Goal: Complete application form: Complete application form

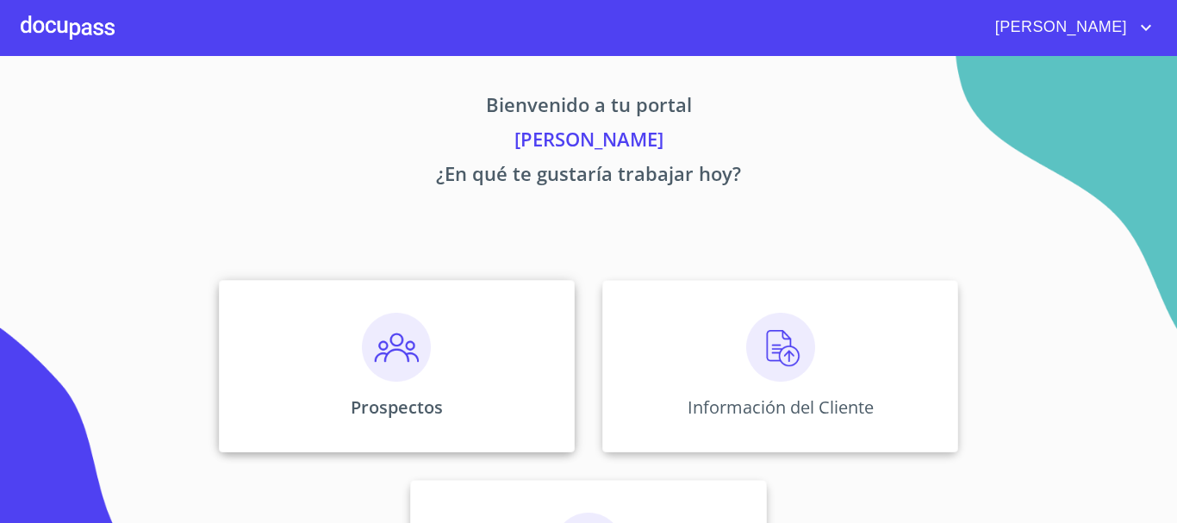
click at [386, 359] on img at bounding box center [396, 347] width 69 height 69
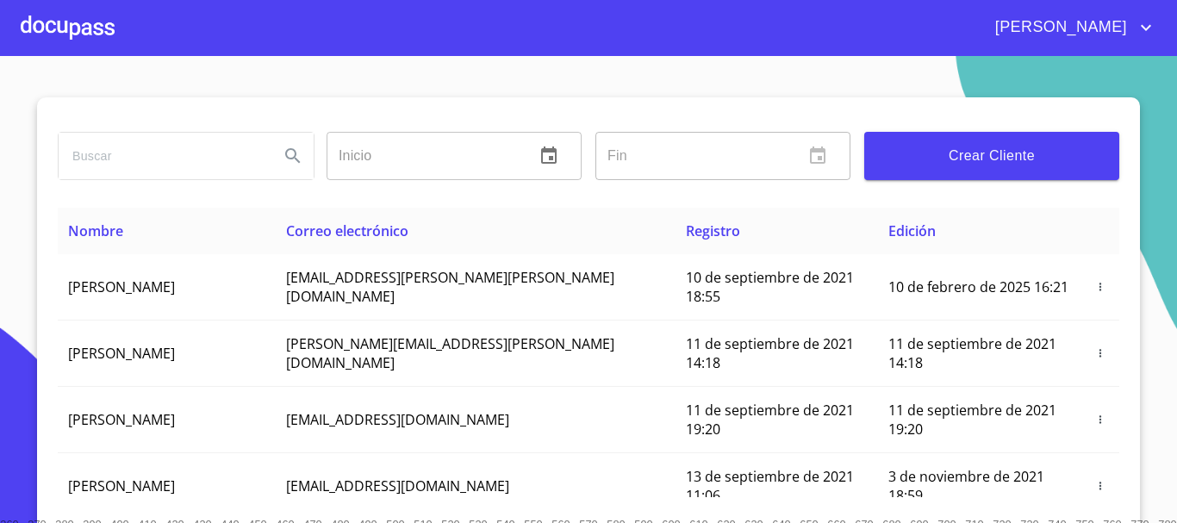
click at [932, 153] on span "Crear Cliente" at bounding box center [992, 156] width 228 height 24
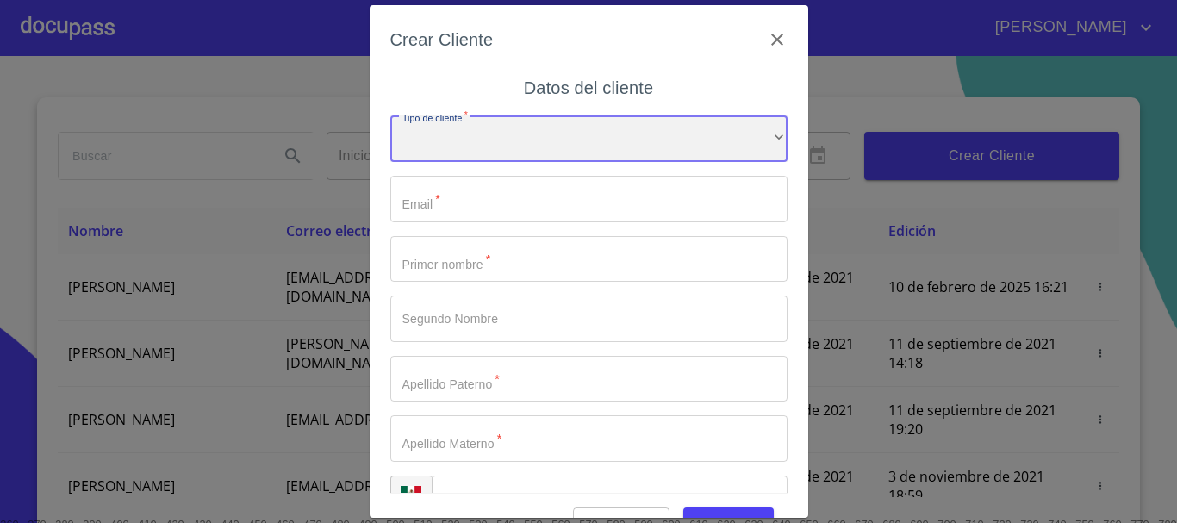
click at [538, 140] on div "​" at bounding box center [588, 138] width 397 height 47
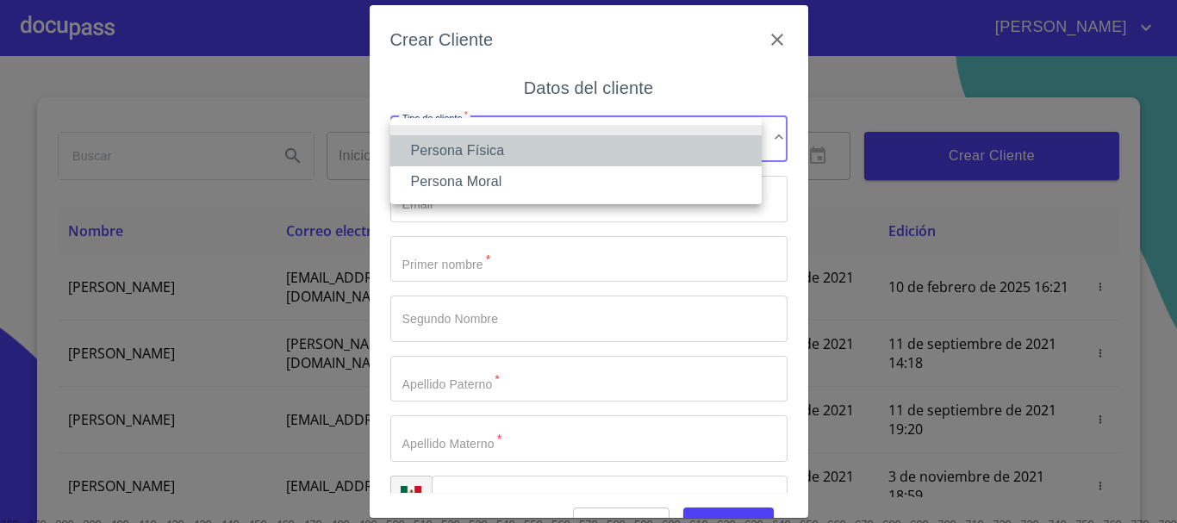
click at [526, 155] on li "Persona Física" at bounding box center [575, 150] width 371 height 31
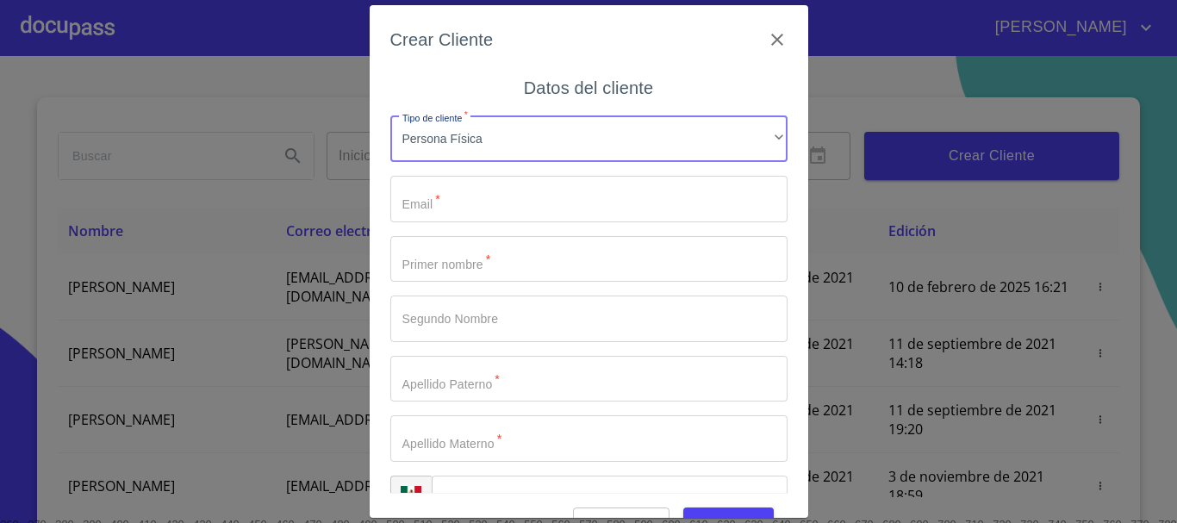
click at [523, 197] on input "Tipo de cliente   *" at bounding box center [588, 199] width 397 height 47
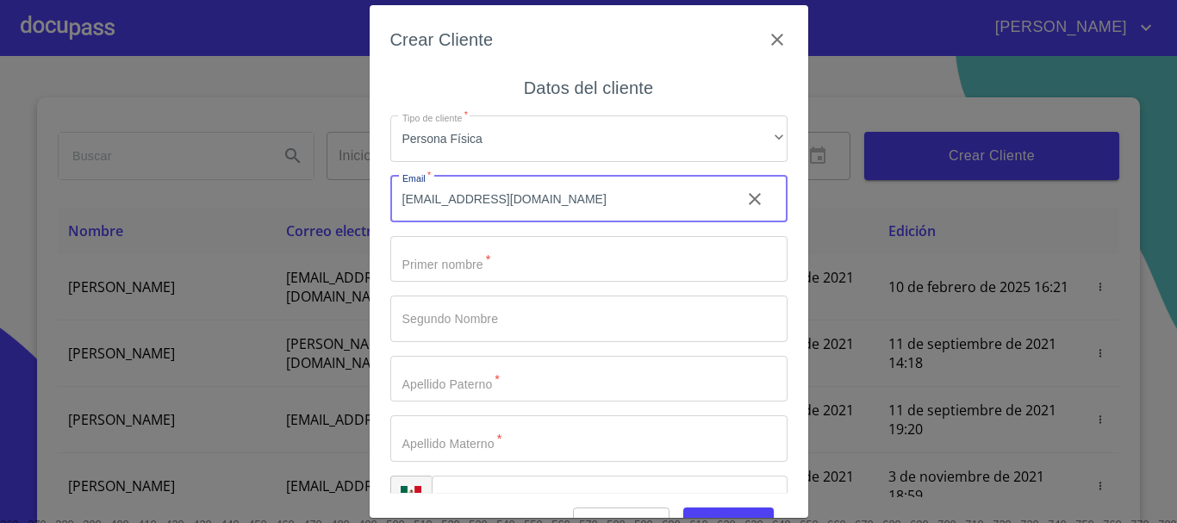
type input "[EMAIL_ADDRESS][DOMAIN_NAME]"
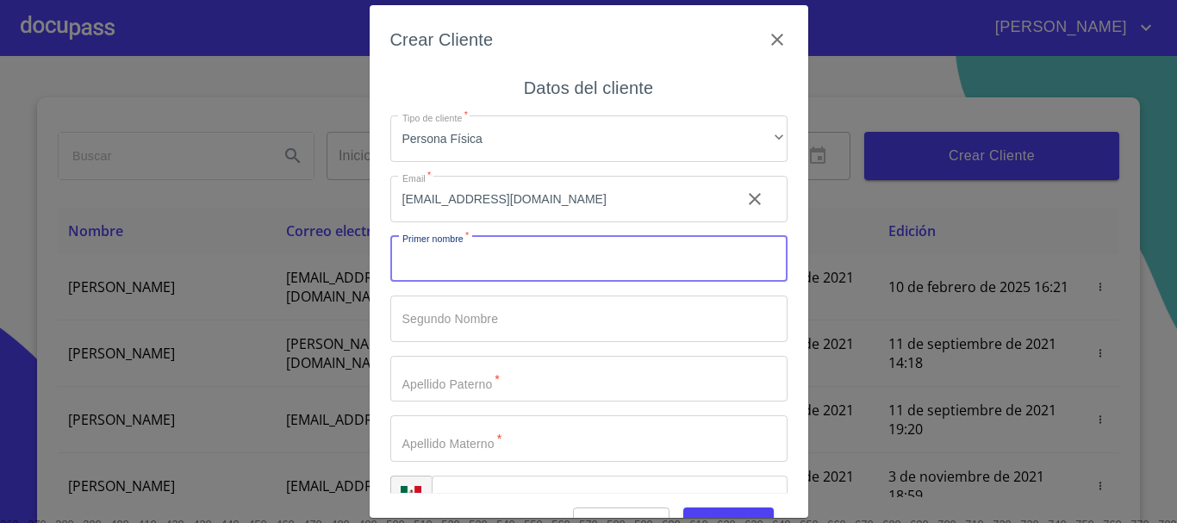
click at [486, 262] on input "Tipo de cliente   *" at bounding box center [588, 259] width 397 height 47
type input "j"
type input "[PERSON_NAME]"
click at [482, 335] on input "Tipo de cliente   *" at bounding box center [588, 319] width 397 height 47
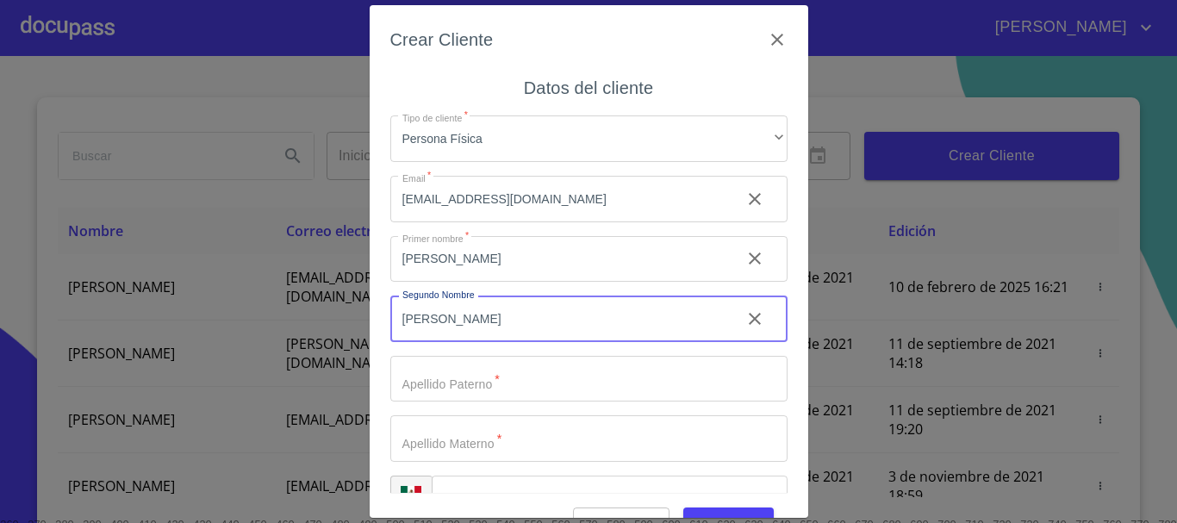
type input "[PERSON_NAME]"
click at [510, 368] on input "Tipo de cliente   *" at bounding box center [588, 379] width 397 height 47
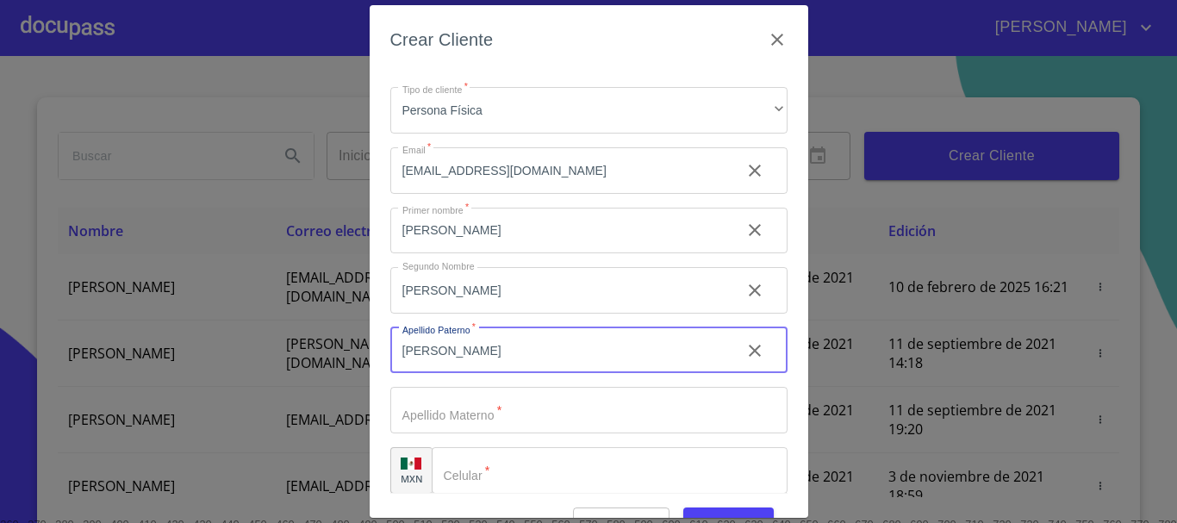
scroll to position [43, 0]
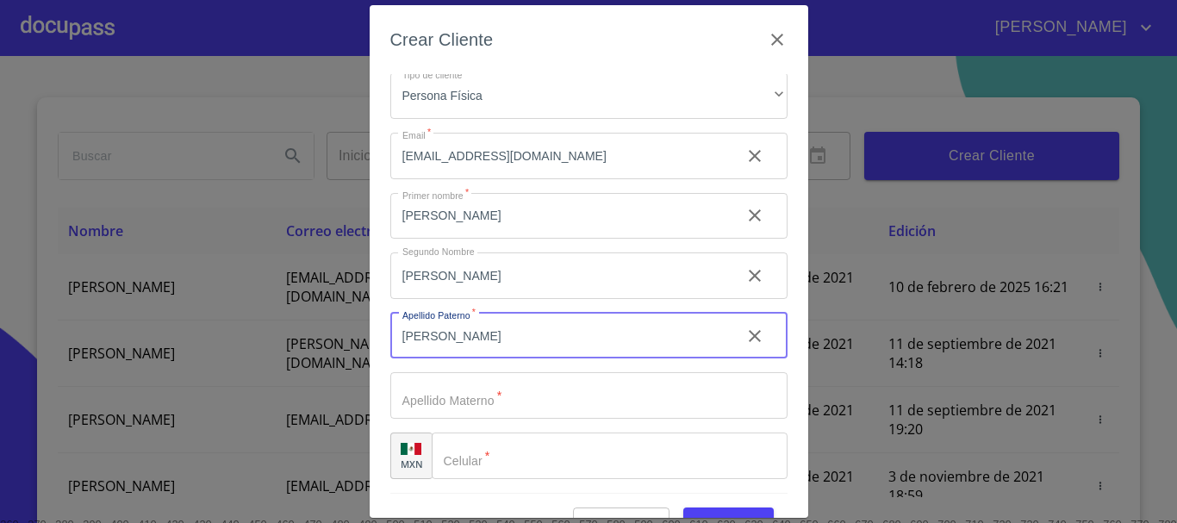
type input "[PERSON_NAME]"
click at [509, 403] on input "Tipo de cliente   *" at bounding box center [588, 395] width 397 height 47
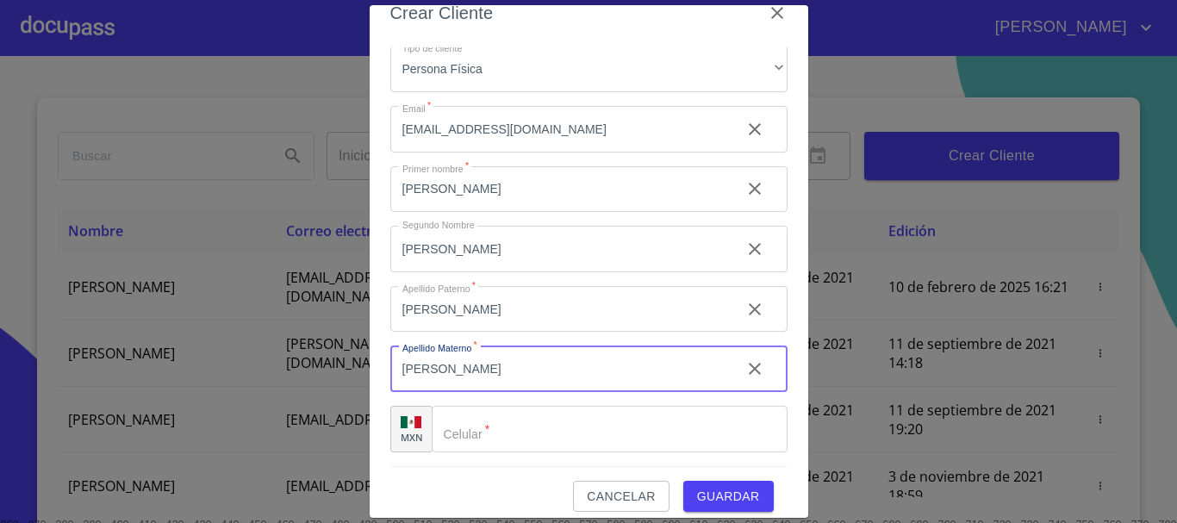
scroll to position [41, 0]
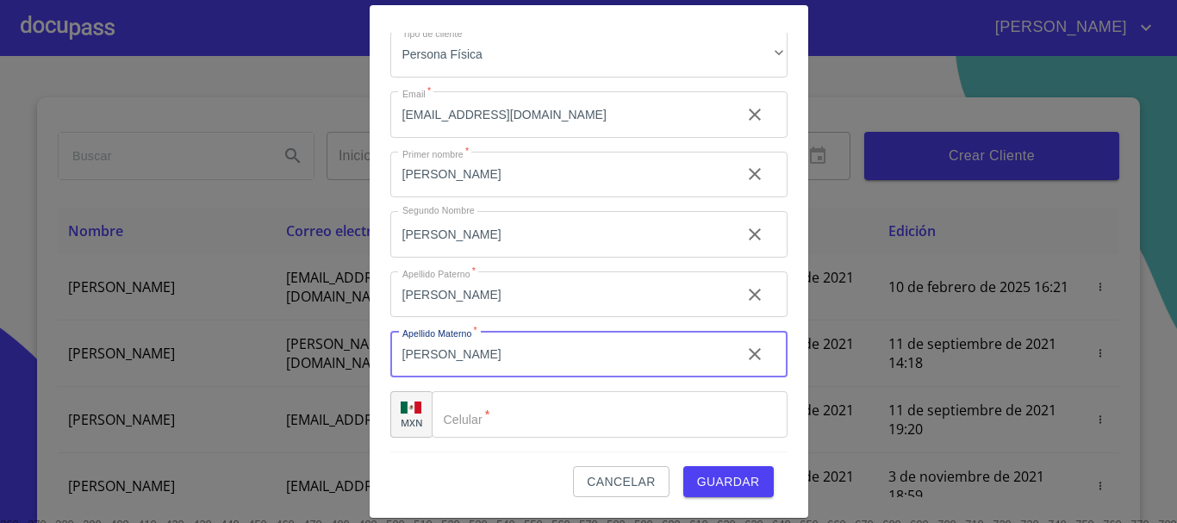
type input "[PERSON_NAME]"
click at [509, 403] on input "Tipo de cliente   *" at bounding box center [610, 414] width 356 height 47
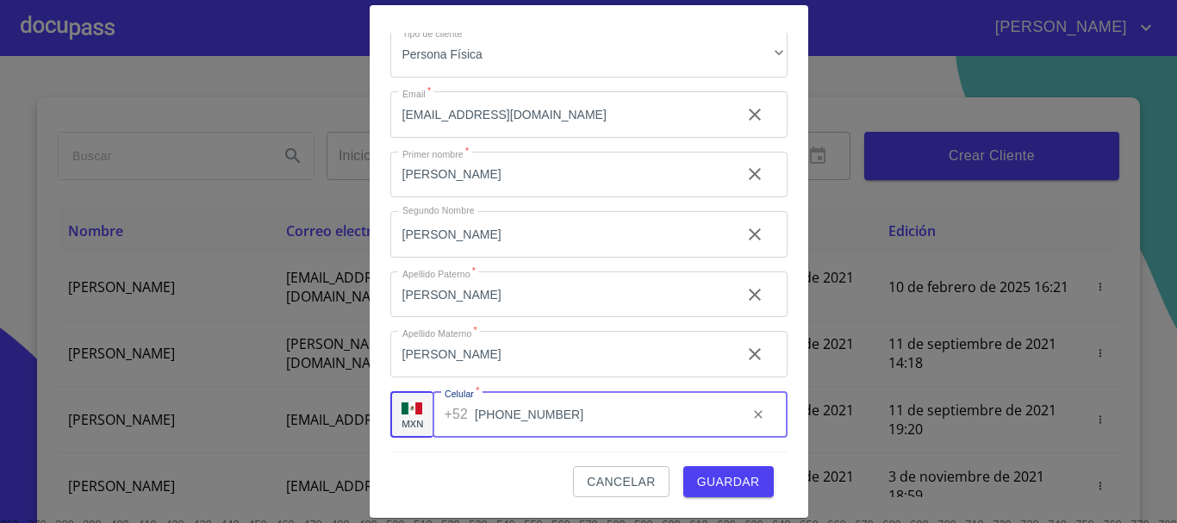
type input "[PHONE_NUMBER]"
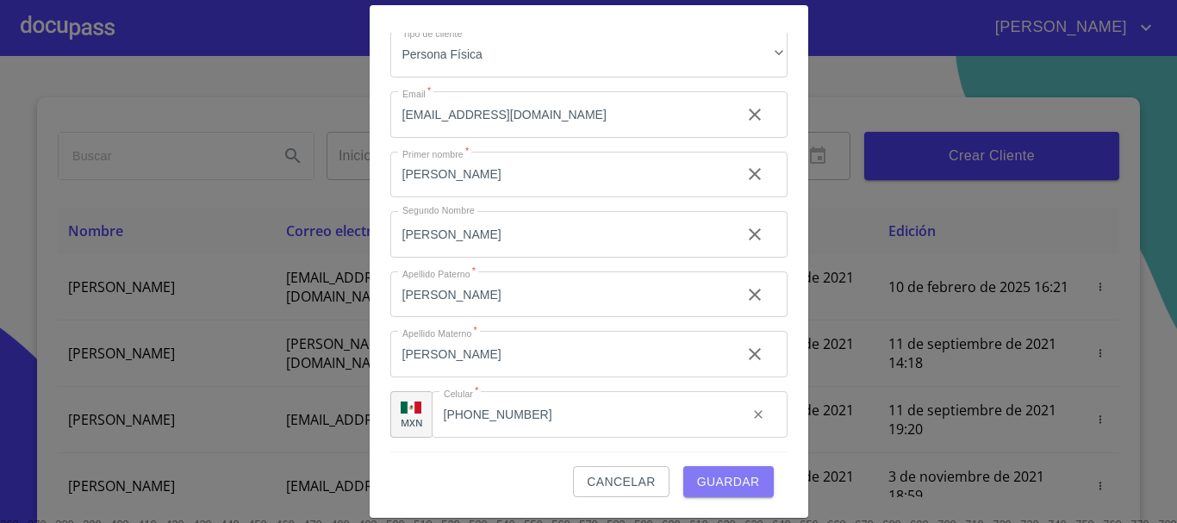
click at [699, 473] on span "Guardar" at bounding box center [728, 482] width 63 height 22
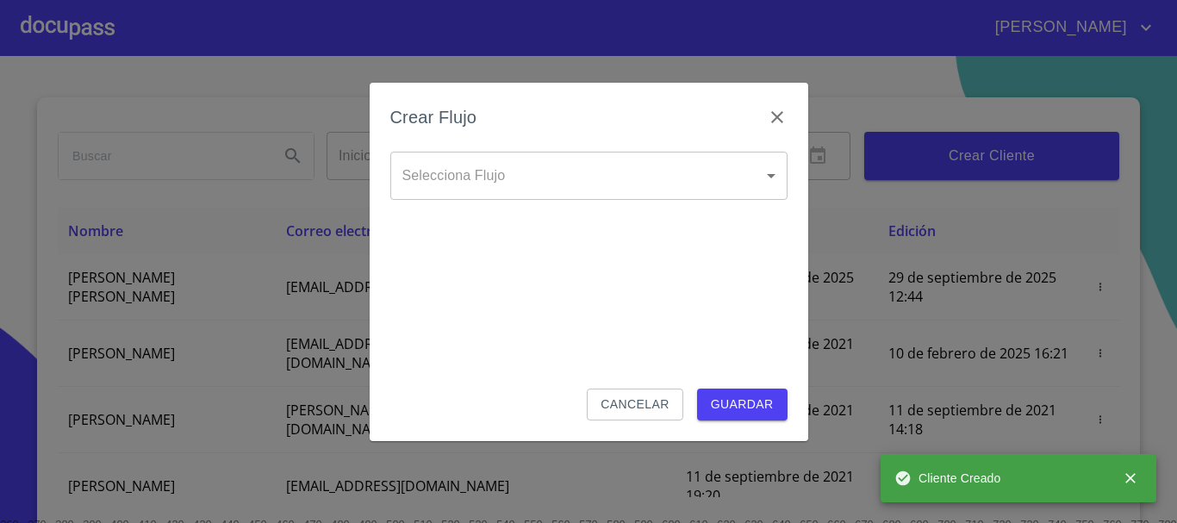
click at [584, 171] on body "[PERSON_NAME] ​ Fin ​ Crear Cliente Nombre Correo electrónico Registro Edición …" at bounding box center [588, 261] width 1177 height 523
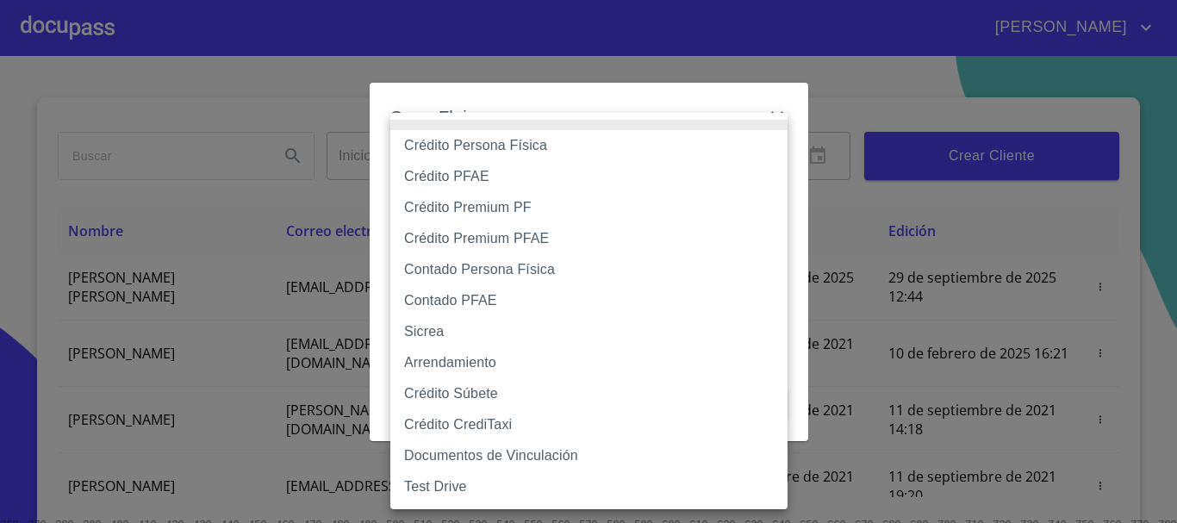
click at [546, 148] on li "Crédito Persona Física" at bounding box center [588, 145] width 397 height 31
type input "6009fb3c7d1714eb8809aa97"
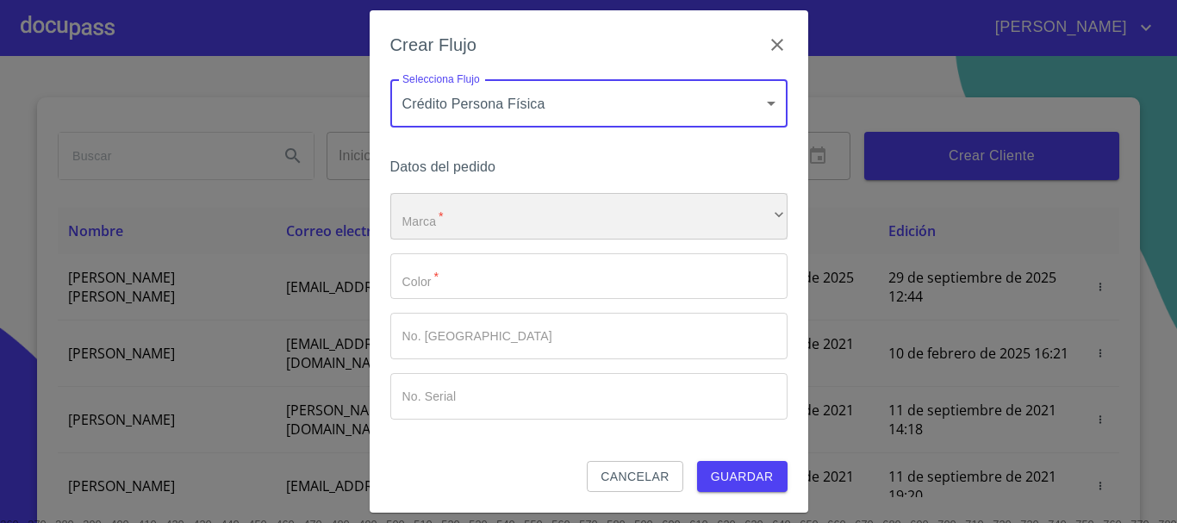
click at [527, 214] on div "​" at bounding box center [588, 216] width 397 height 47
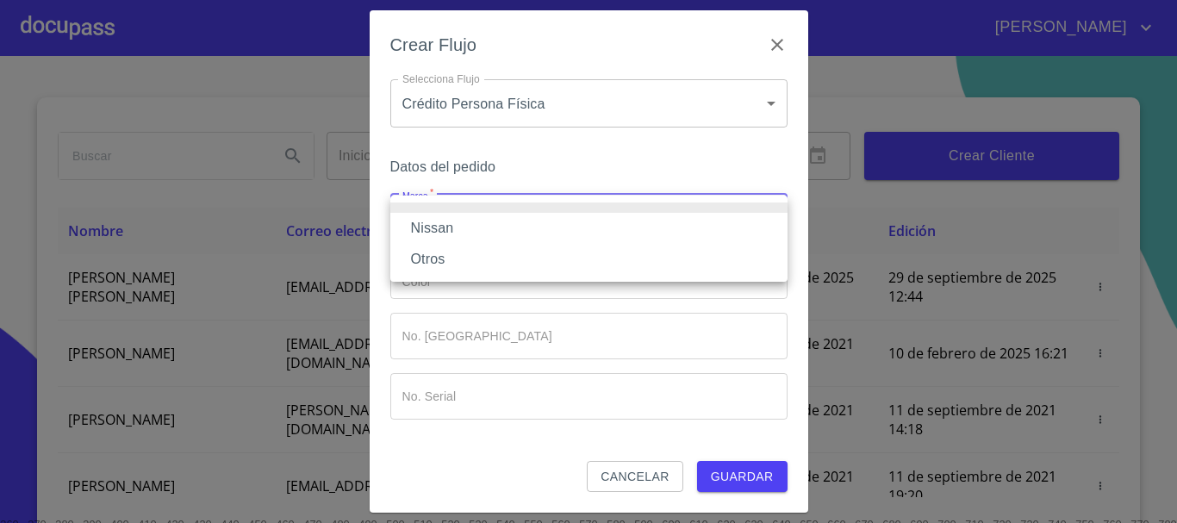
click at [508, 230] on li "Nissan" at bounding box center [588, 228] width 397 height 31
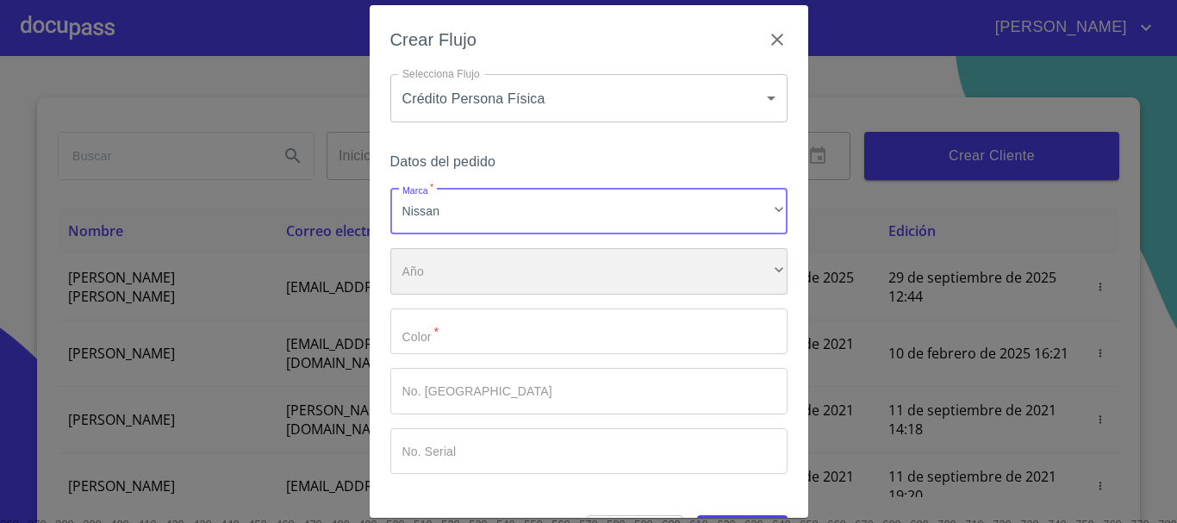
click at [500, 272] on div "​" at bounding box center [588, 271] width 397 height 47
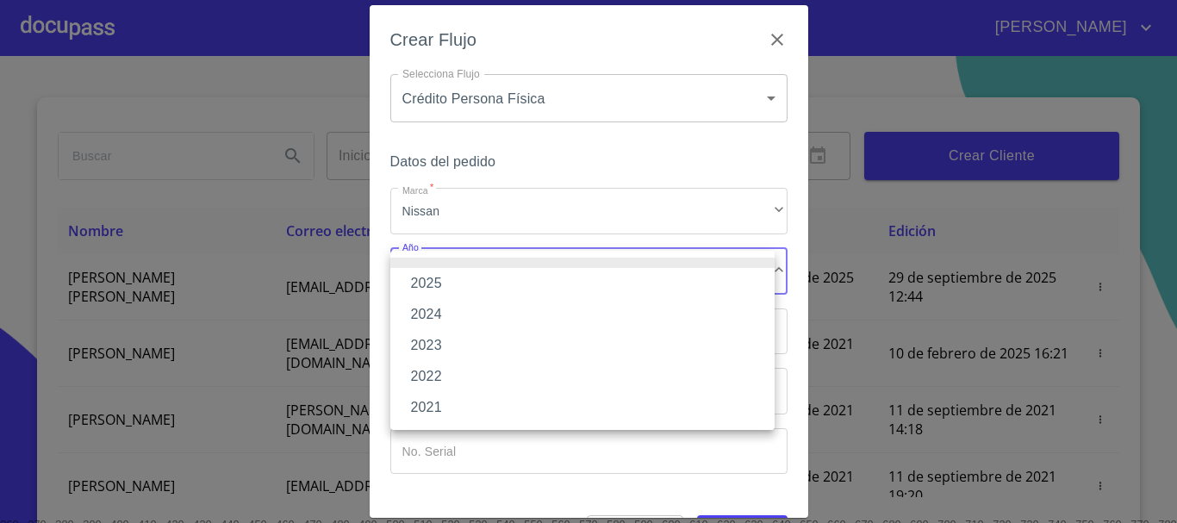
click at [494, 285] on li "2025" at bounding box center [582, 283] width 384 height 31
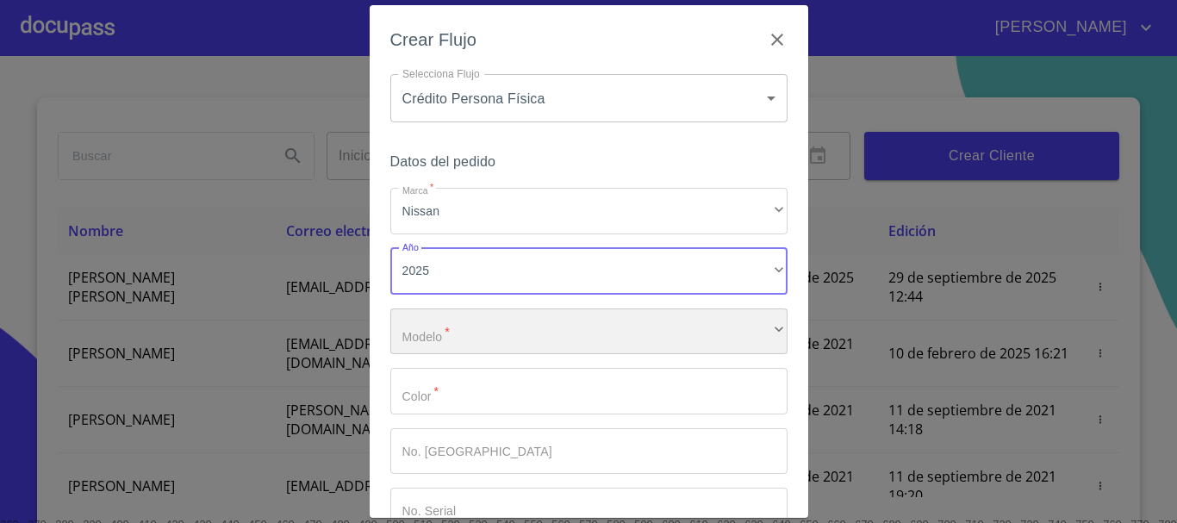
click at [493, 334] on div "​" at bounding box center [588, 332] width 397 height 47
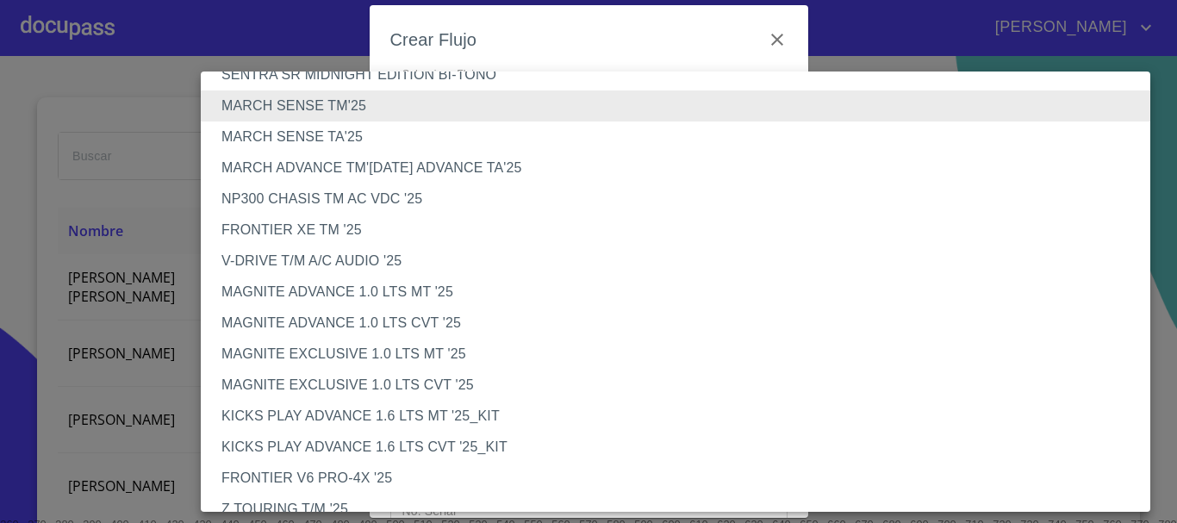
scroll to position [86, 0]
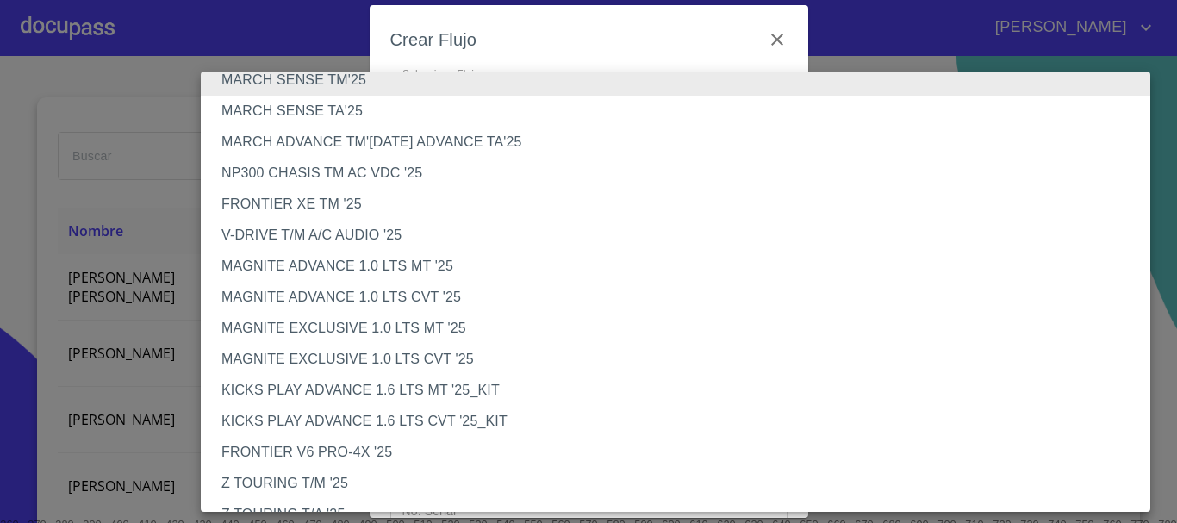
click at [367, 353] on li "MAGNITE EXCLUSIVE 1.0 LTS CVT '25" at bounding box center [682, 359] width 963 height 31
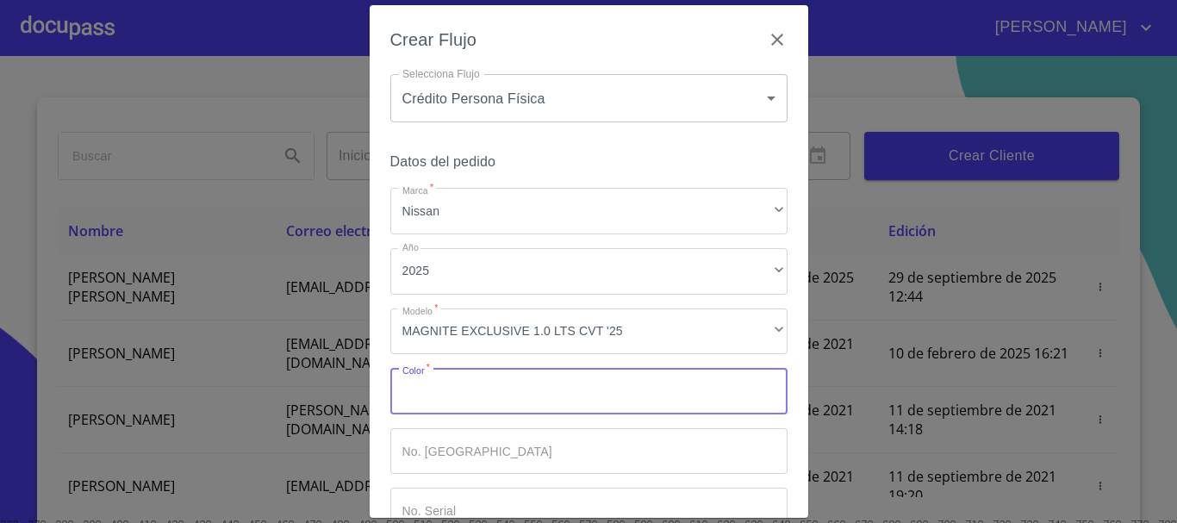
click at [436, 389] on input "Marca   *" at bounding box center [588, 391] width 397 height 47
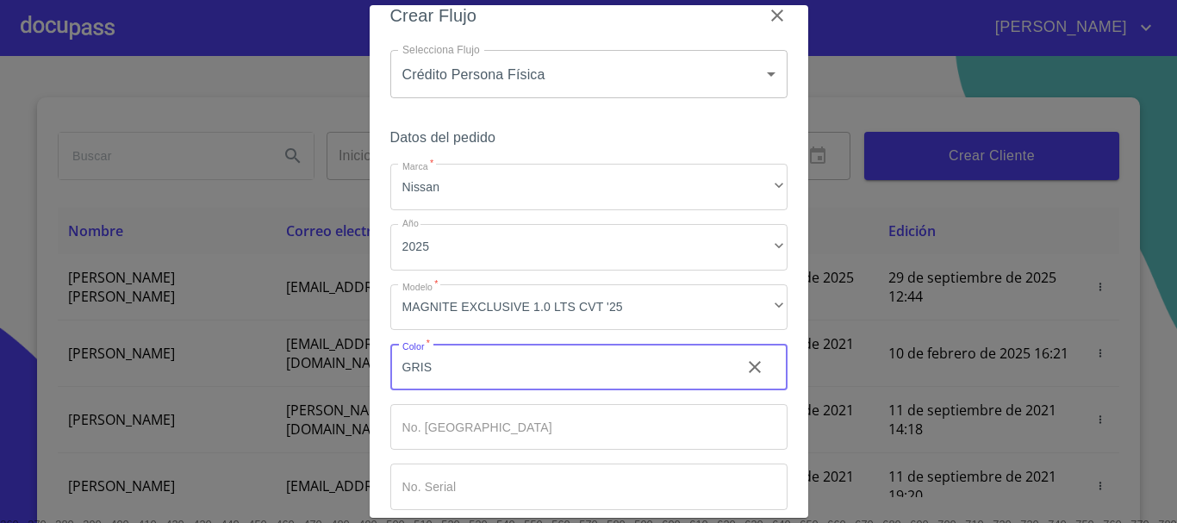
scroll to position [110, 0]
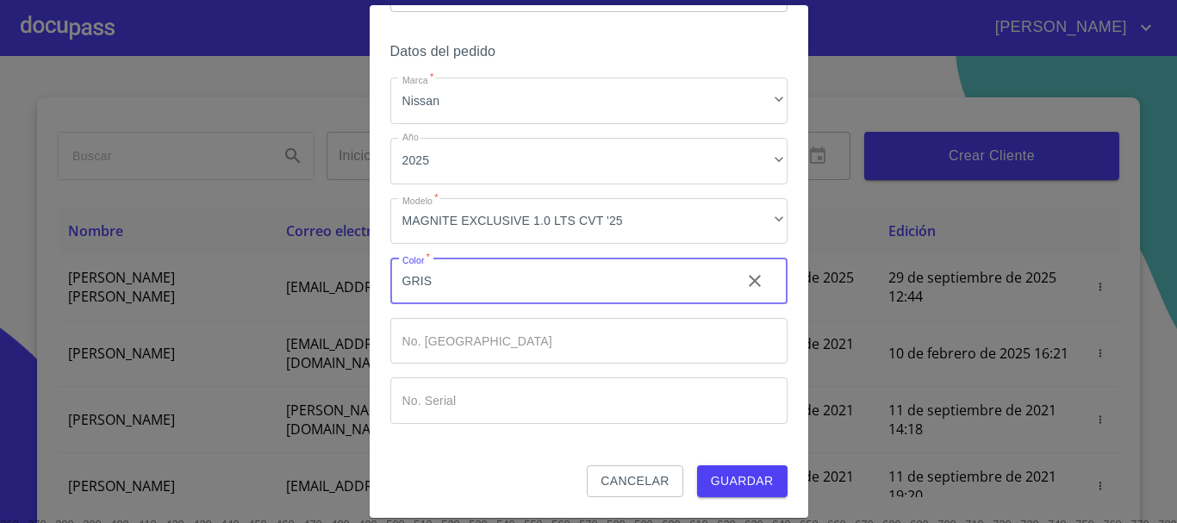
type input "GRIS"
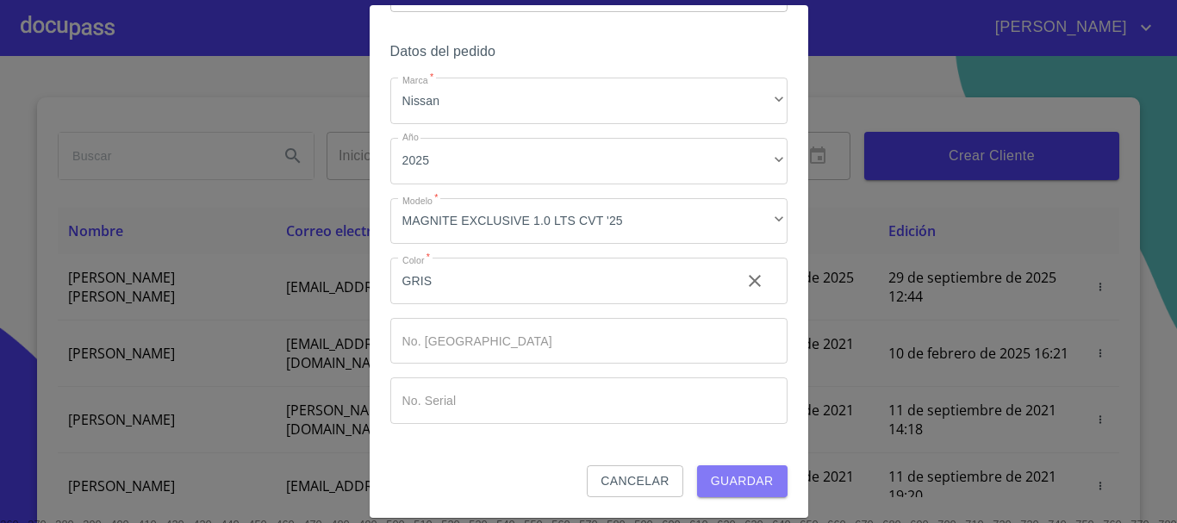
click at [735, 484] on span "Guardar" at bounding box center [742, 482] width 63 height 22
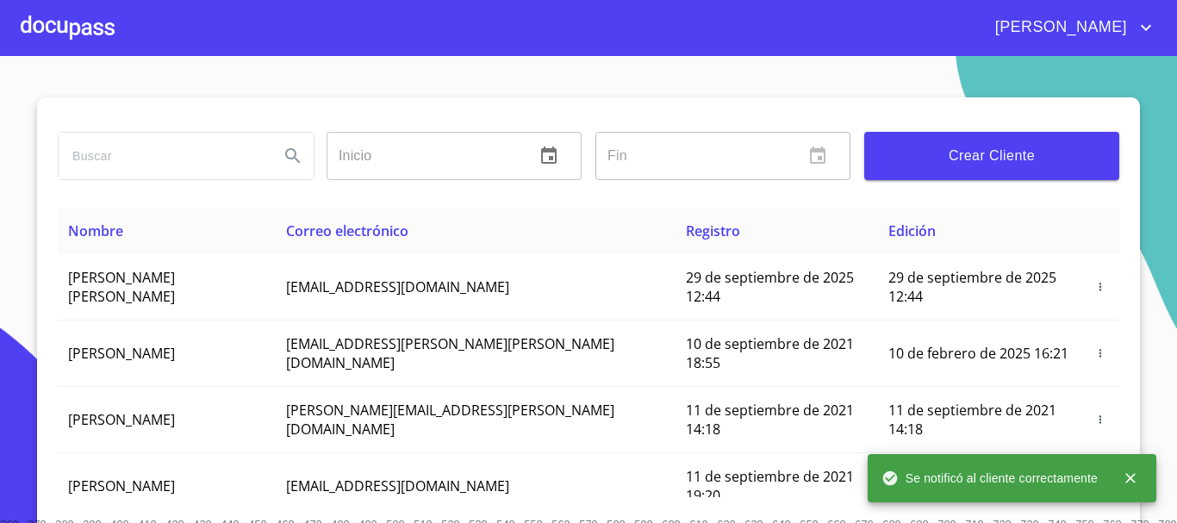
click at [83, 23] on div at bounding box center [68, 27] width 94 height 55
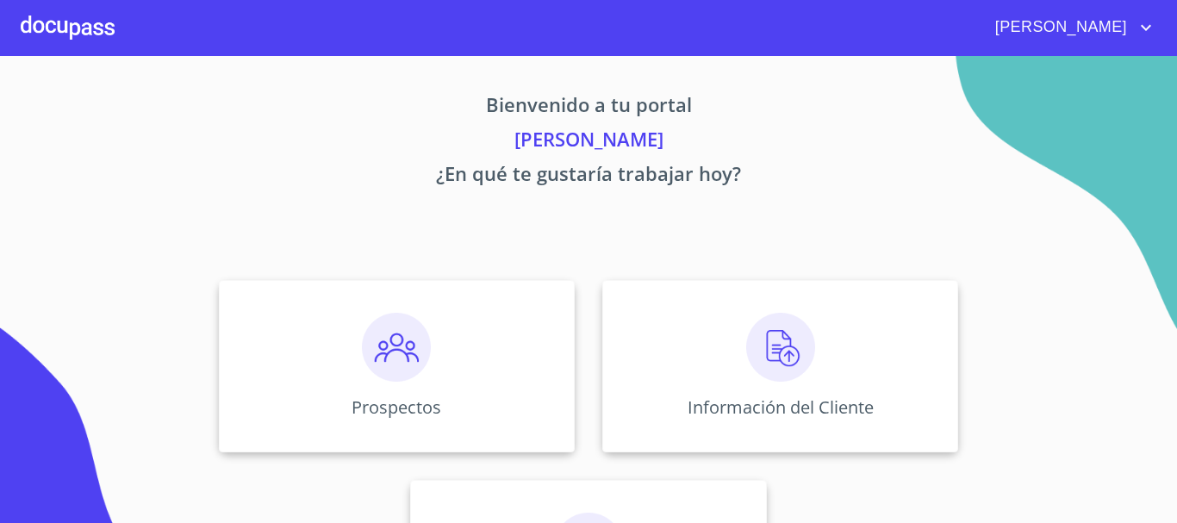
click at [773, 364] on img at bounding box center [780, 347] width 69 height 69
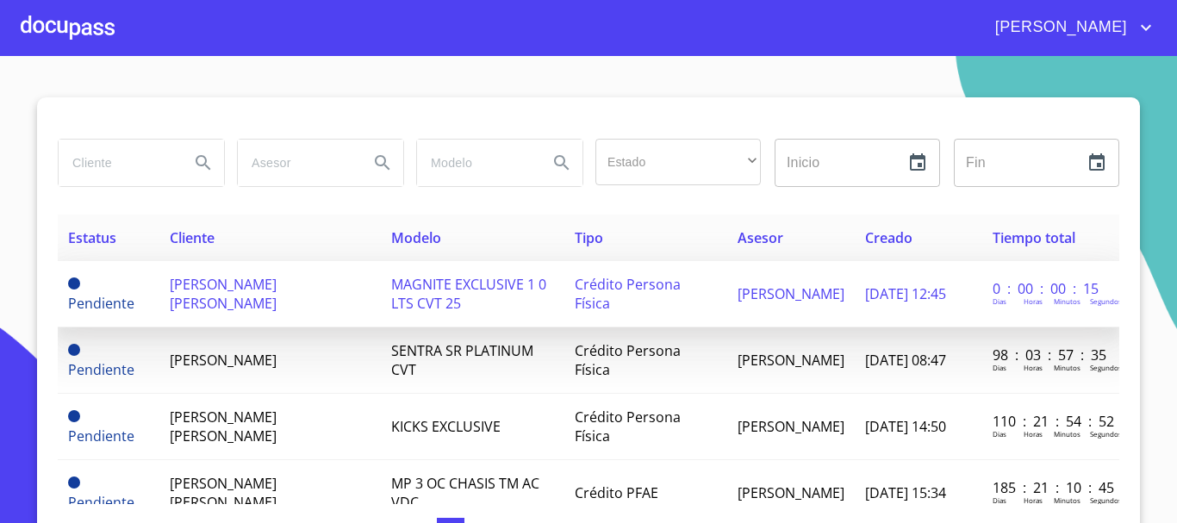
click at [272, 286] on span "[PERSON_NAME] [PERSON_NAME]" at bounding box center [223, 294] width 107 height 38
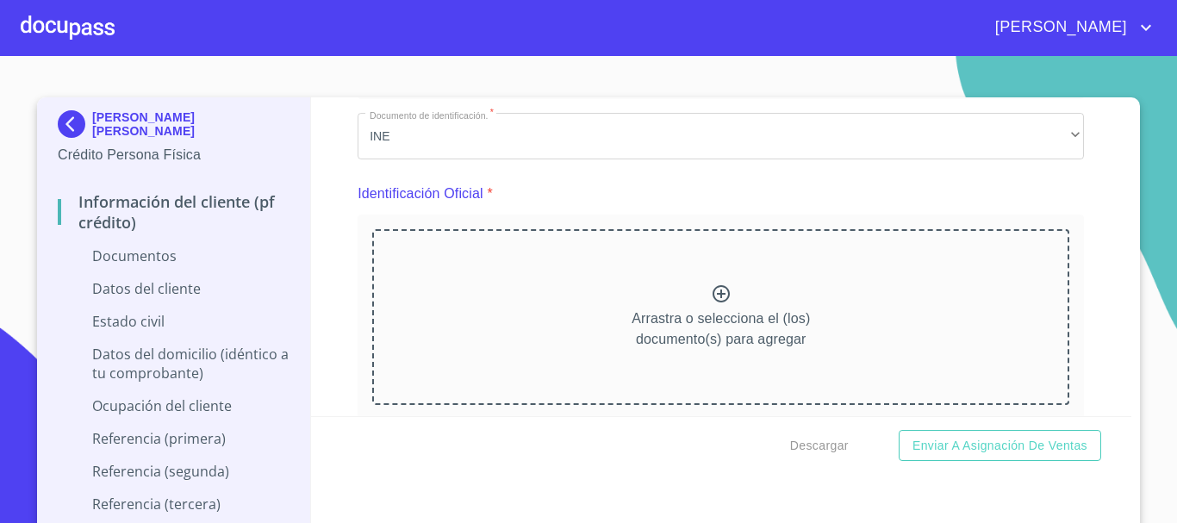
scroll to position [172, 0]
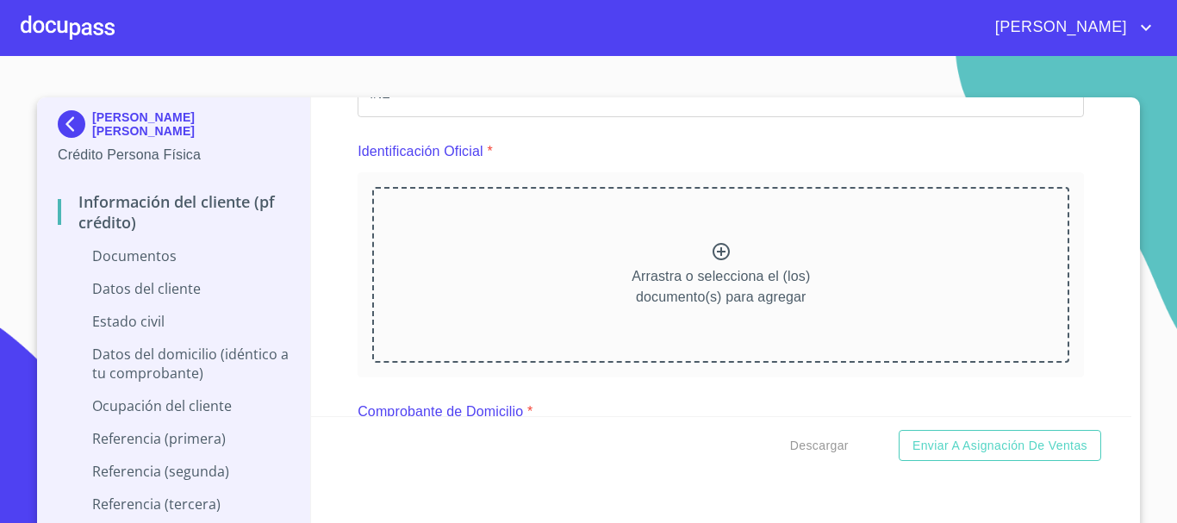
click at [714, 249] on icon at bounding box center [721, 251] width 21 height 21
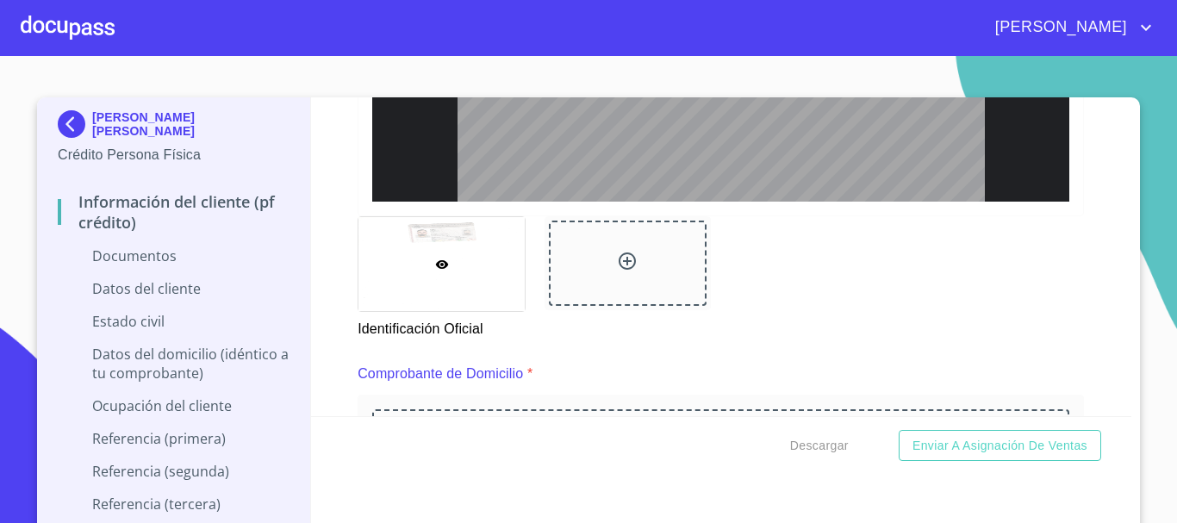
scroll to position [748, 0]
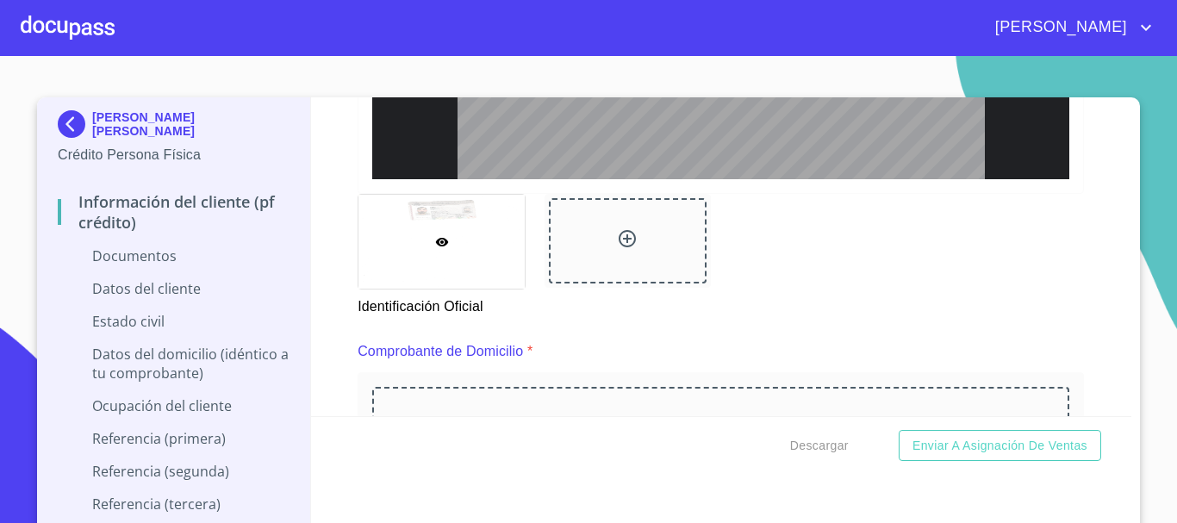
click at [617, 235] on icon at bounding box center [627, 238] width 21 height 21
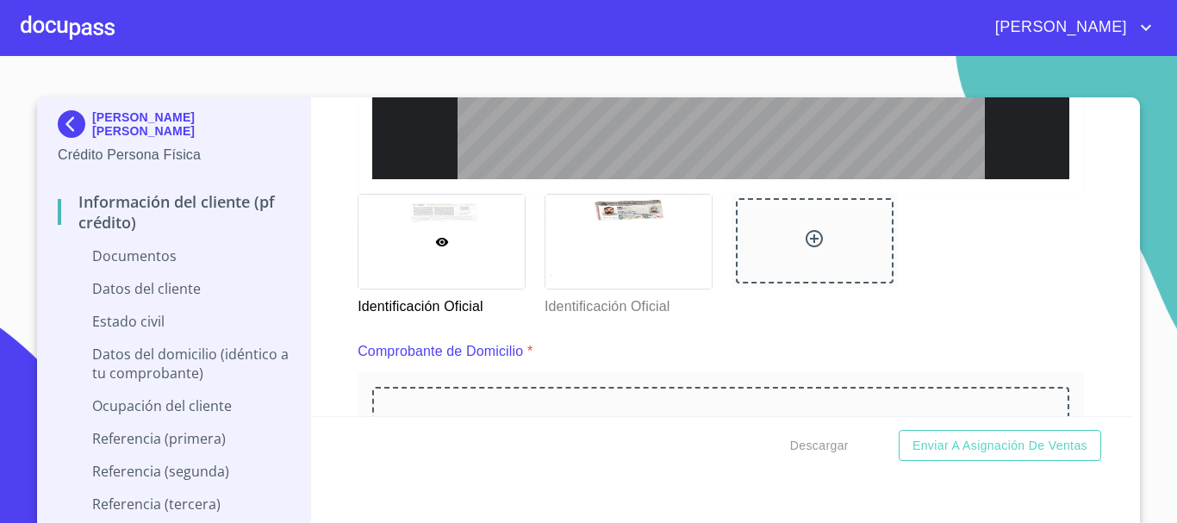
scroll to position [834, 0]
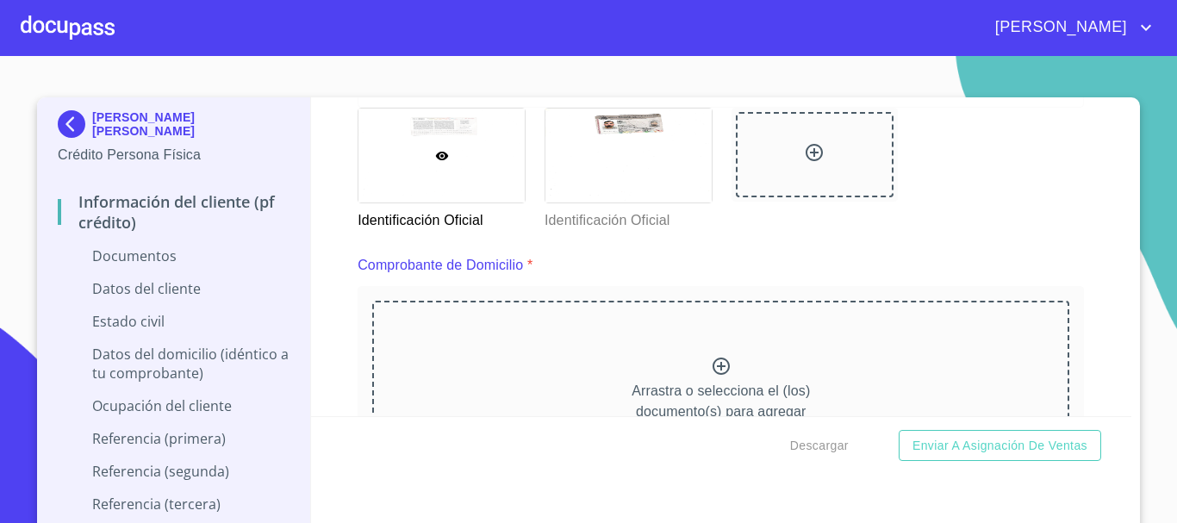
click at [713, 365] on icon at bounding box center [721, 366] width 17 height 17
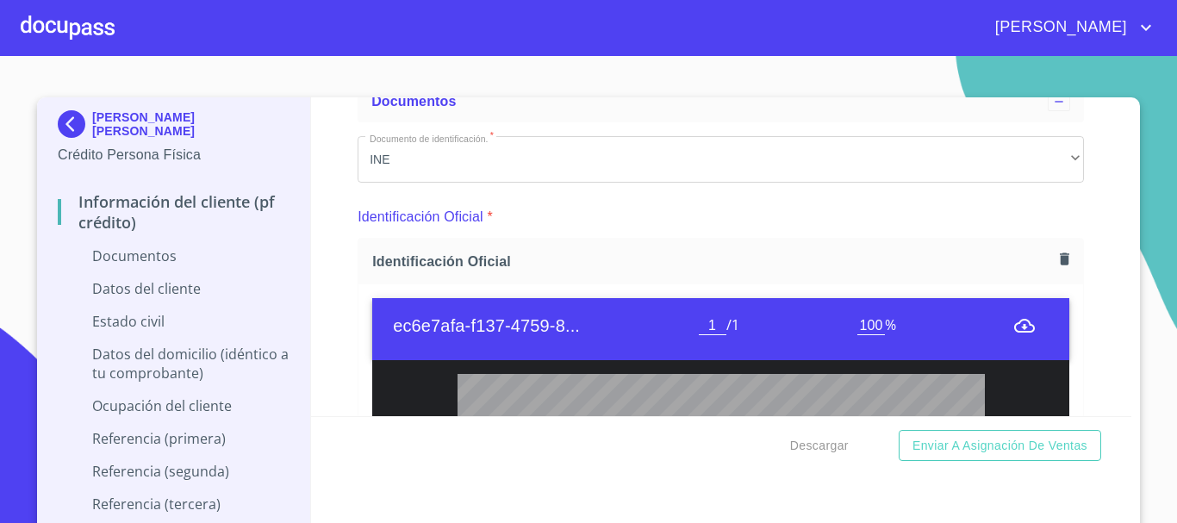
scroll to position [84, 0]
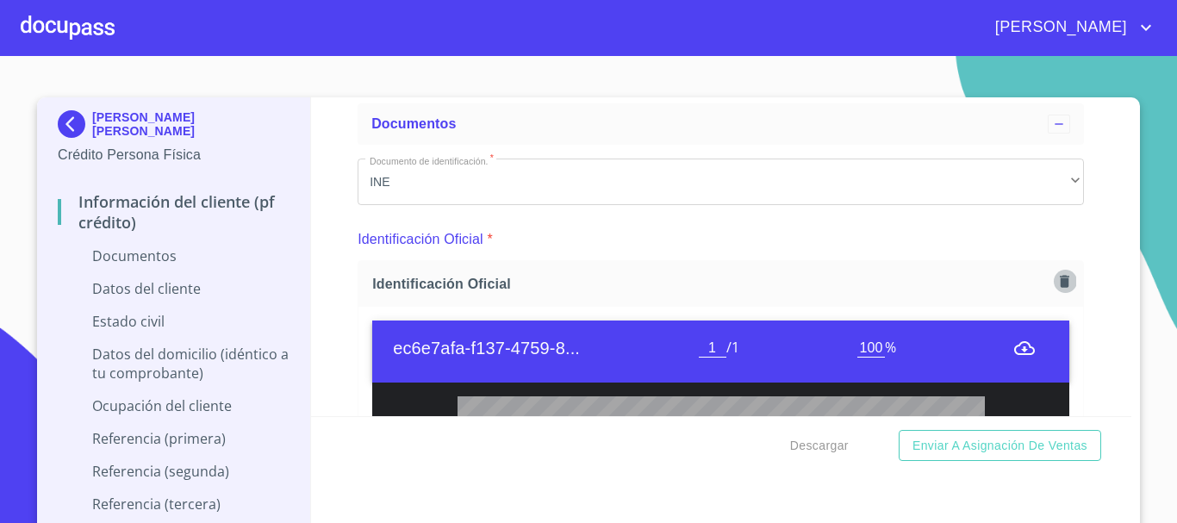
click at [1060, 278] on icon "button" at bounding box center [1064, 281] width 9 height 12
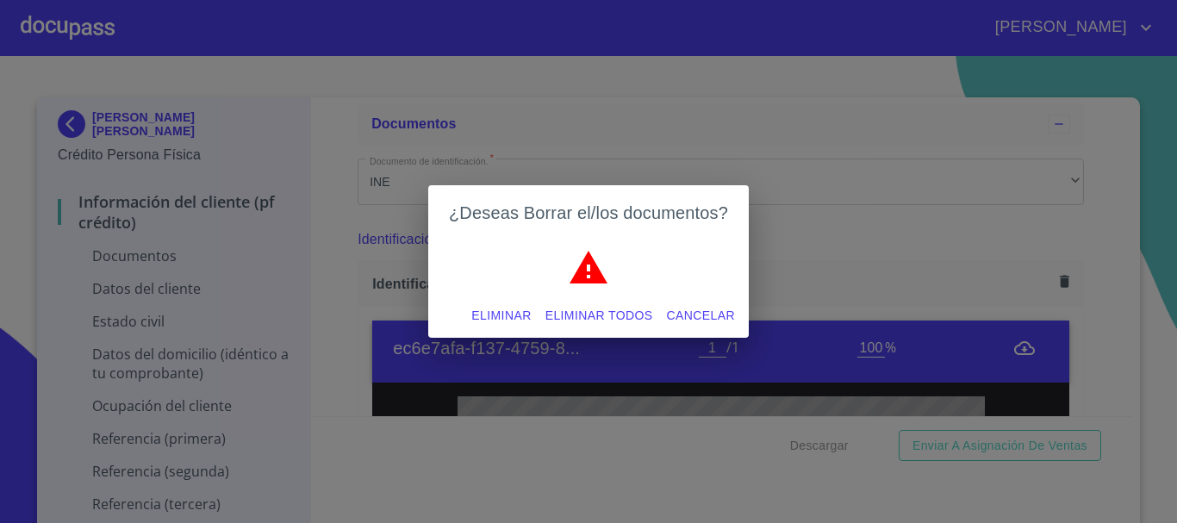
click at [585, 311] on span "Eliminar todos" at bounding box center [600, 316] width 108 height 22
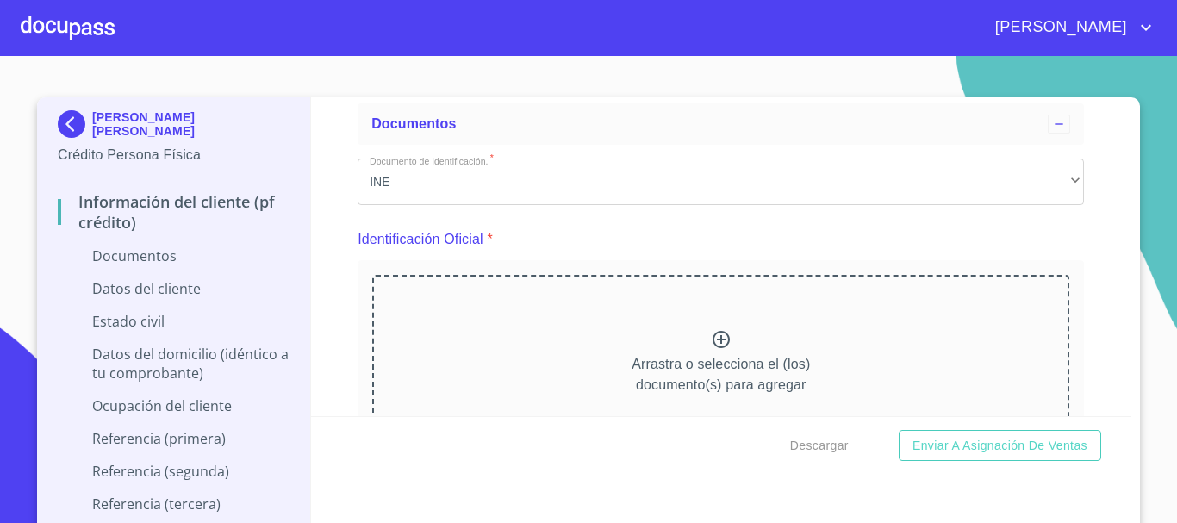
click at [713, 346] on icon at bounding box center [721, 339] width 17 height 17
click at [711, 349] on icon at bounding box center [721, 339] width 21 height 21
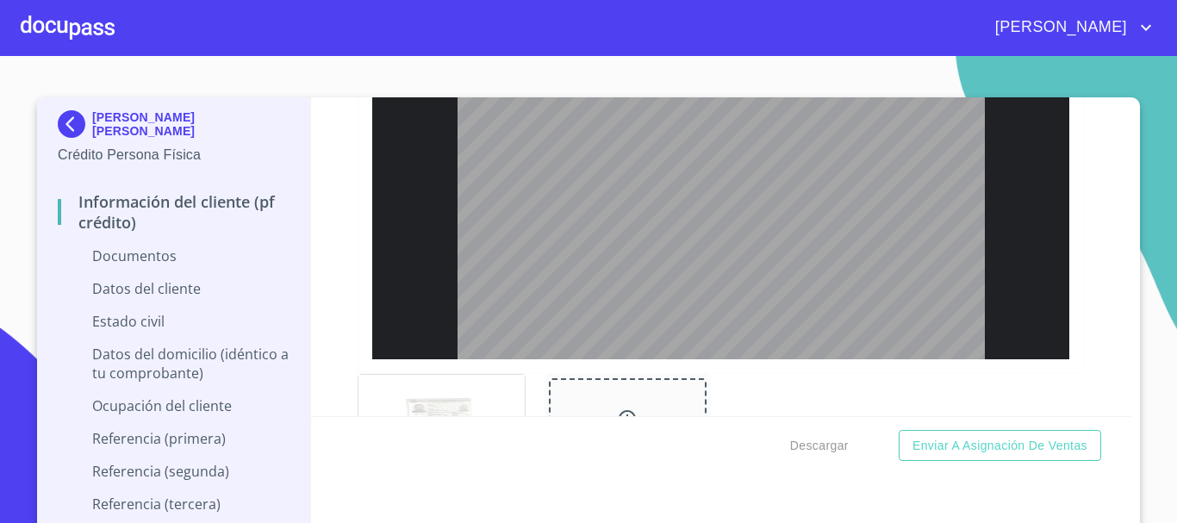
scroll to position [654, 0]
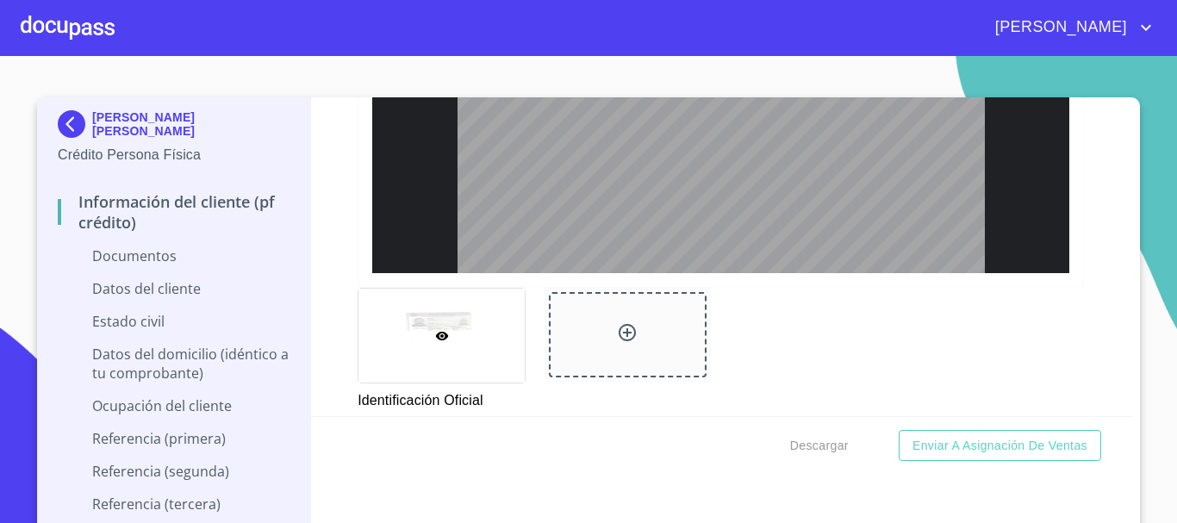
click at [619, 331] on icon at bounding box center [627, 332] width 17 height 17
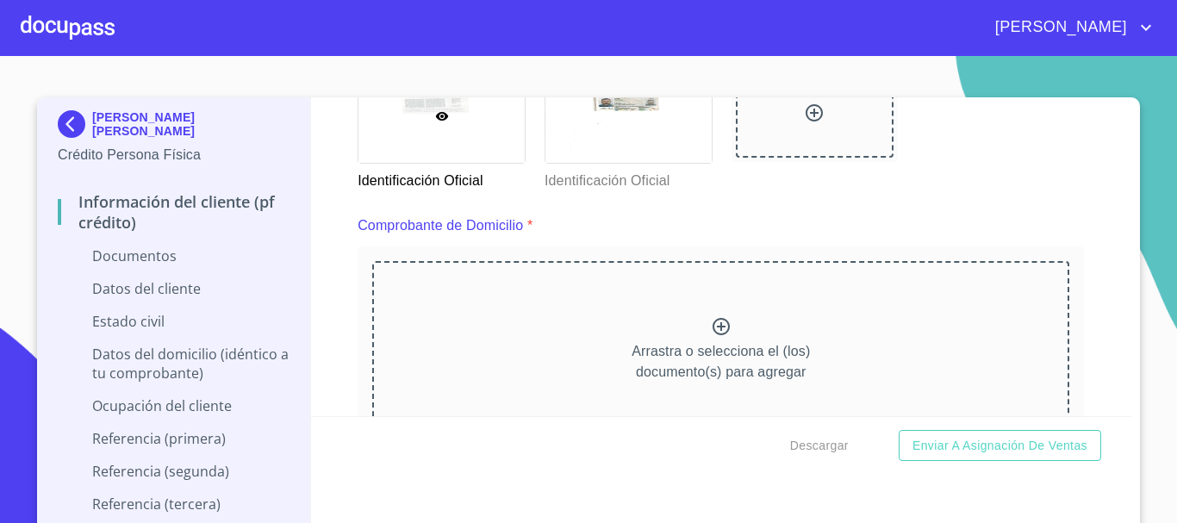
scroll to position [932, 0]
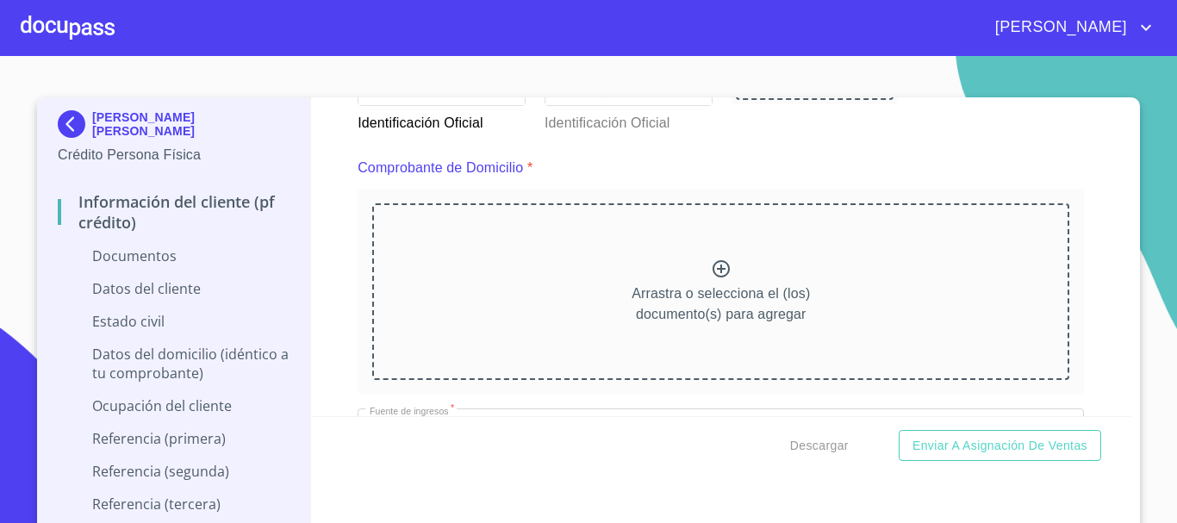
click at [712, 274] on icon at bounding box center [721, 269] width 21 height 21
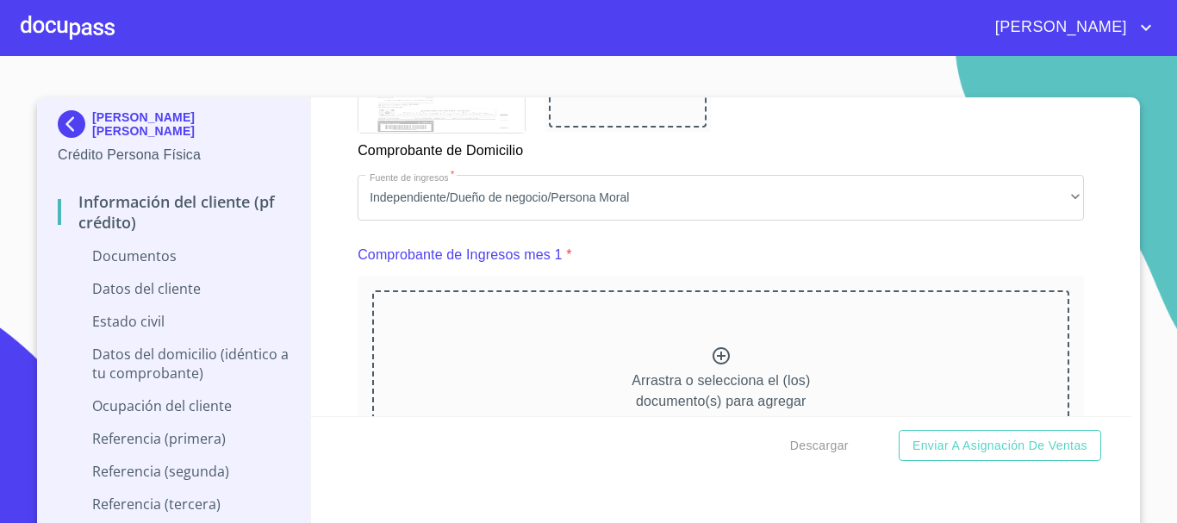
scroll to position [1692, 0]
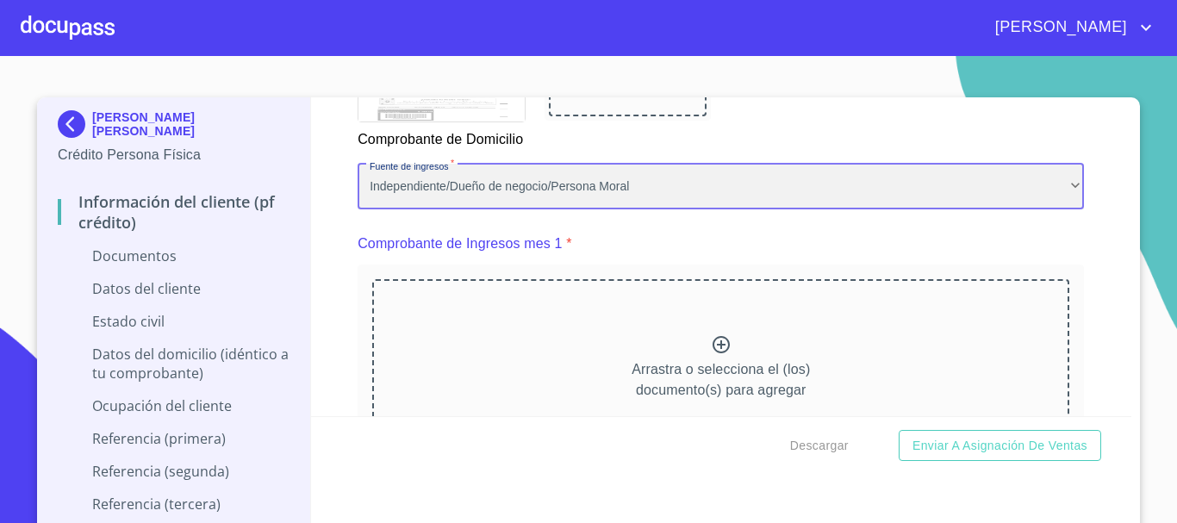
click at [640, 203] on div "Independiente/Dueño de negocio/Persona Moral" at bounding box center [721, 187] width 727 height 47
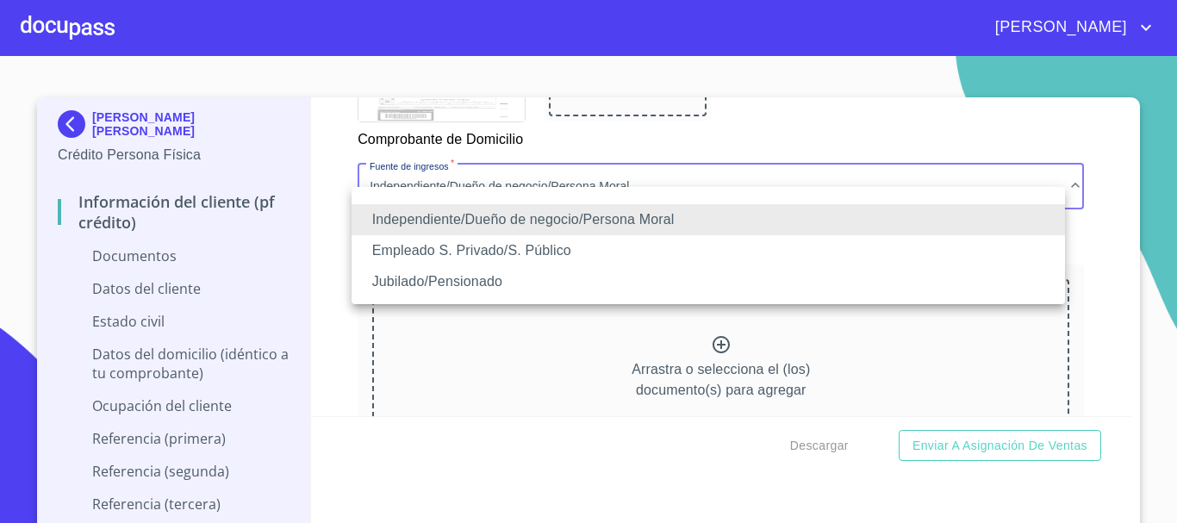
click at [541, 244] on li "Empleado S. Privado/S. Público" at bounding box center [709, 250] width 714 height 31
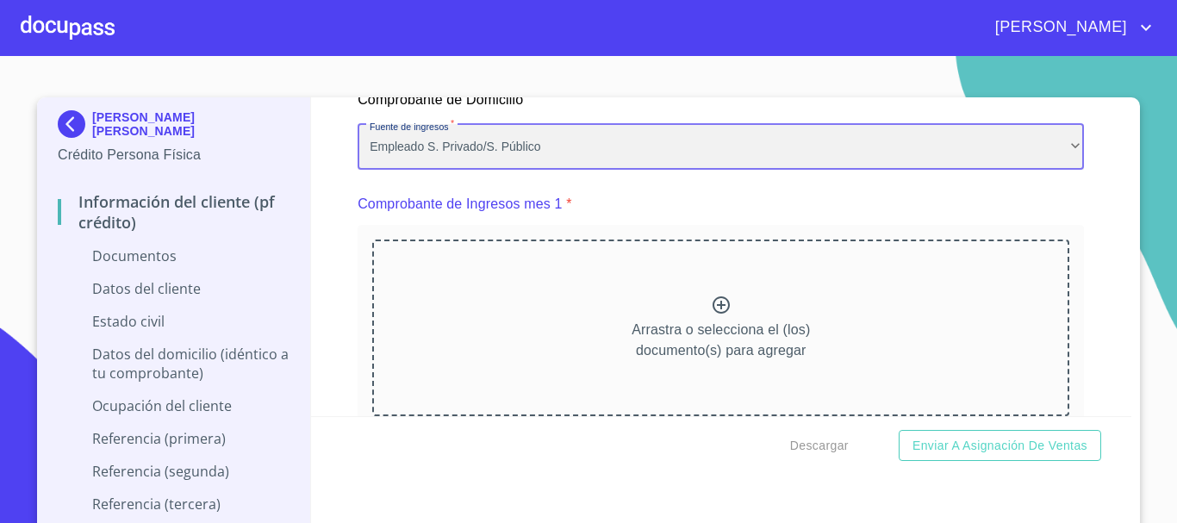
scroll to position [1778, 0]
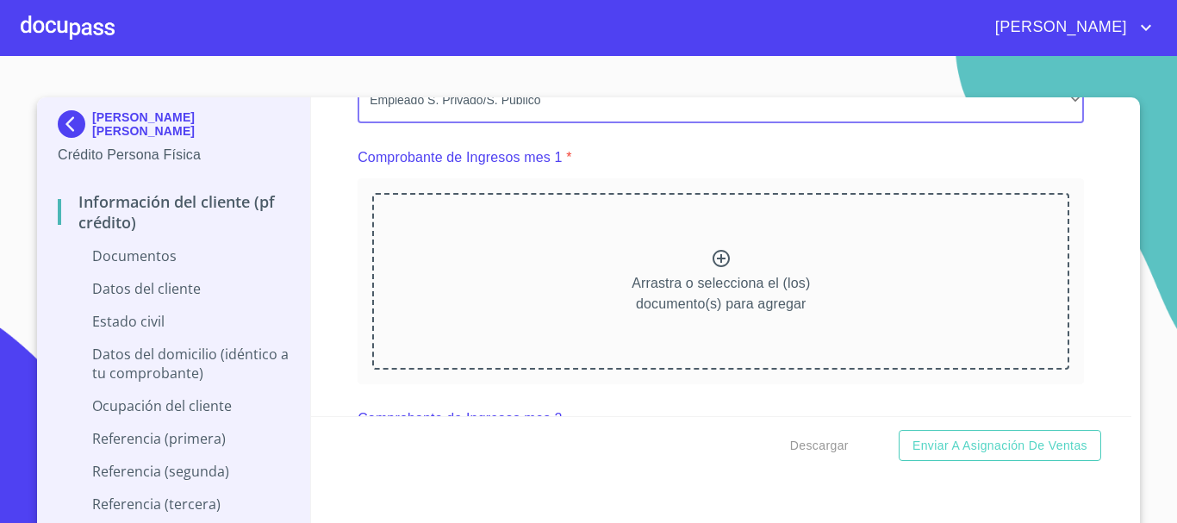
click at [713, 269] on icon at bounding box center [721, 258] width 21 height 21
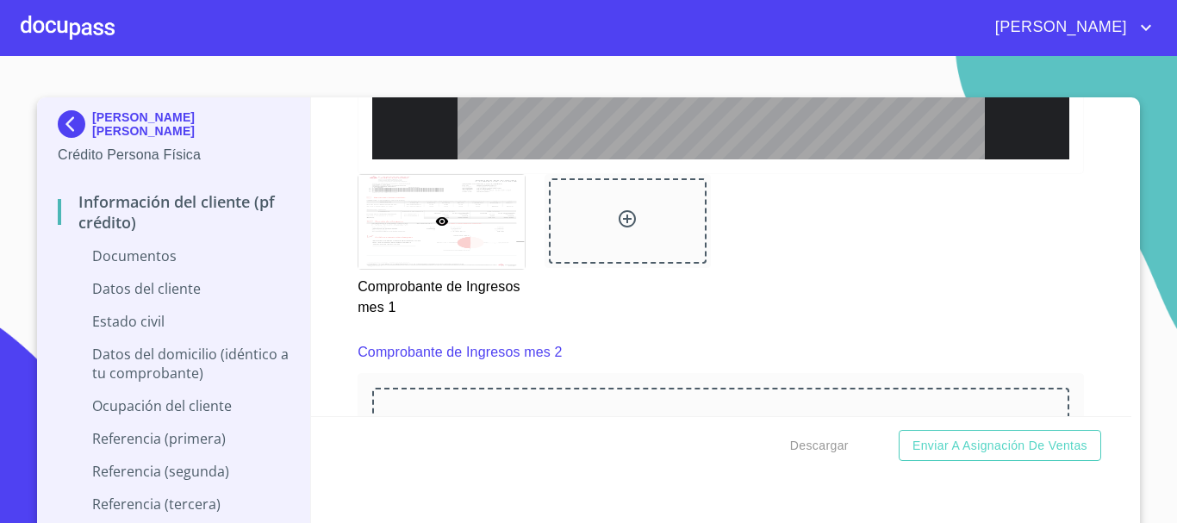
scroll to position [2519, 0]
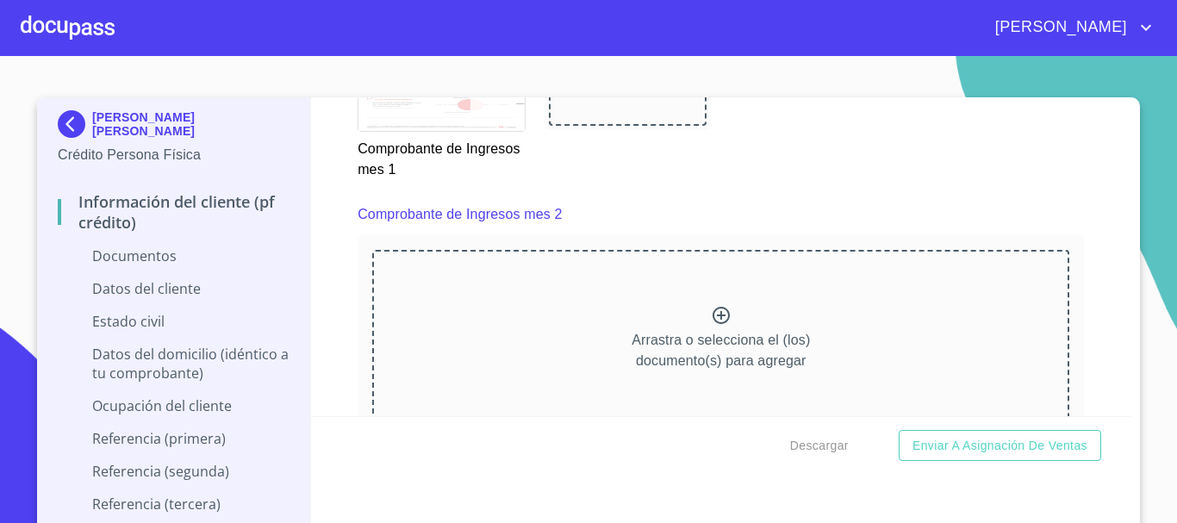
click at [711, 326] on icon at bounding box center [721, 315] width 21 height 21
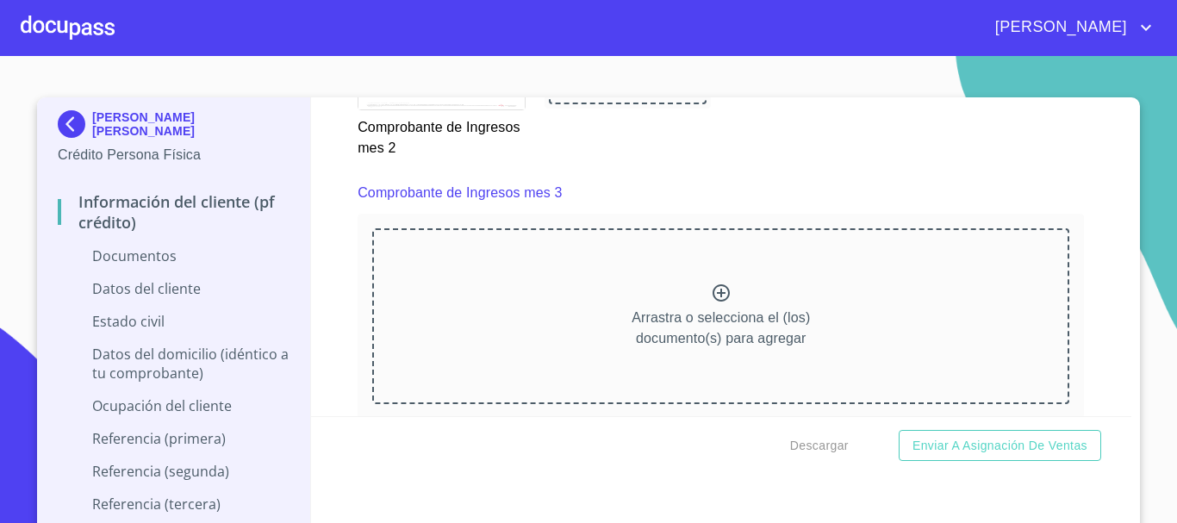
scroll to position [3372, 0]
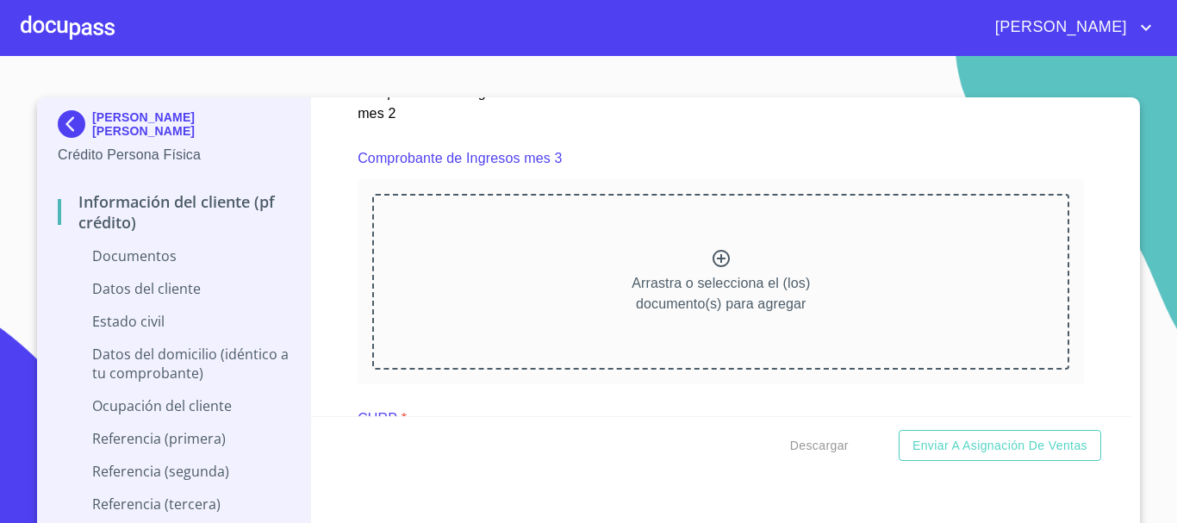
click at [713, 267] on icon at bounding box center [721, 258] width 17 height 17
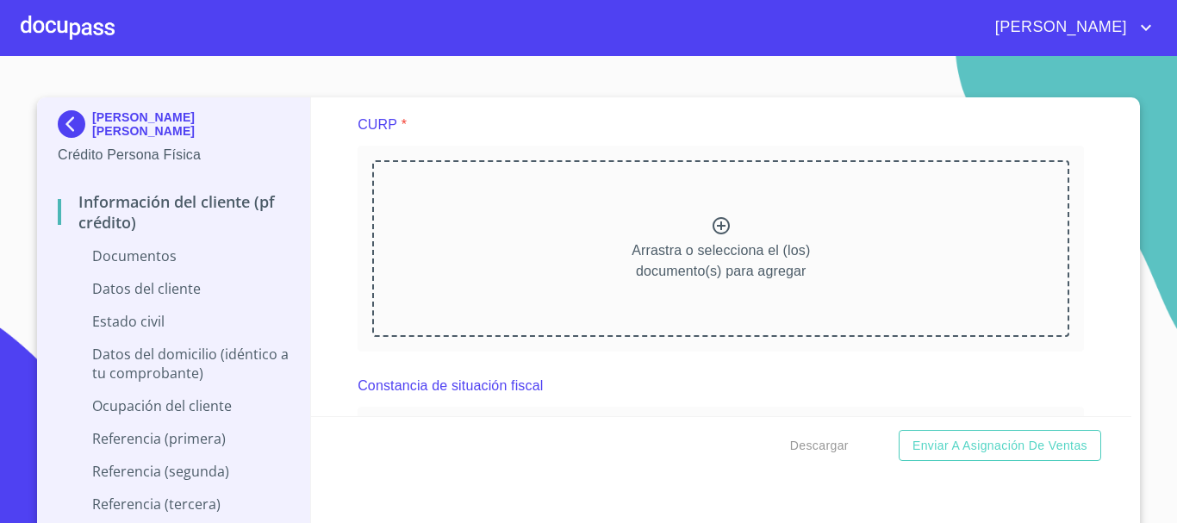
scroll to position [4225, 0]
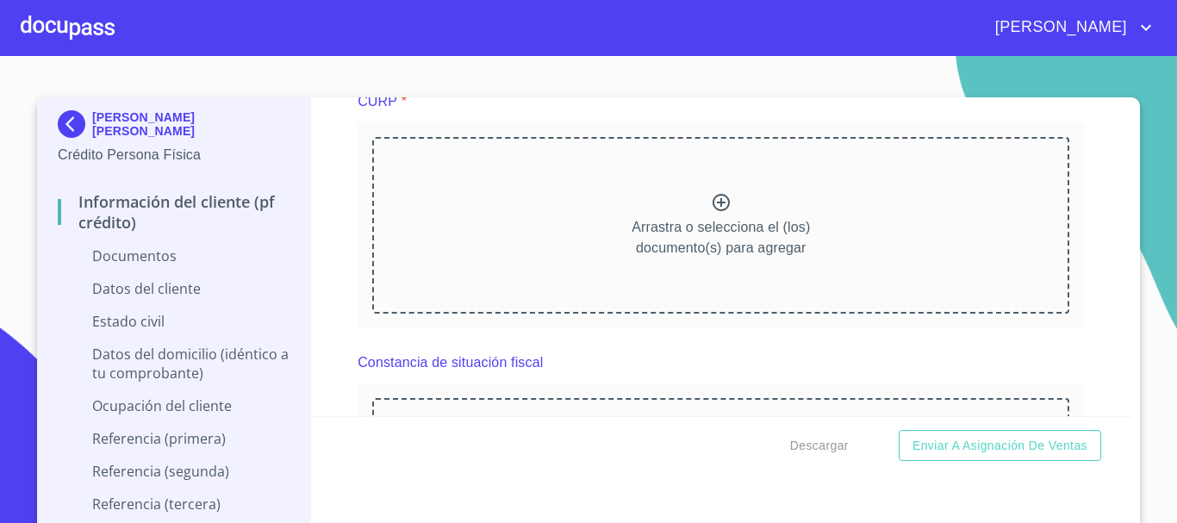
click at [713, 213] on icon at bounding box center [721, 202] width 21 height 21
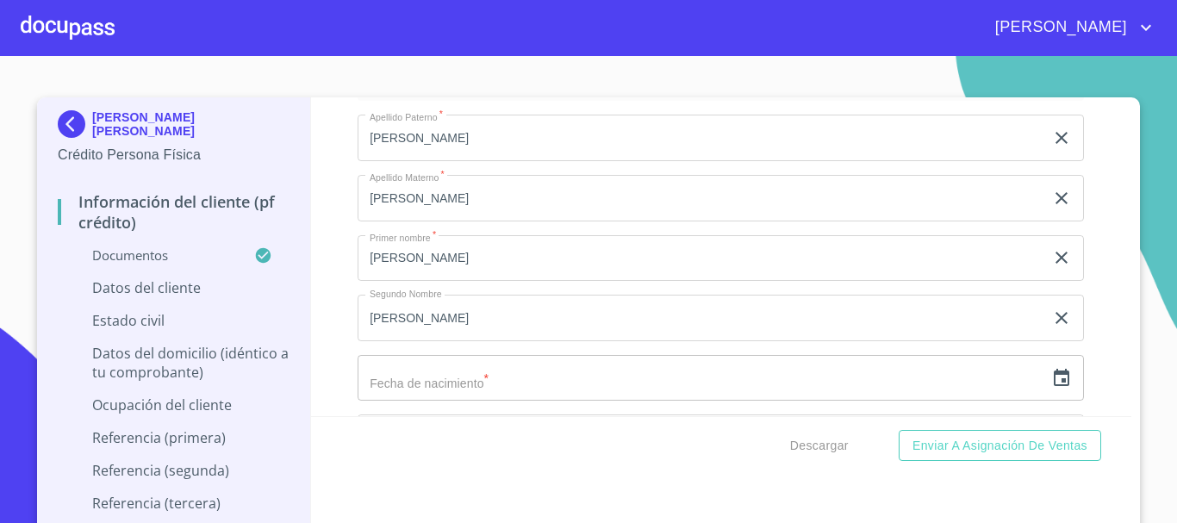
scroll to position [5355, 0]
click at [1052, 331] on icon "button" at bounding box center [1062, 320] width 21 height 21
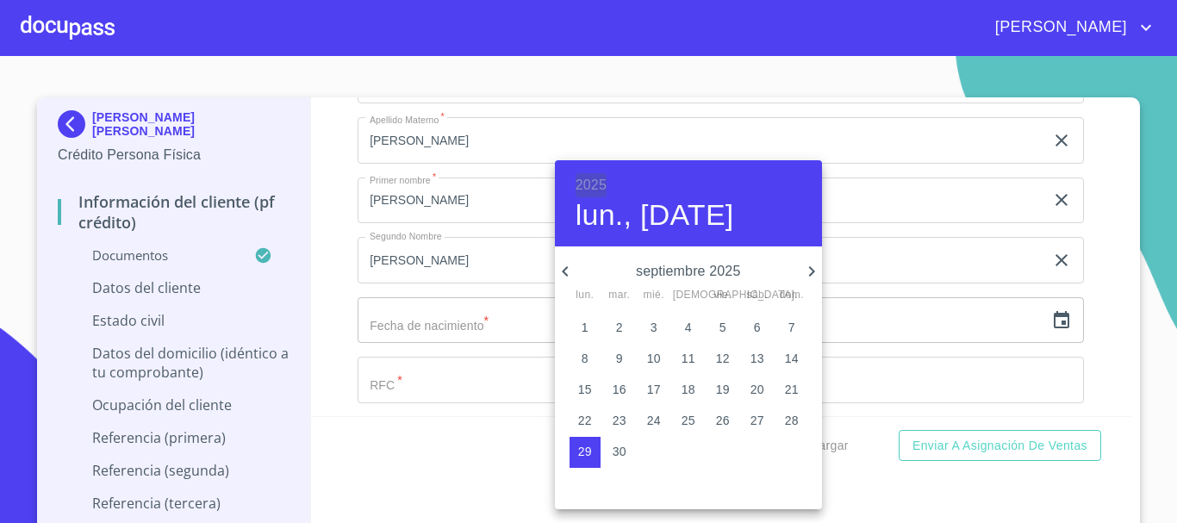
click at [600, 187] on h6 "2025" at bounding box center [591, 185] width 31 height 24
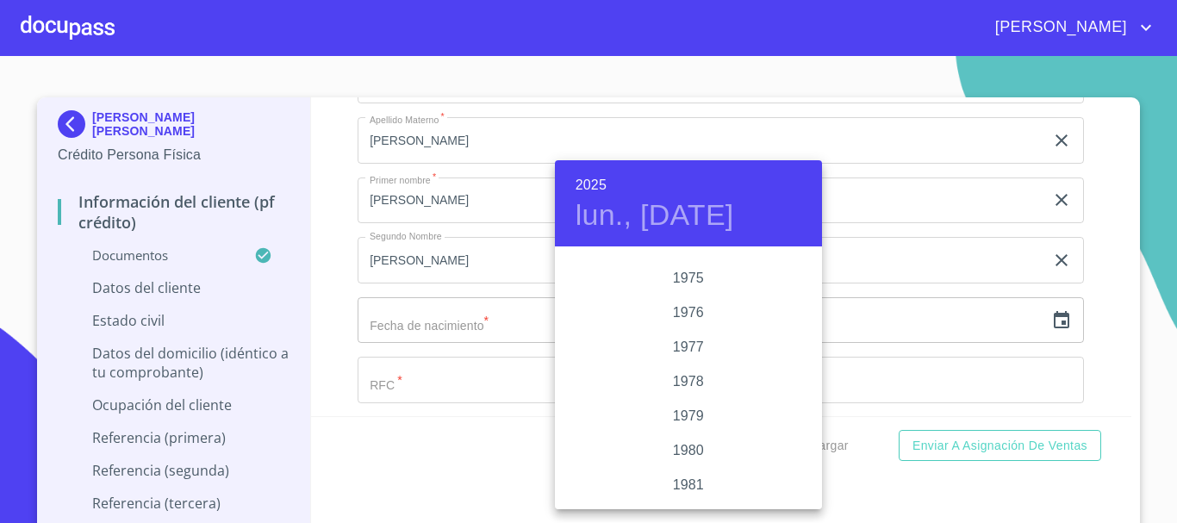
scroll to position [1707, 0]
click at [689, 384] on div "1978" at bounding box center [688, 387] width 267 height 34
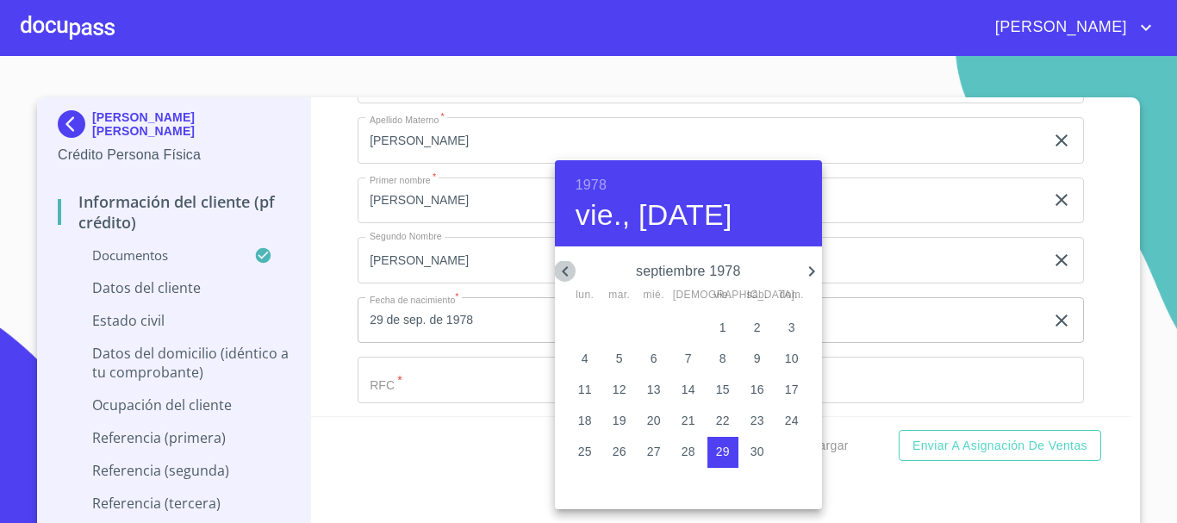
click at [571, 271] on icon "button" at bounding box center [565, 271] width 21 height 21
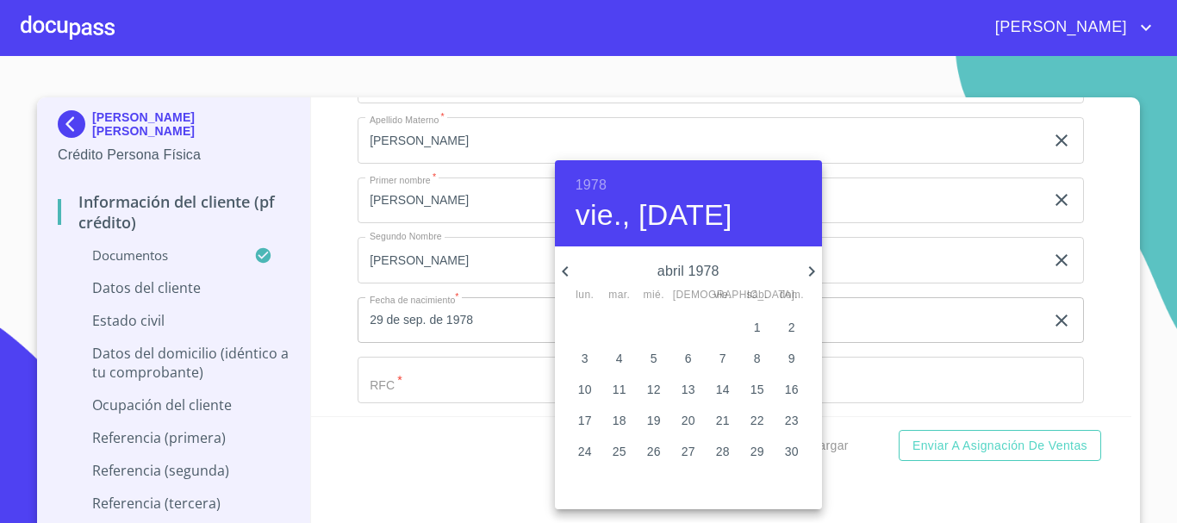
click at [571, 271] on icon "button" at bounding box center [565, 271] width 21 height 21
click at [688, 359] on p "9" at bounding box center [688, 358] width 7 height 17
type input "9 de feb. de 1978"
click at [915, 334] on div at bounding box center [588, 261] width 1177 height 523
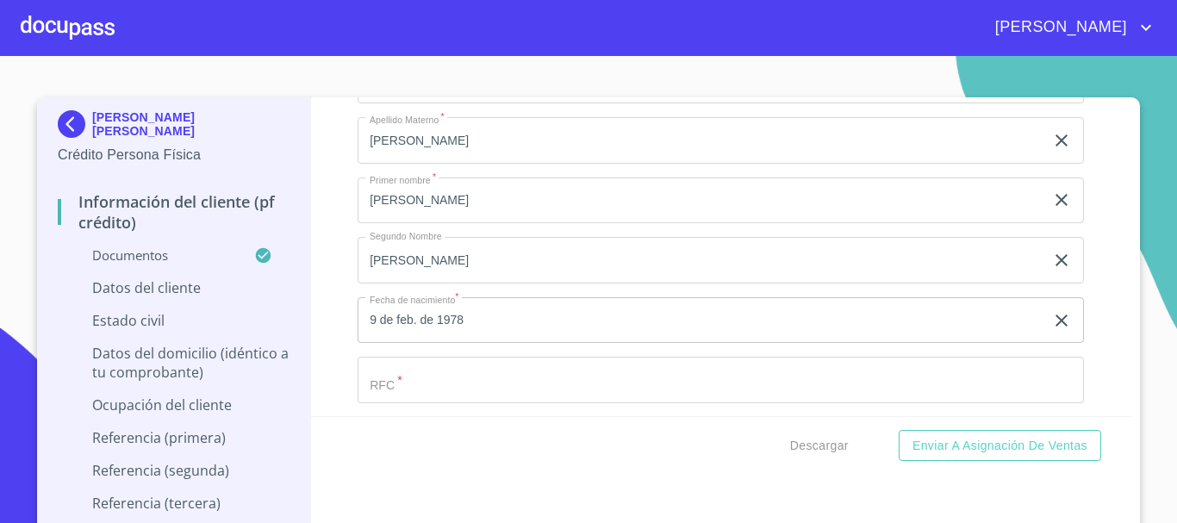
scroll to position [5441, 0]
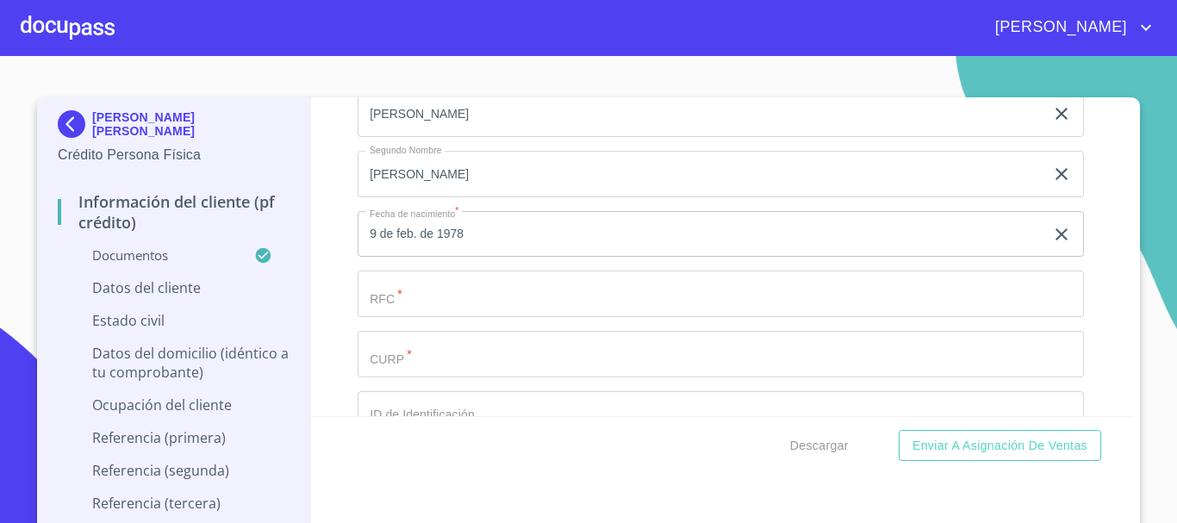
click at [532, 315] on input "Documento de identificación.   *" at bounding box center [721, 294] width 727 height 47
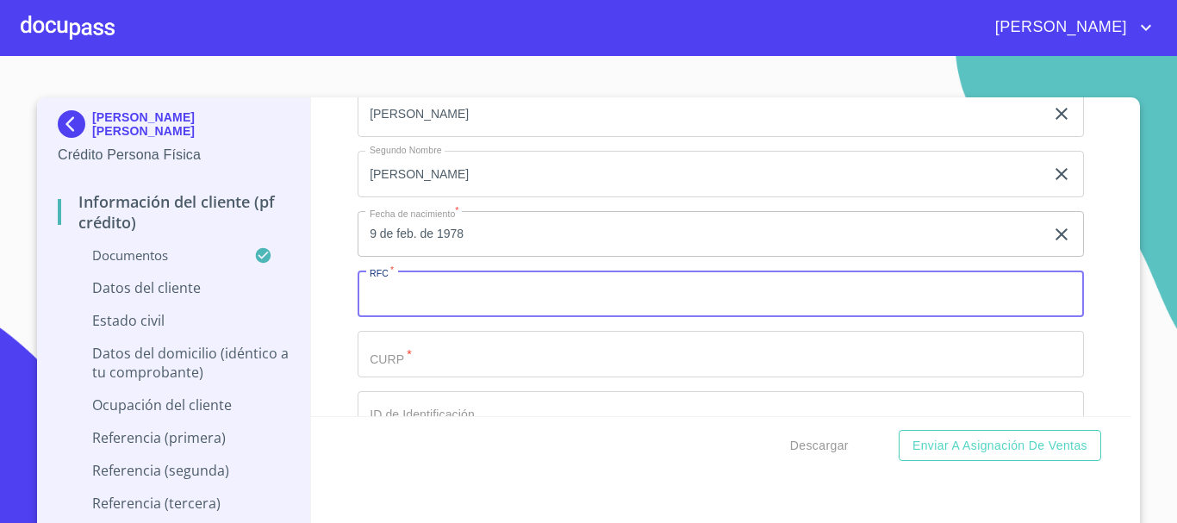
click at [468, 358] on input "Documento de identificación.   *" at bounding box center [721, 354] width 727 height 47
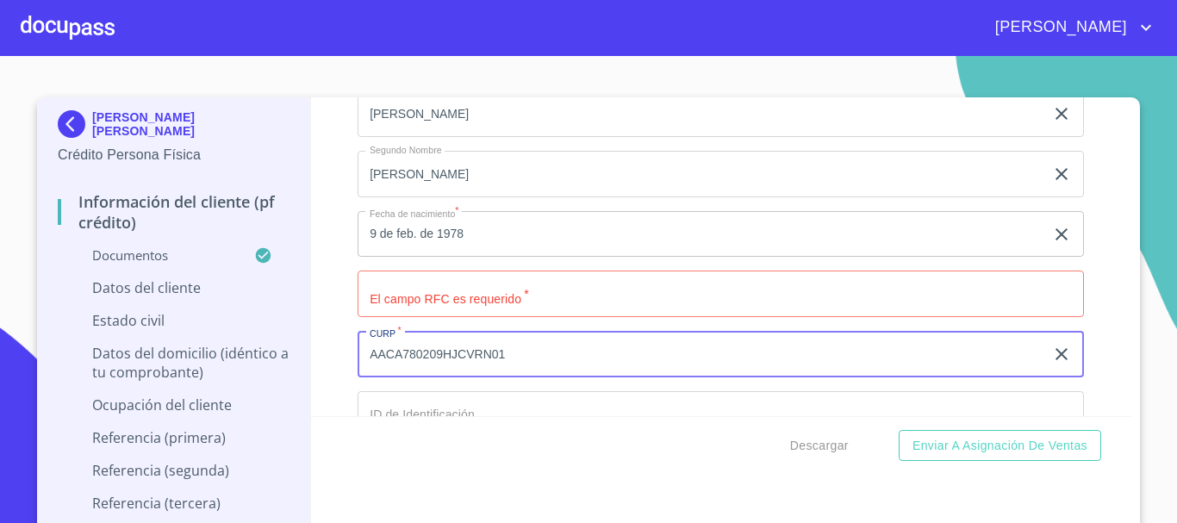
scroll to position [5528, 0]
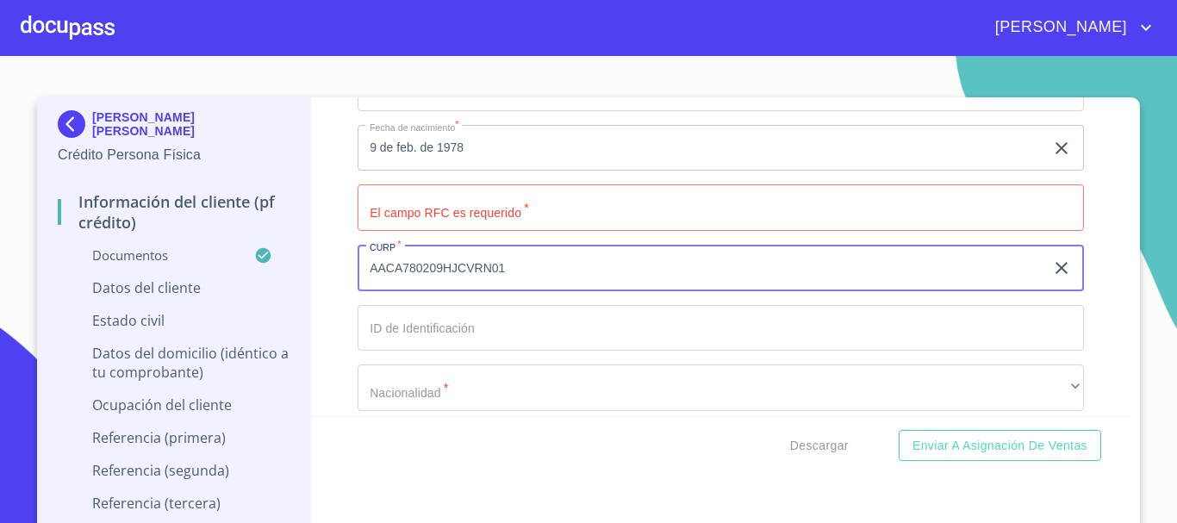
type input "AACA780209HJCVRN01"
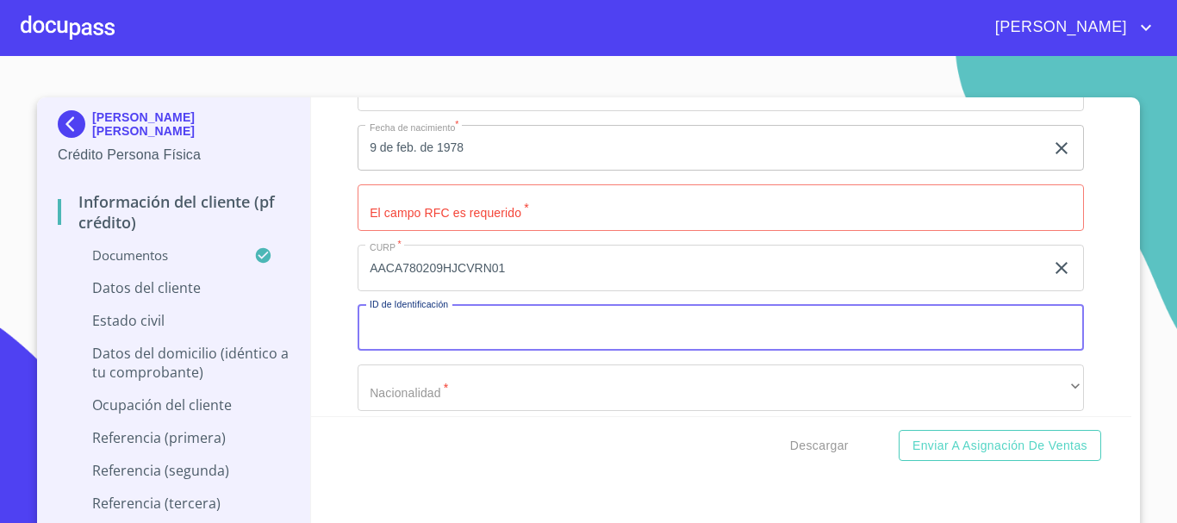
click at [468, 352] on input "Documento de identificación.   *" at bounding box center [721, 328] width 727 height 47
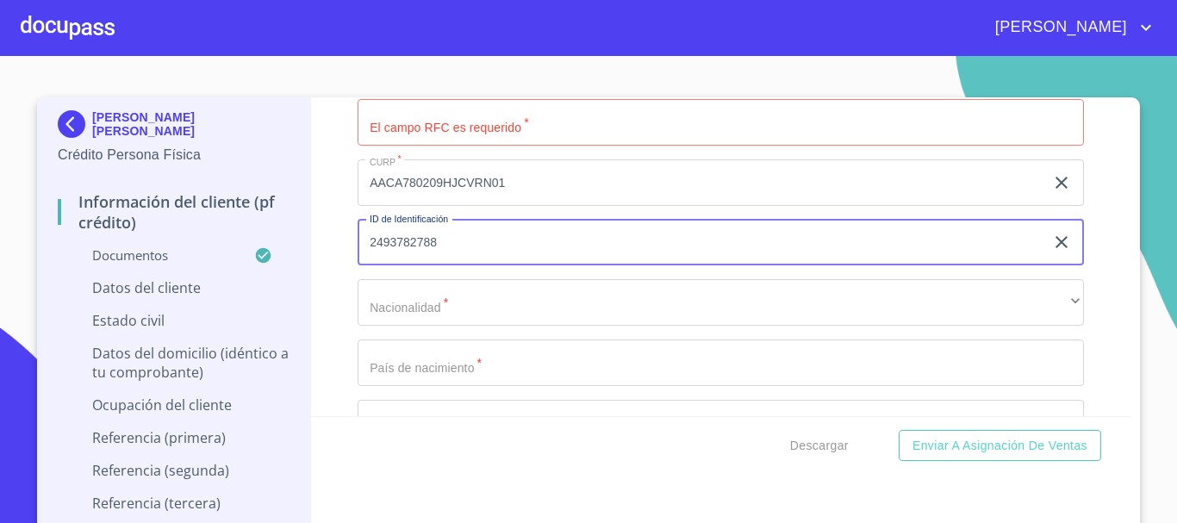
scroll to position [5614, 0]
type input "2493782788"
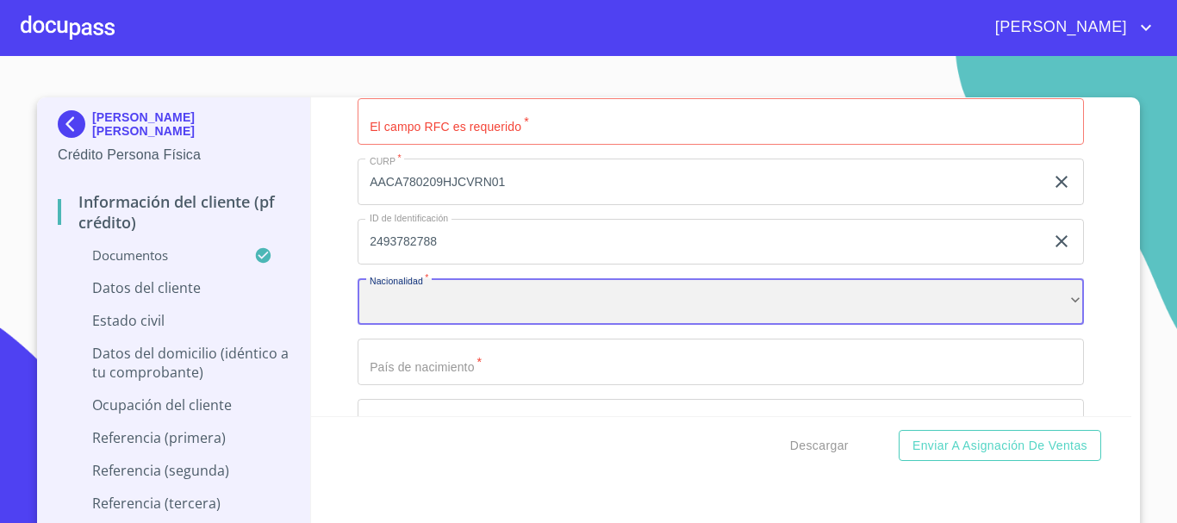
click at [490, 317] on div "​" at bounding box center [721, 301] width 727 height 47
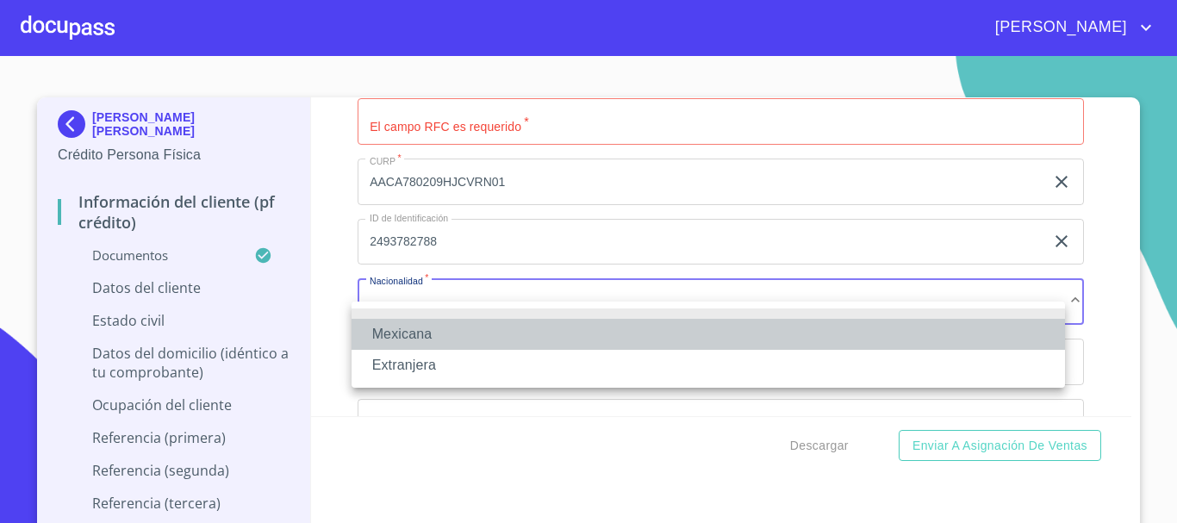
click at [459, 340] on li "Mexicana" at bounding box center [709, 334] width 714 height 31
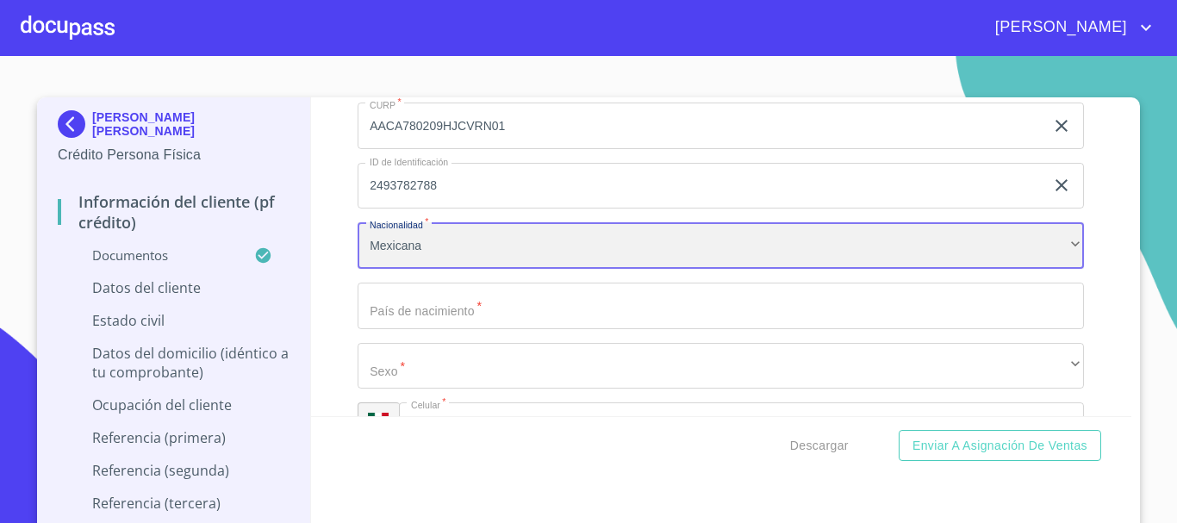
scroll to position [5700, 0]
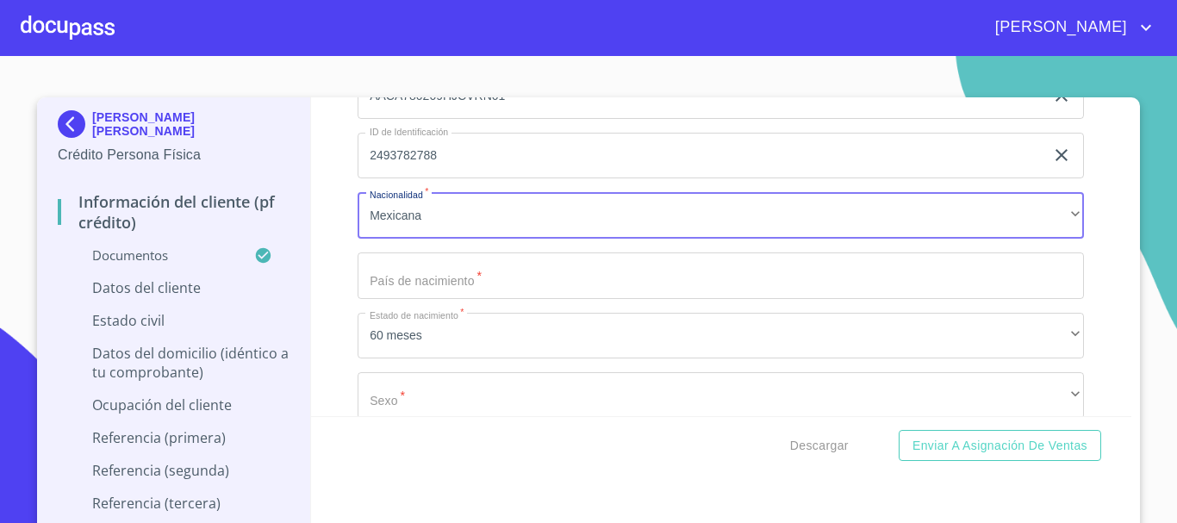
click at [452, 278] on input "Documento de identificación.   *" at bounding box center [721, 276] width 727 height 47
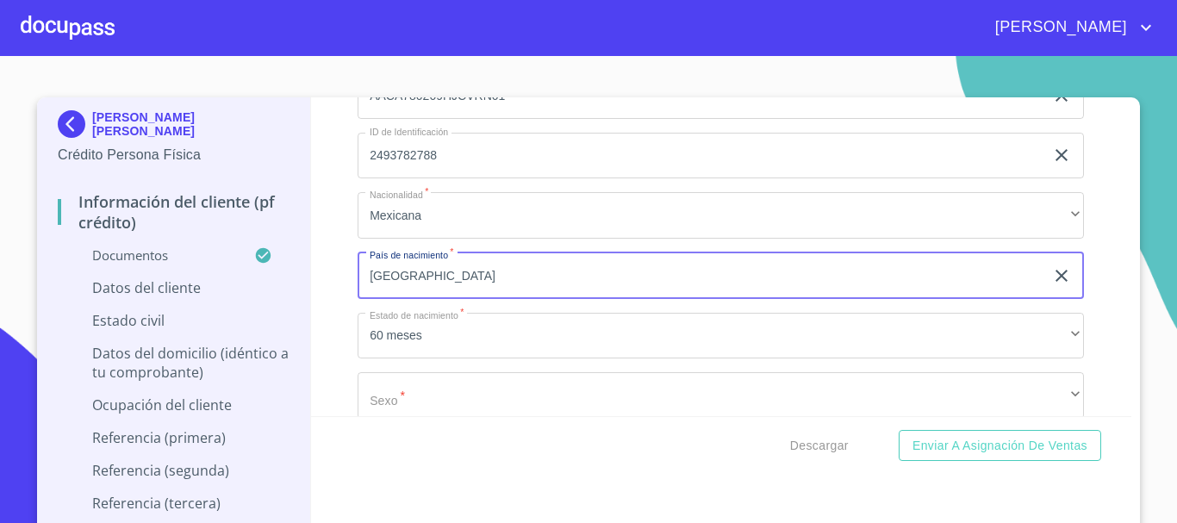
type input "[GEOGRAPHIC_DATA]"
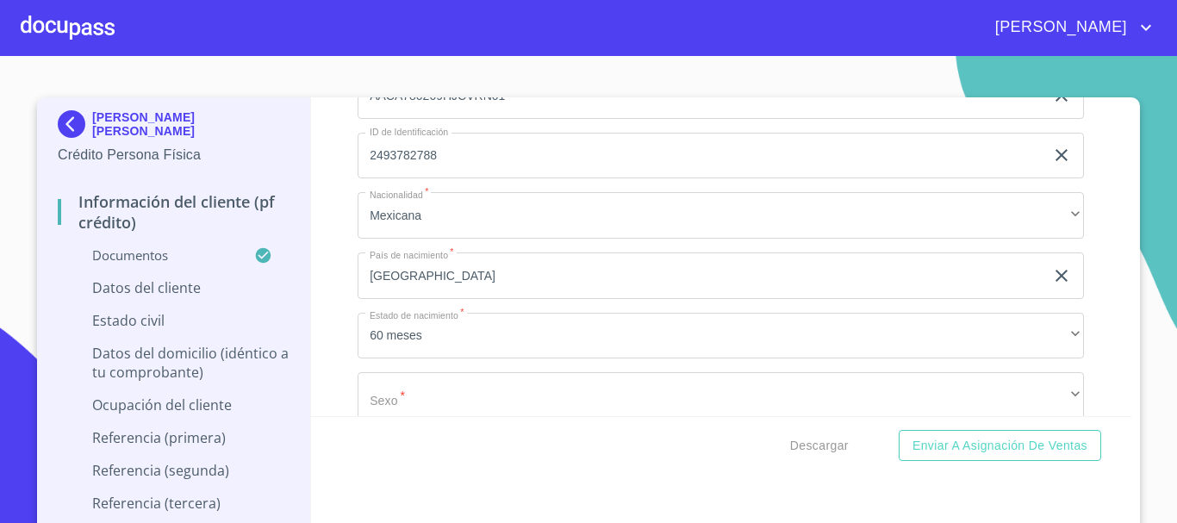
click at [340, 242] on div "Información del cliente (PF crédito) Documentos Documento de identificación.   …" at bounding box center [721, 256] width 821 height 319
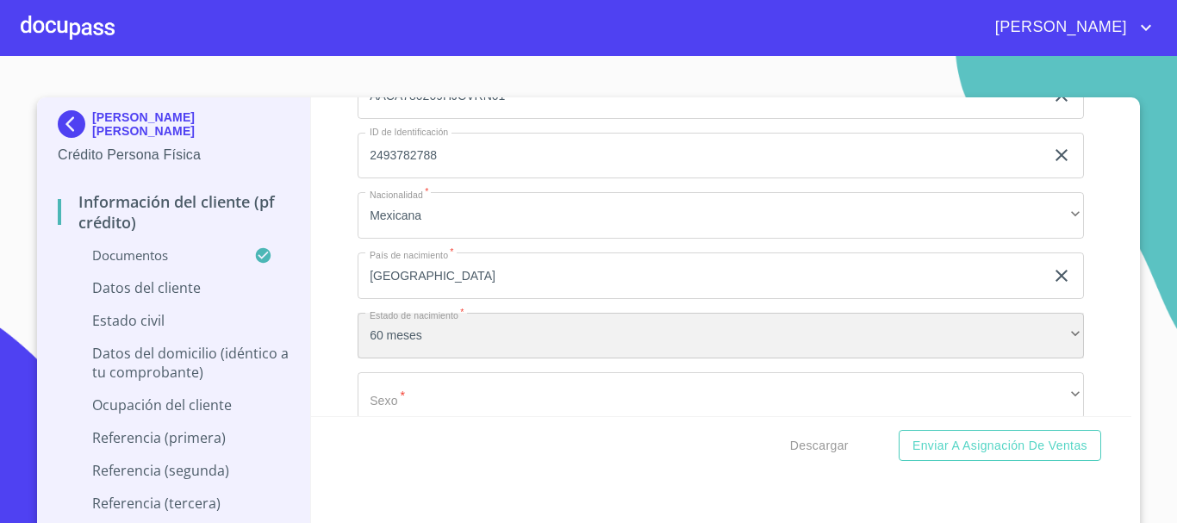
click at [440, 355] on div "60 meses" at bounding box center [721, 336] width 727 height 47
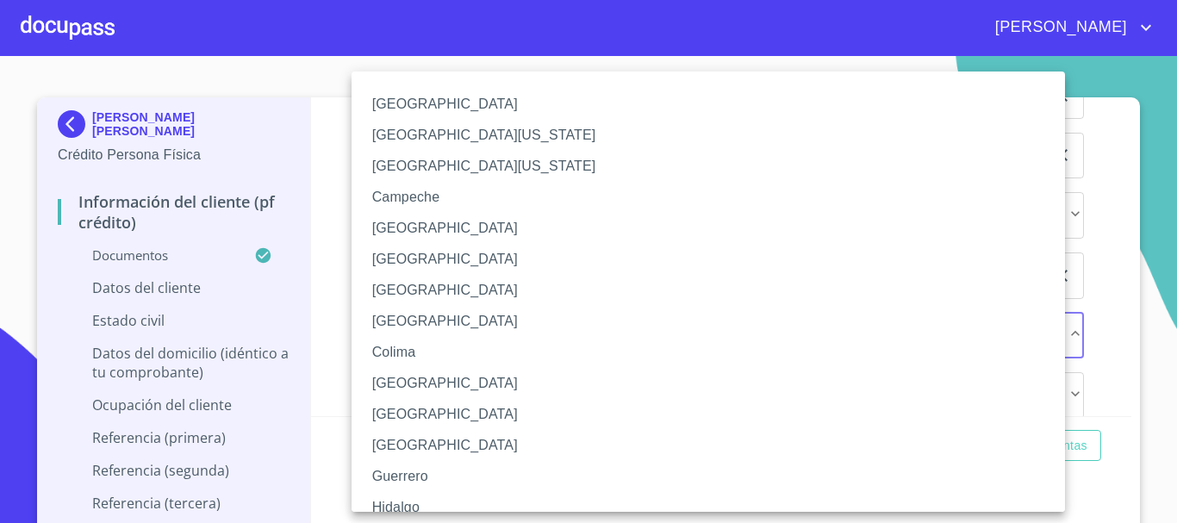
scroll to position [86, 0]
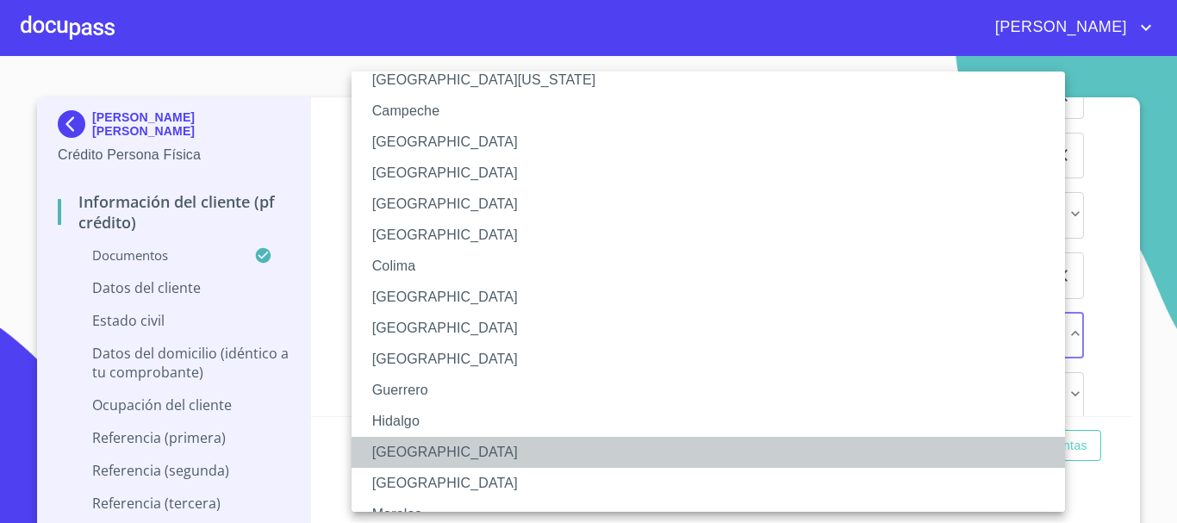
click at [418, 444] on li "[GEOGRAPHIC_DATA]" at bounding box center [715, 452] width 727 height 31
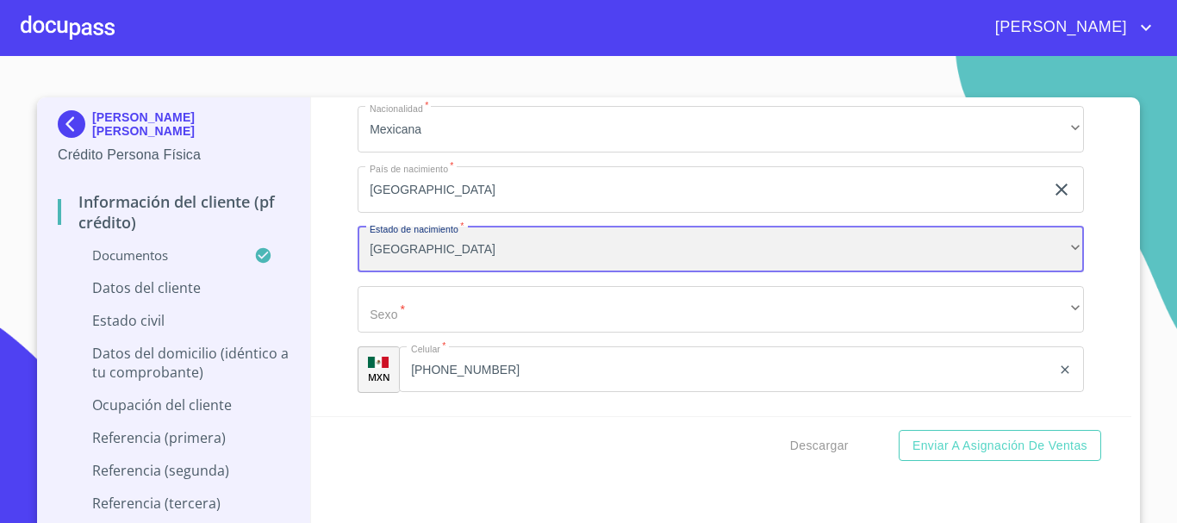
scroll to position [5872, 0]
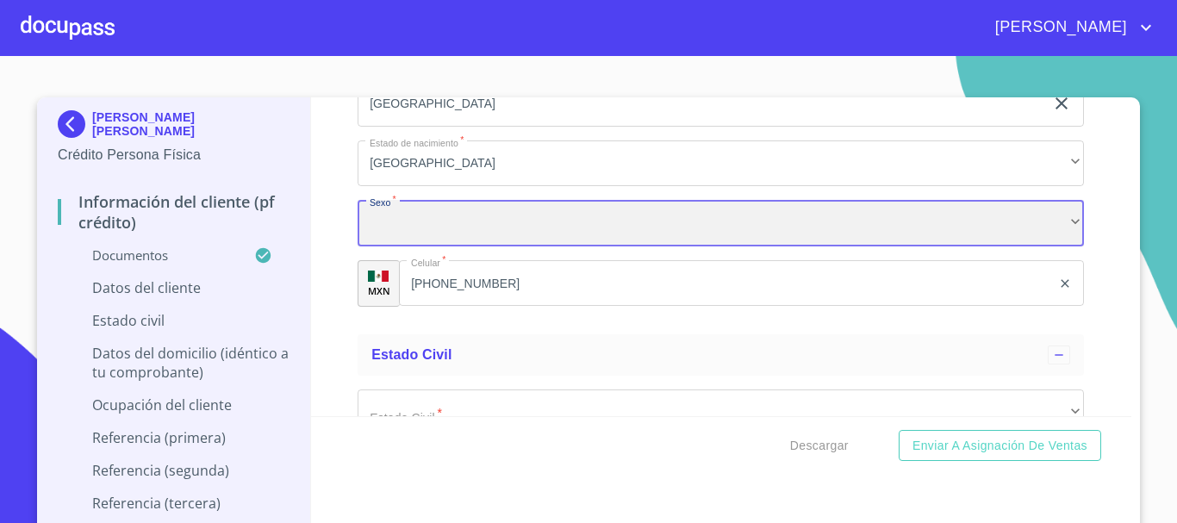
click at [460, 236] on div "​" at bounding box center [721, 223] width 727 height 47
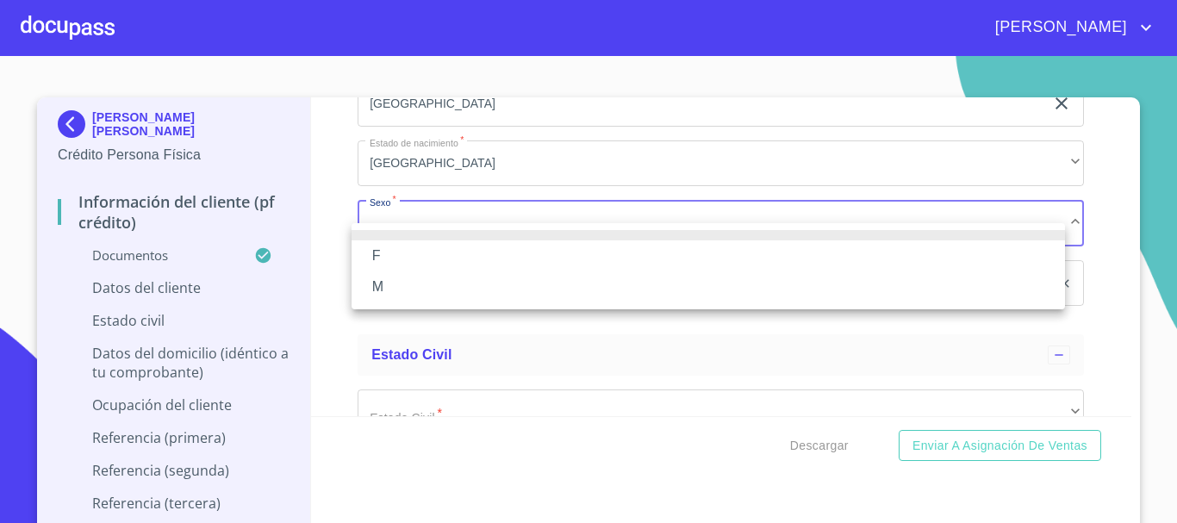
click at [434, 285] on li "M" at bounding box center [709, 287] width 714 height 31
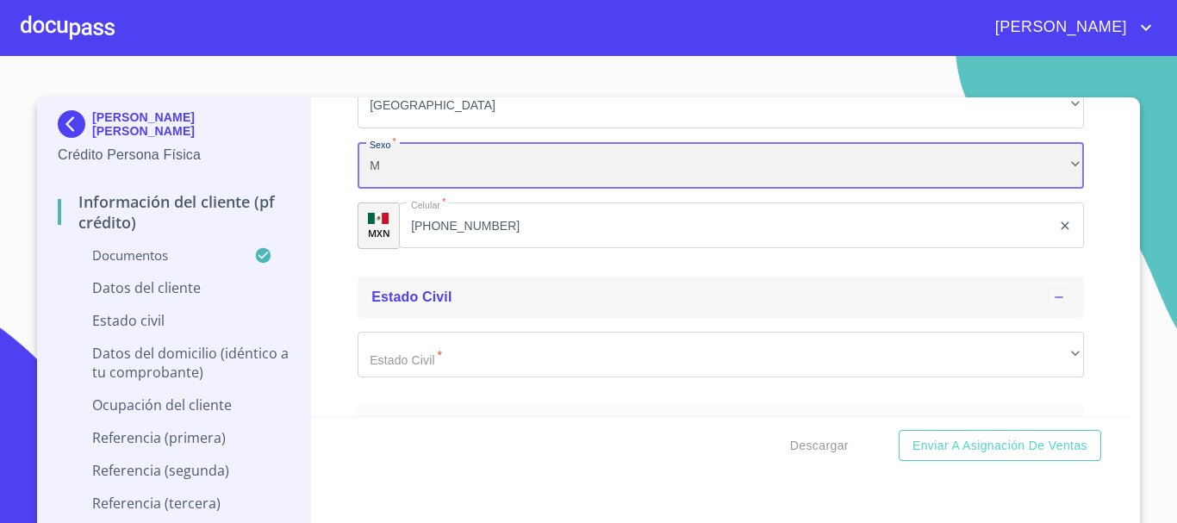
scroll to position [5959, 0]
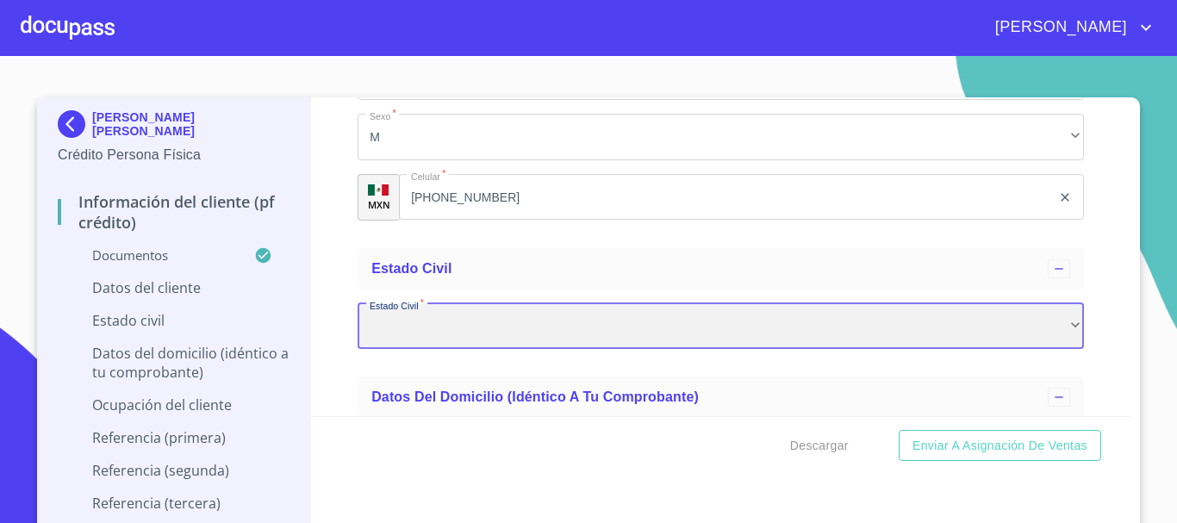
click at [438, 346] on div "​" at bounding box center [721, 326] width 727 height 47
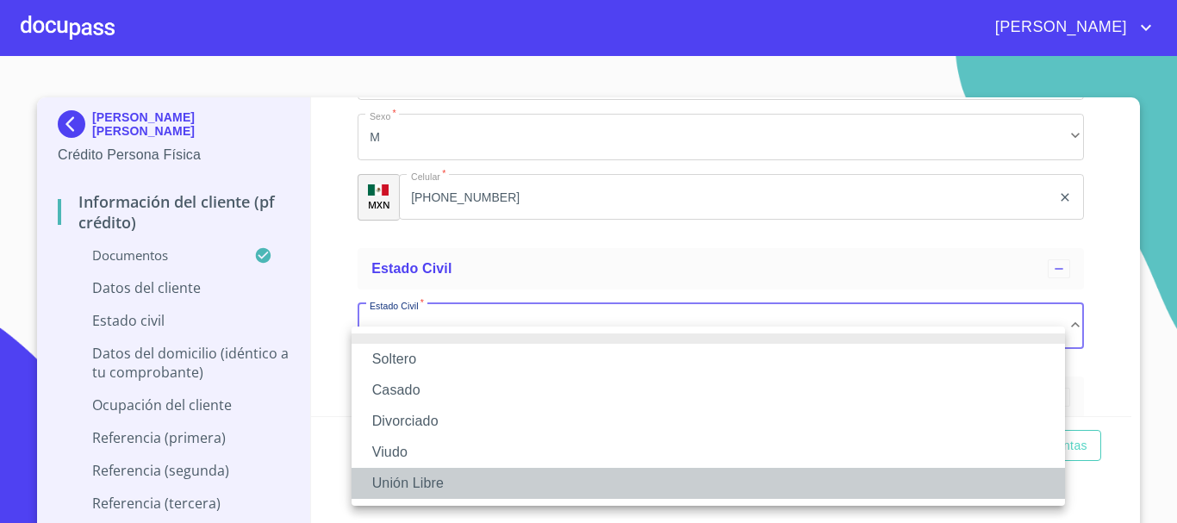
click at [421, 474] on li "Unión Libre" at bounding box center [709, 483] width 714 height 31
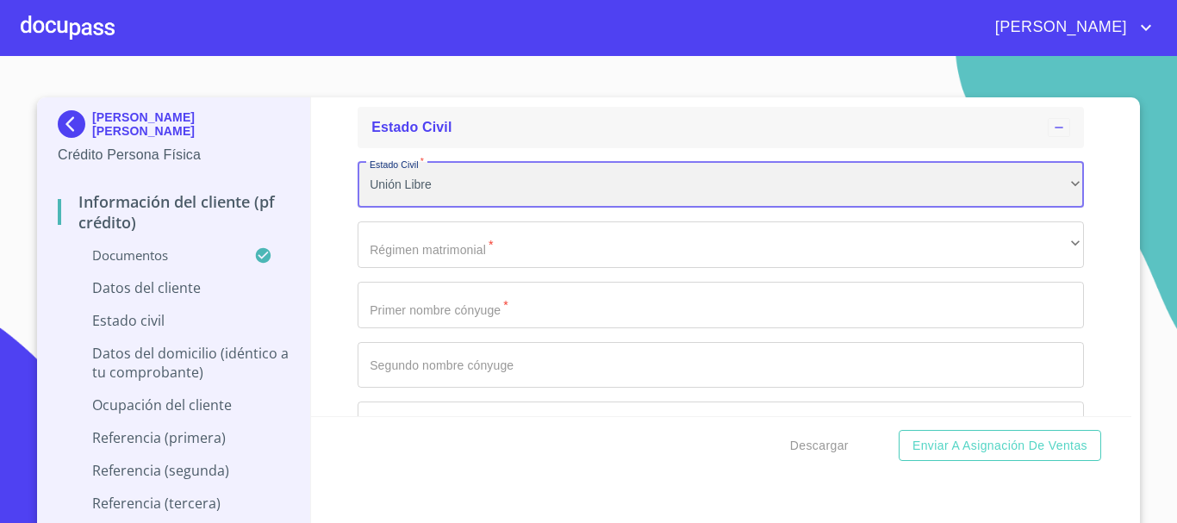
scroll to position [6131, 0]
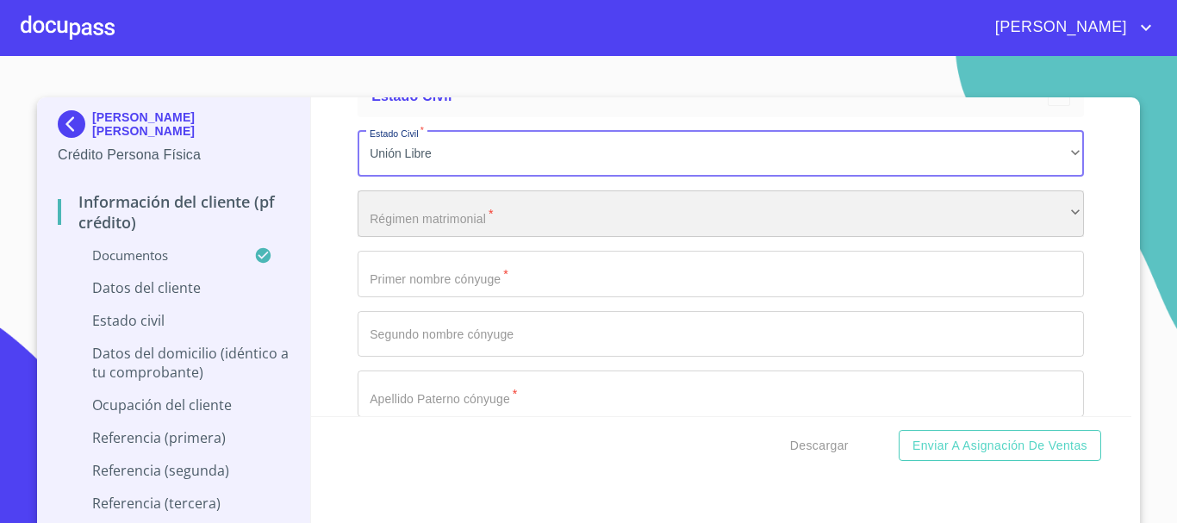
click at [480, 237] on div "​" at bounding box center [721, 213] width 727 height 47
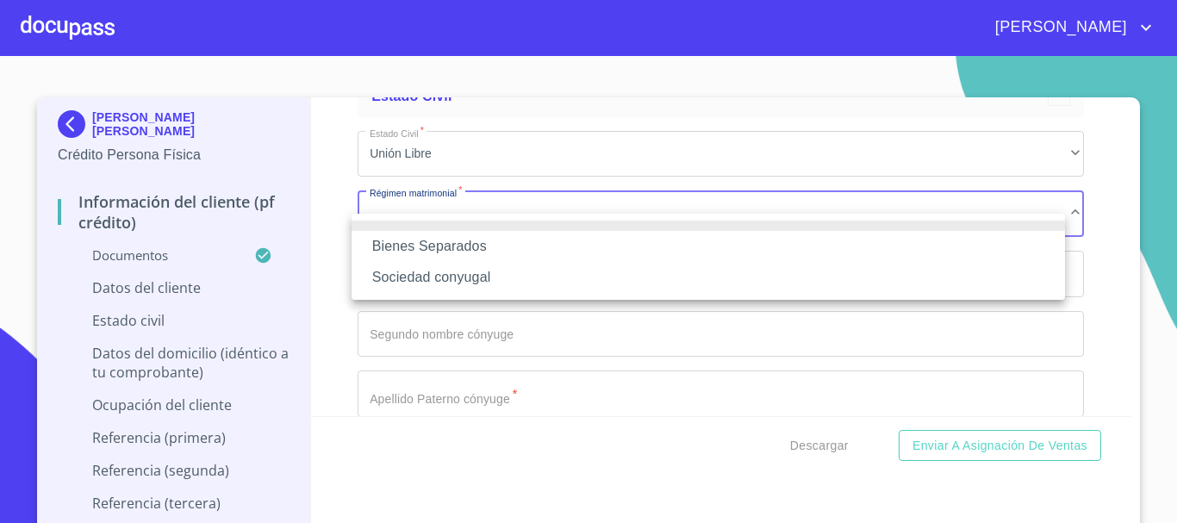
click at [468, 239] on li "Bienes Separados" at bounding box center [709, 246] width 714 height 31
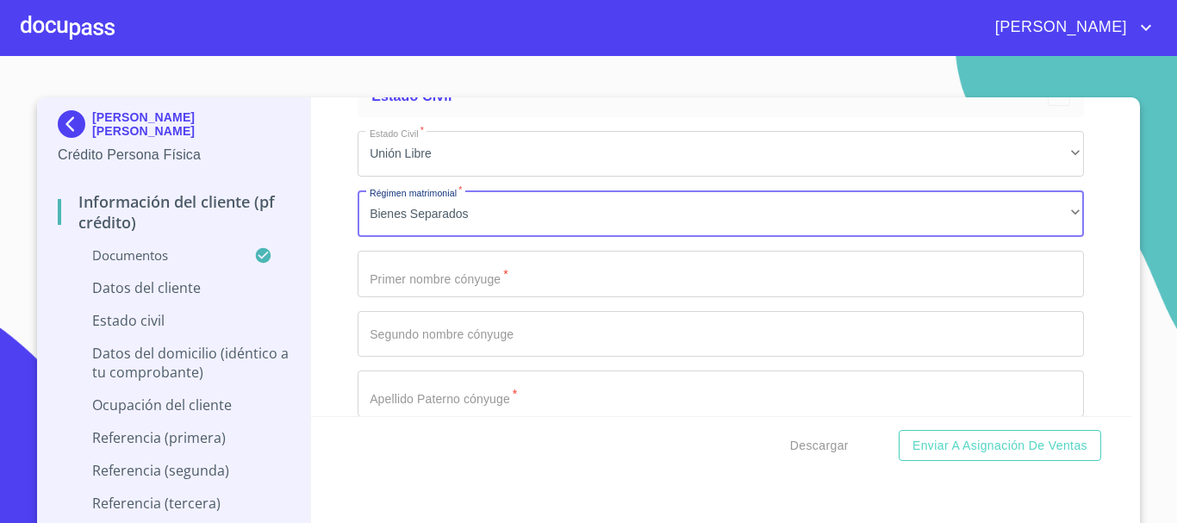
click at [472, 293] on input "Documento de identificación.   *" at bounding box center [721, 274] width 727 height 47
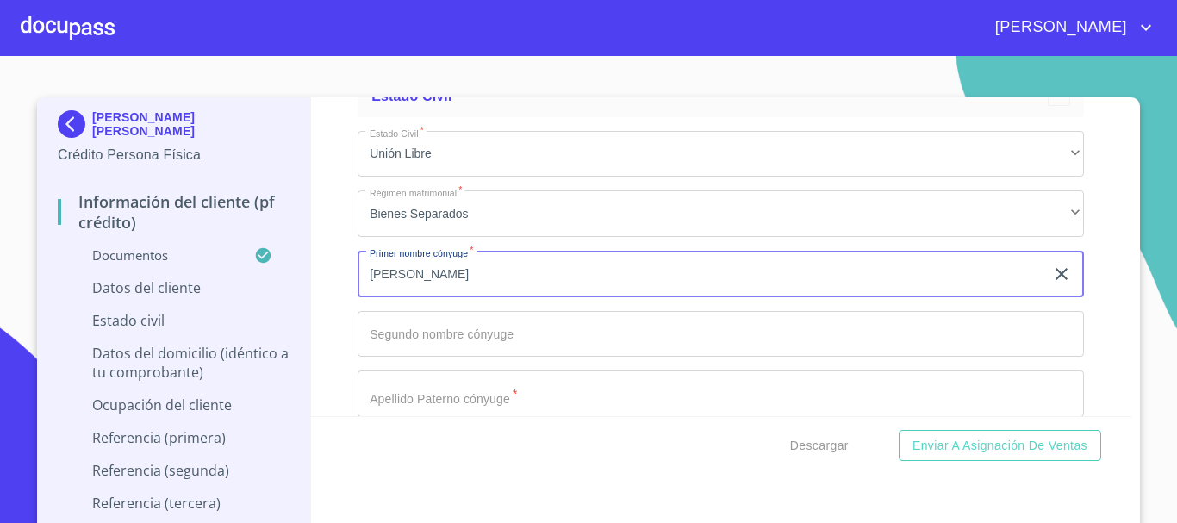
type input "[PERSON_NAME]"
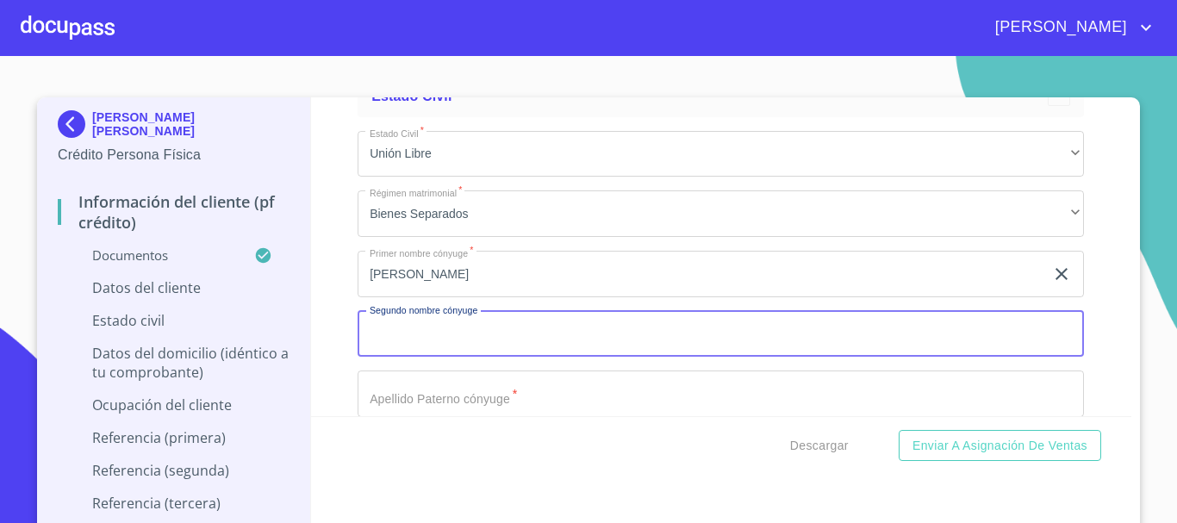
click at [471, 358] on input "Documento de identificación.   *" at bounding box center [721, 334] width 727 height 47
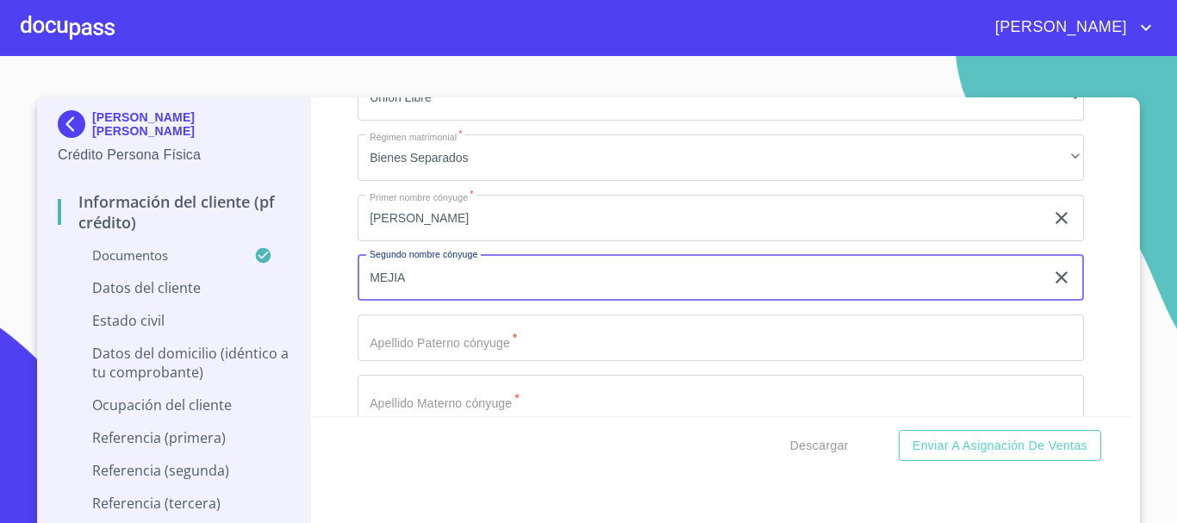
scroll to position [6217, 0]
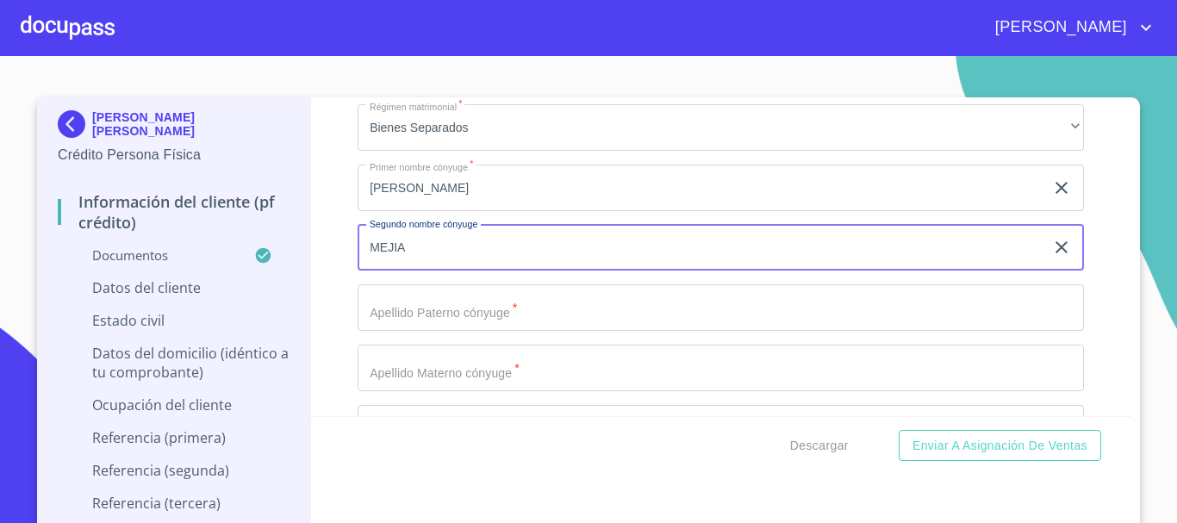
type input "MEJIA"
click at [477, 322] on input "Documento de identificación.   *" at bounding box center [721, 307] width 727 height 47
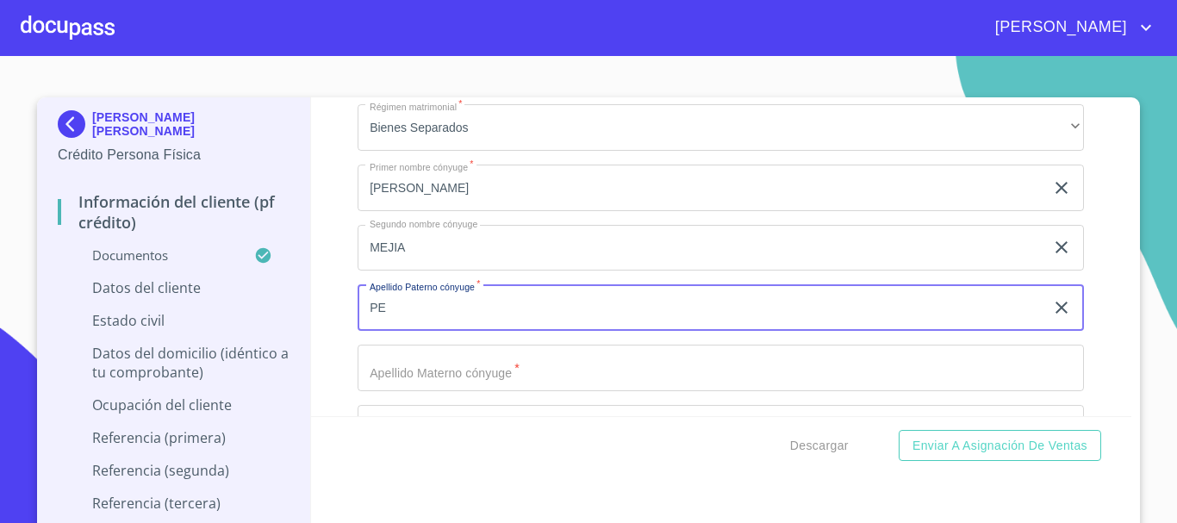
type input "P"
click at [422, 269] on input "MEJIA" at bounding box center [701, 248] width 687 height 47
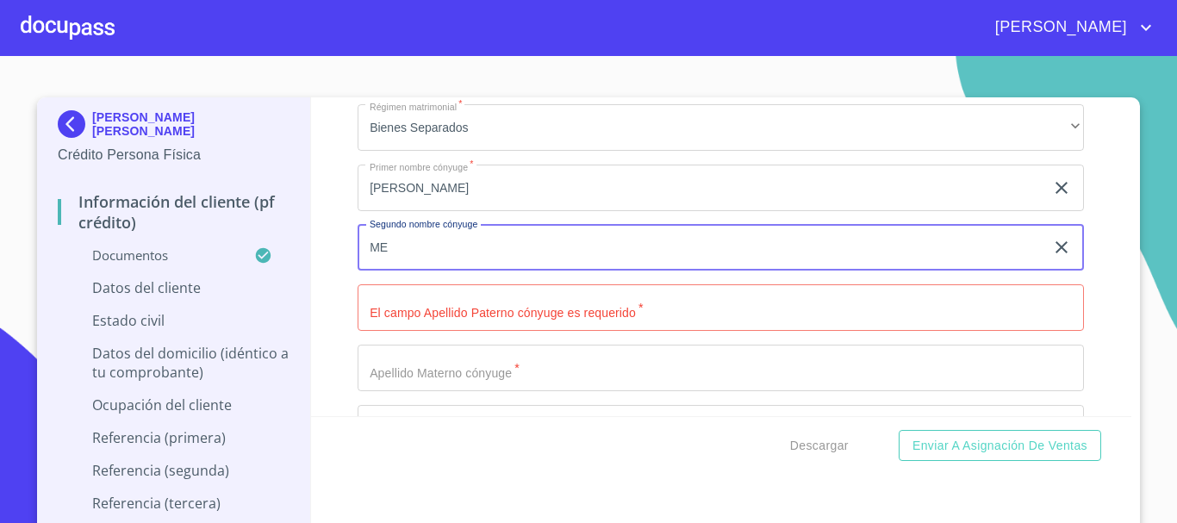
type input "M"
click at [411, 317] on input "Documento de identificación.   *" at bounding box center [721, 307] width 727 height 47
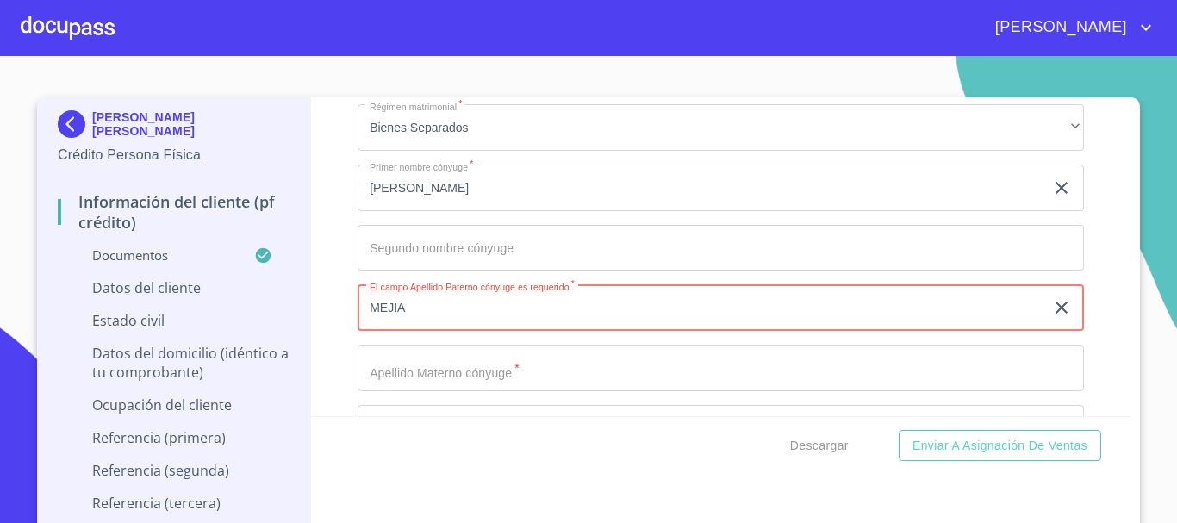
type input "MEJIA"
click at [453, 391] on input "Documento de identificación.   *" at bounding box center [721, 368] width 727 height 47
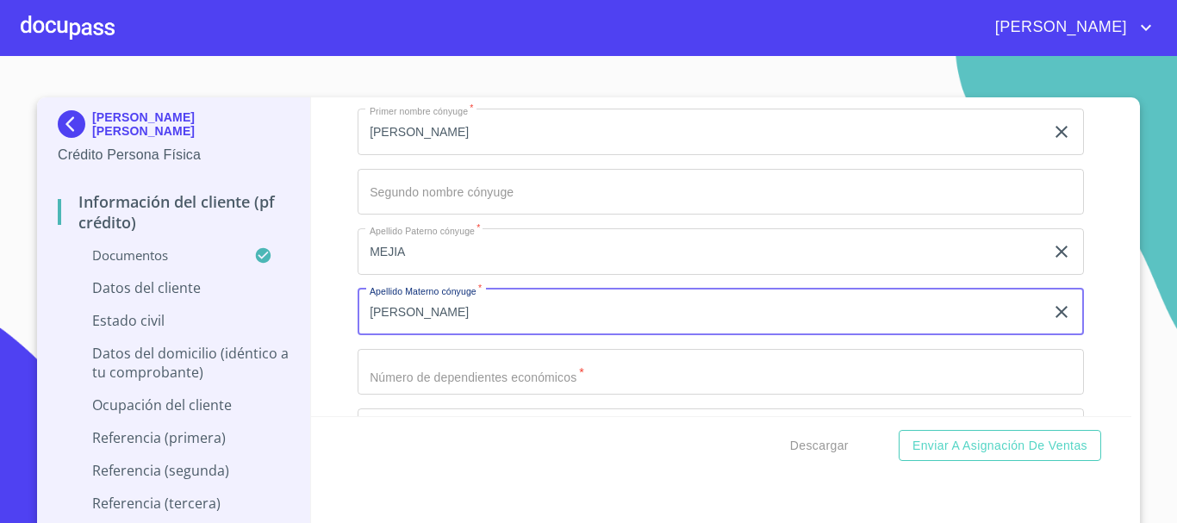
scroll to position [6303, 0]
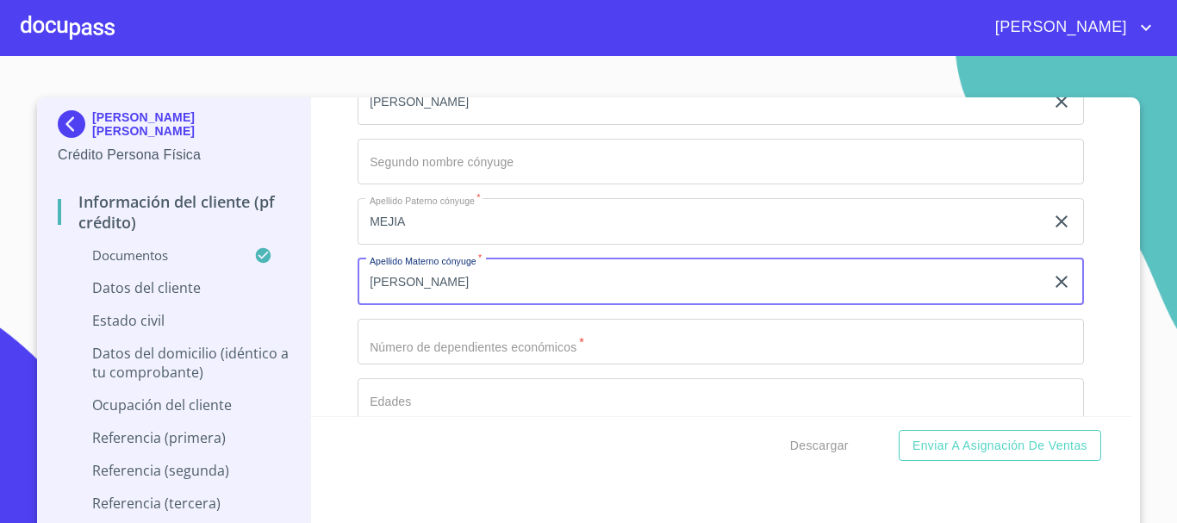
type input "[PERSON_NAME]"
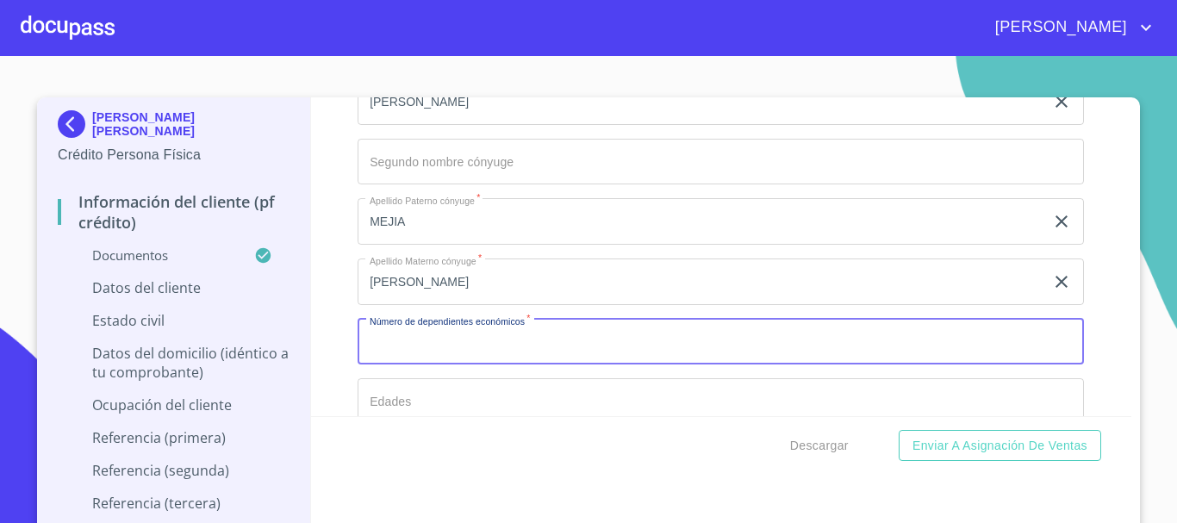
click at [451, 364] on input "Documento de identificación.   *" at bounding box center [721, 342] width 727 height 47
type input "0"
click at [311, 224] on div "Información del cliente (PF crédito) Documentos Documento de identificación.   …" at bounding box center [721, 256] width 821 height 319
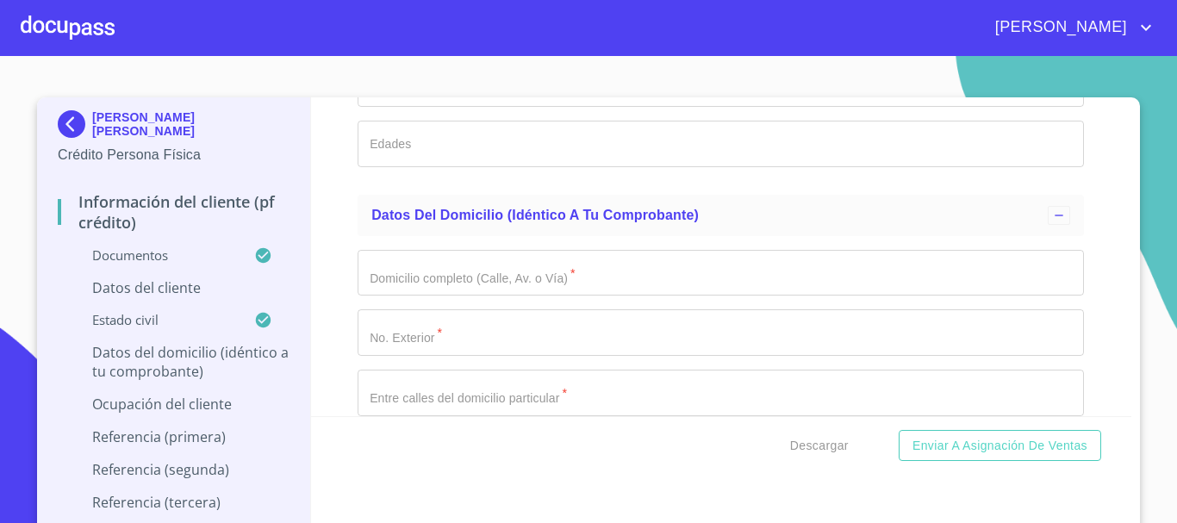
scroll to position [6562, 0]
click at [465, 292] on input "Documento de identificación.   *" at bounding box center [721, 272] width 727 height 47
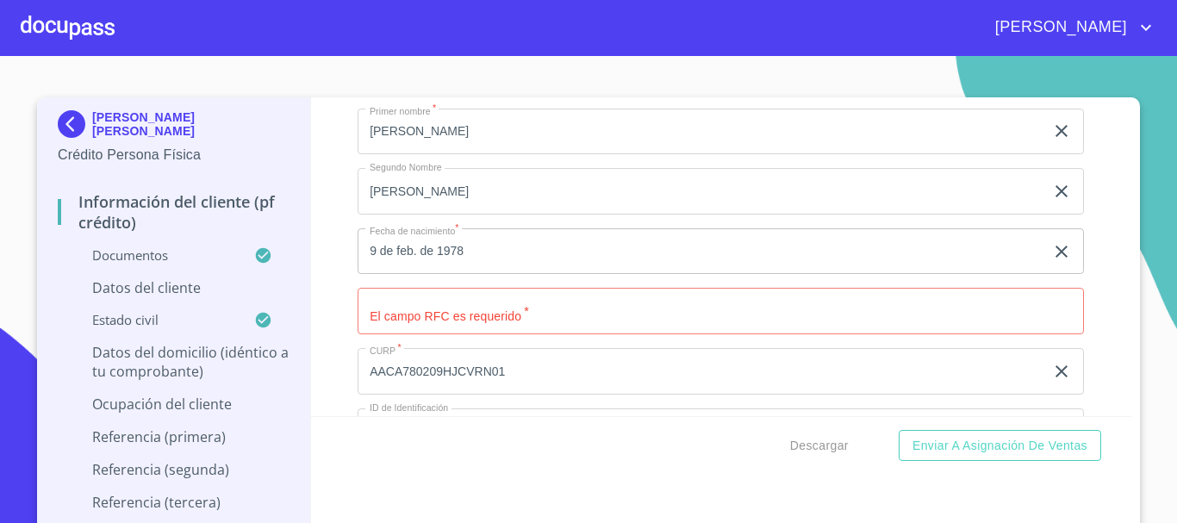
scroll to position [5441, 0]
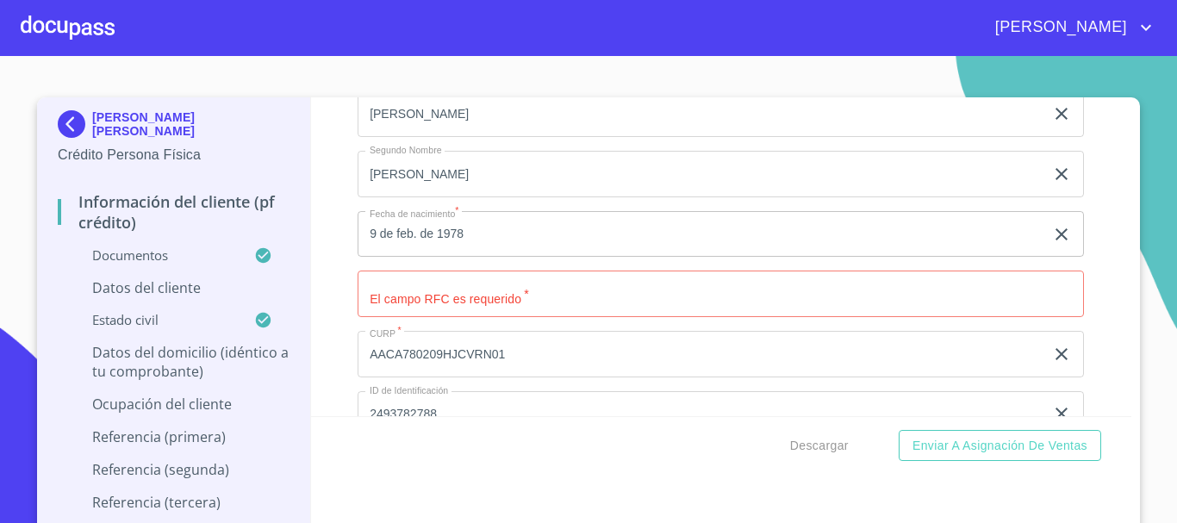
click at [496, 316] on input "Documento de identificación.   *" at bounding box center [721, 294] width 727 height 47
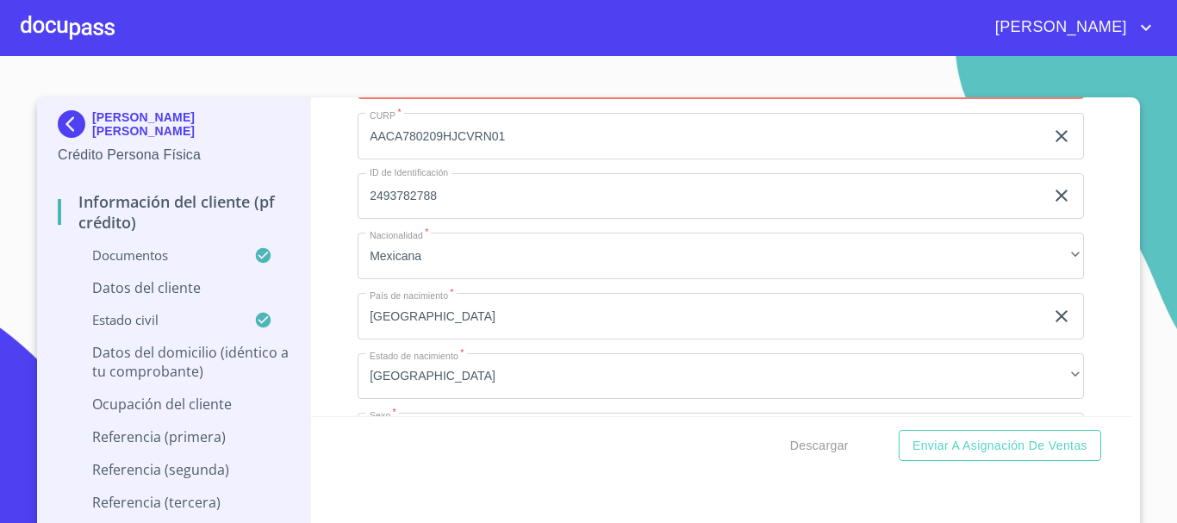
scroll to position [5700, 0]
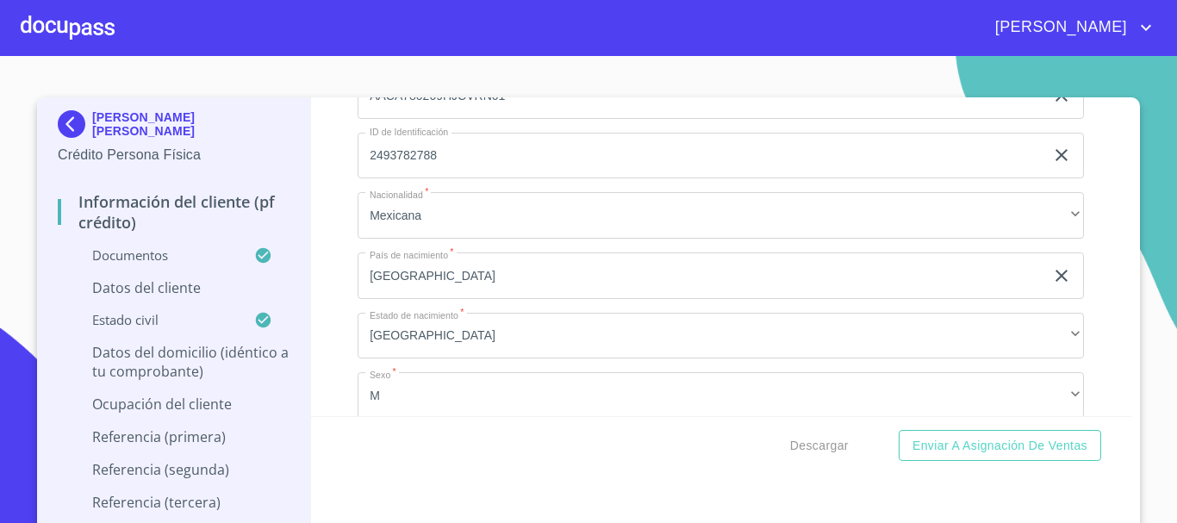
type input "AACA780209RY3"
click at [337, 279] on div "Información del cliente (PF crédito) Documentos Documento de identificación.   …" at bounding box center [721, 256] width 821 height 319
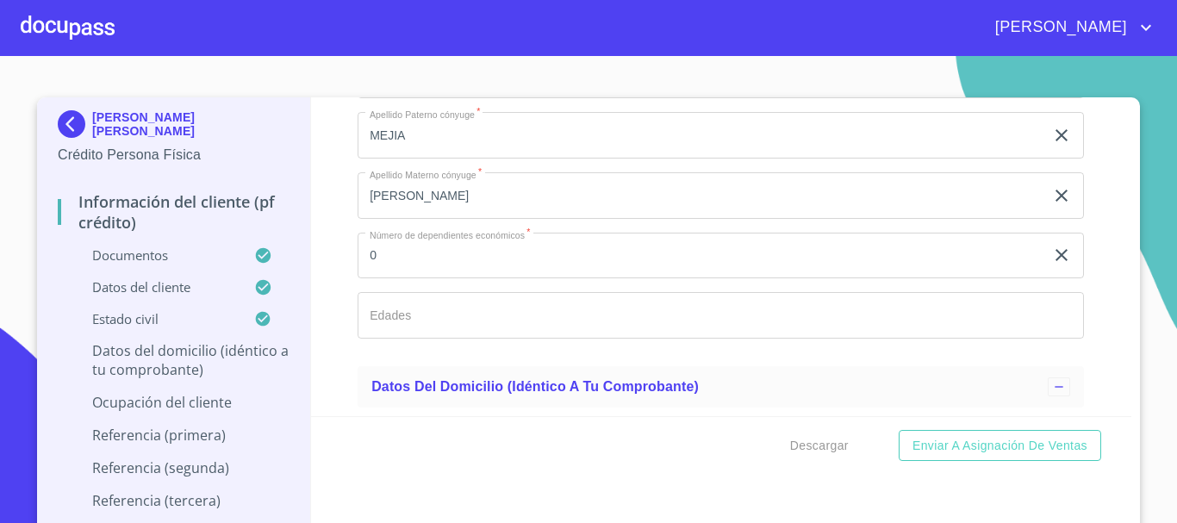
scroll to position [6562, 0]
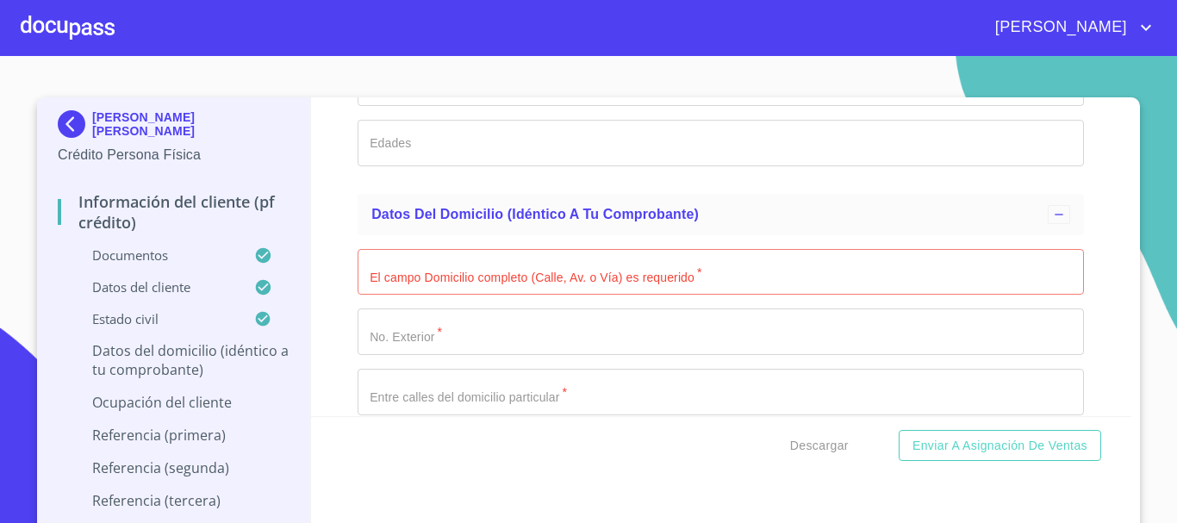
click at [489, 281] on input "Documento de identificación.   *" at bounding box center [721, 272] width 727 height 47
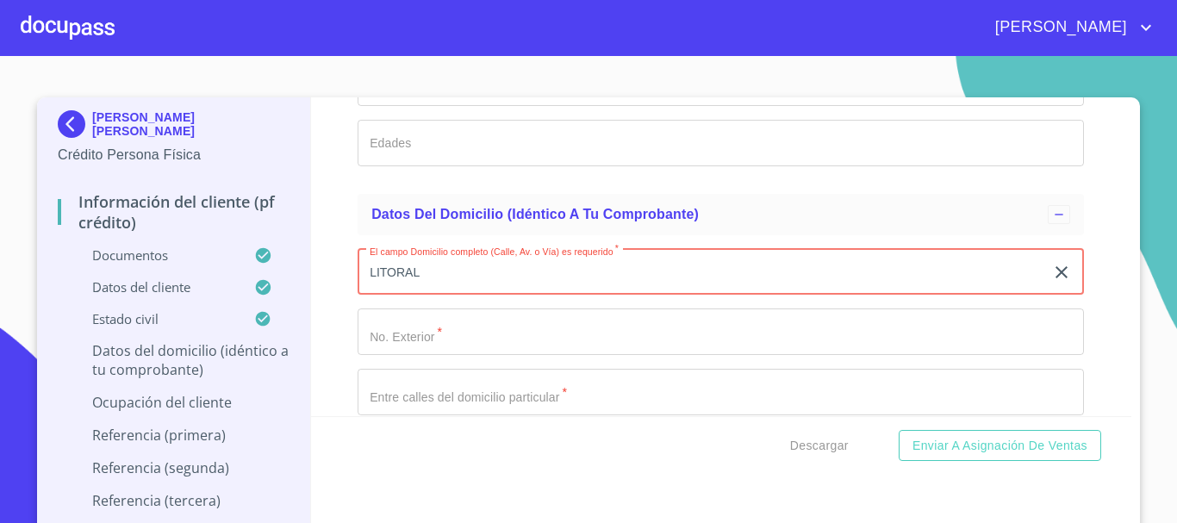
scroll to position [6648, 0]
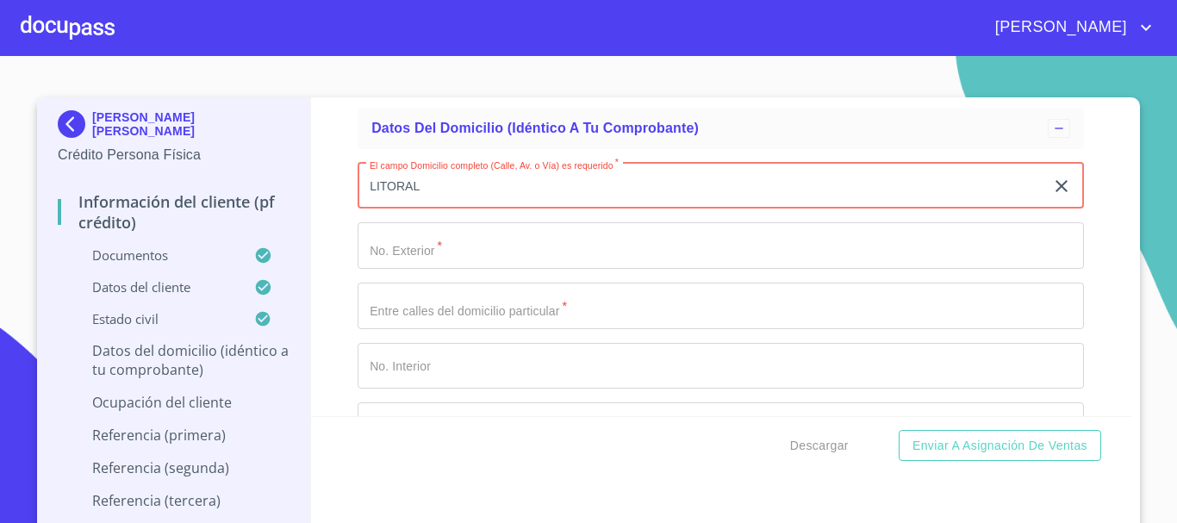
type input "LITORAL"
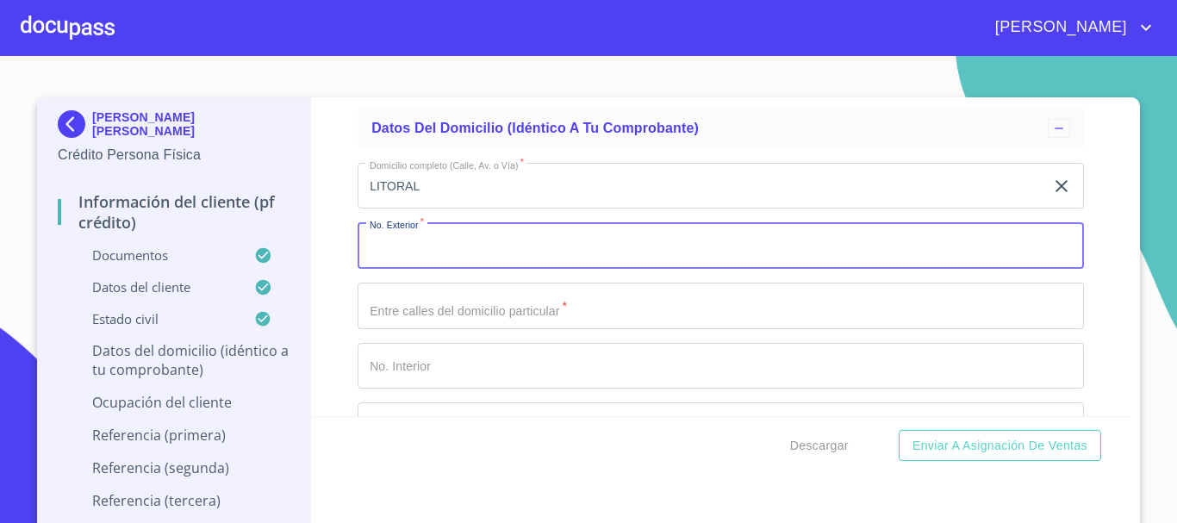
click at [486, 269] on input "Documento de identificación.   *" at bounding box center [721, 245] width 727 height 47
type input "2782"
click at [482, 328] on input "Documento de identificación.   *" at bounding box center [721, 306] width 727 height 47
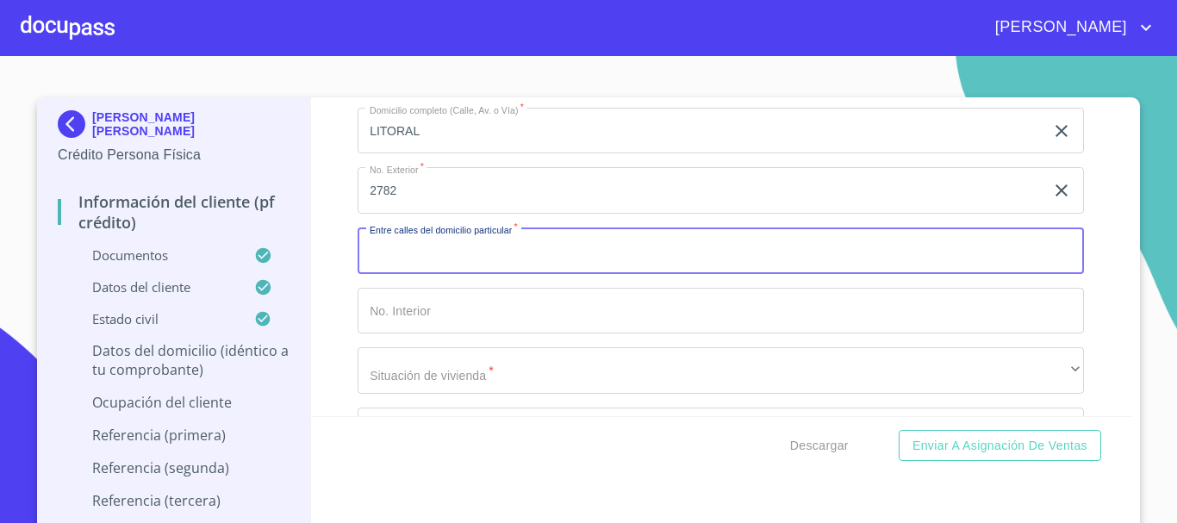
scroll to position [6734, 0]
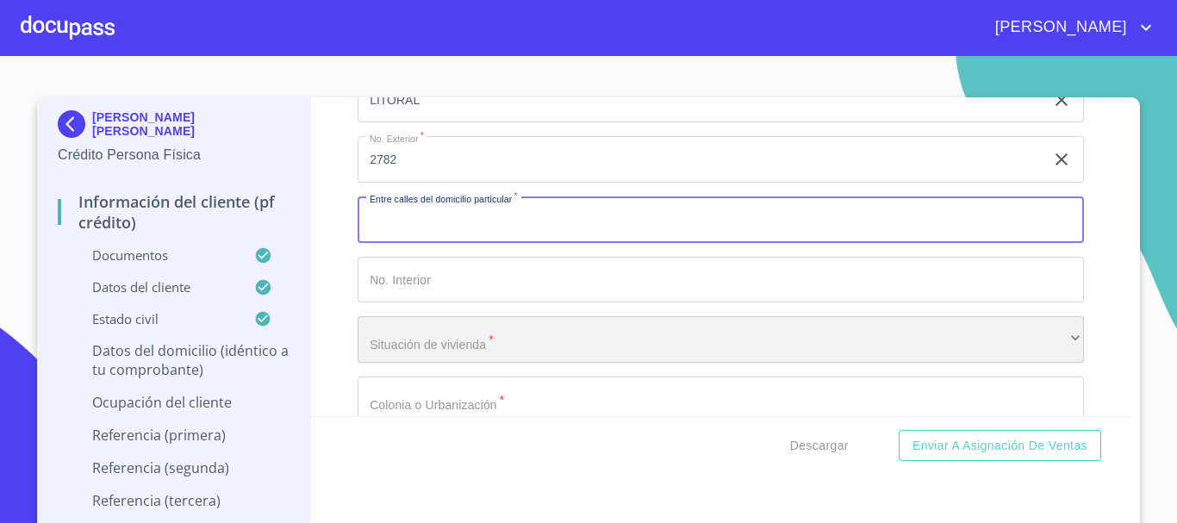
click at [471, 355] on div "​" at bounding box center [721, 339] width 727 height 47
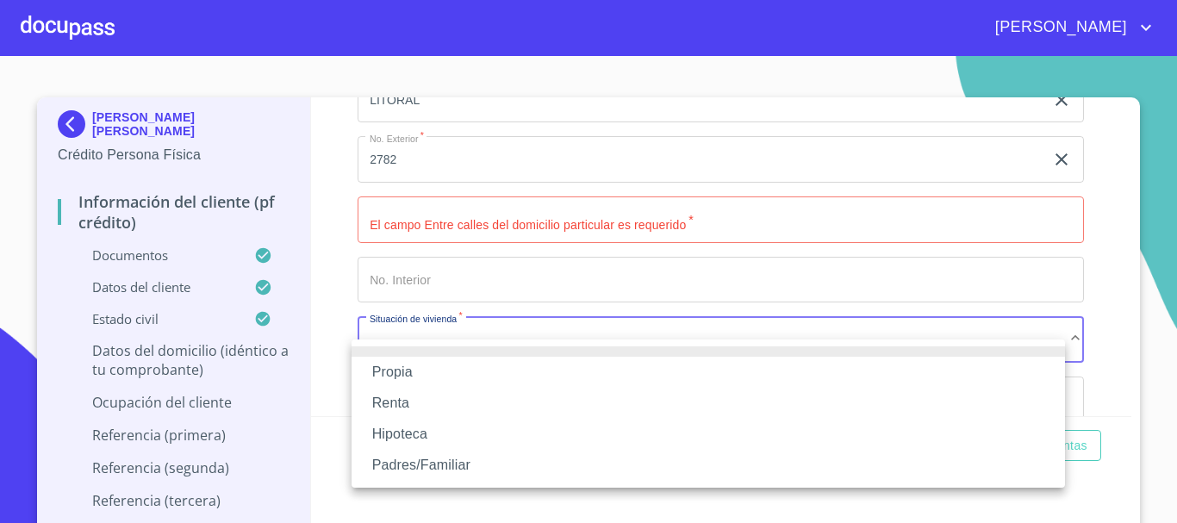
click at [453, 365] on li "Propia" at bounding box center [709, 372] width 714 height 31
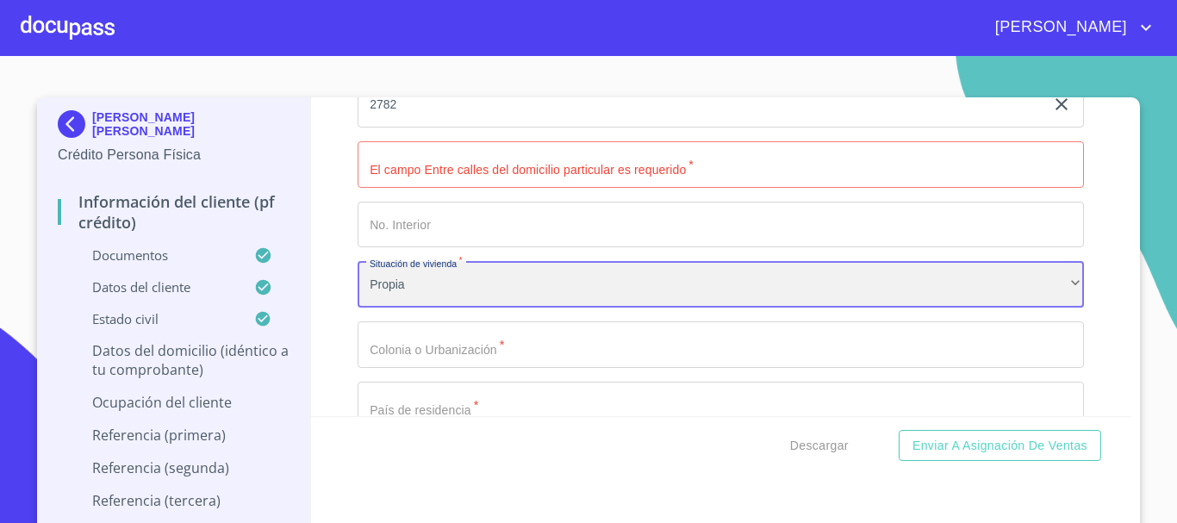
scroll to position [6820, 0]
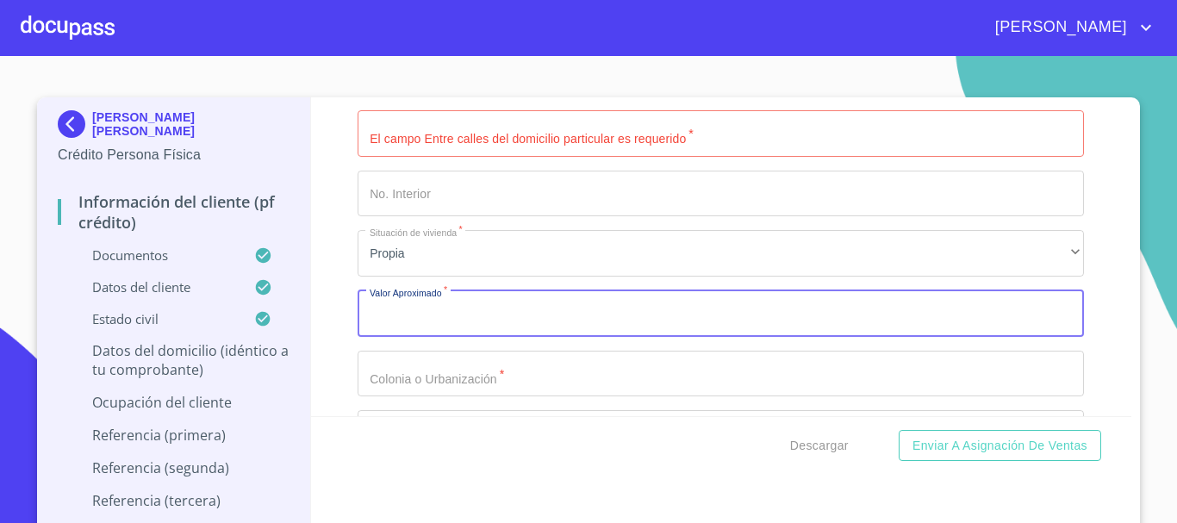
click at [459, 336] on input "Documento de identificación.   *" at bounding box center [721, 313] width 727 height 47
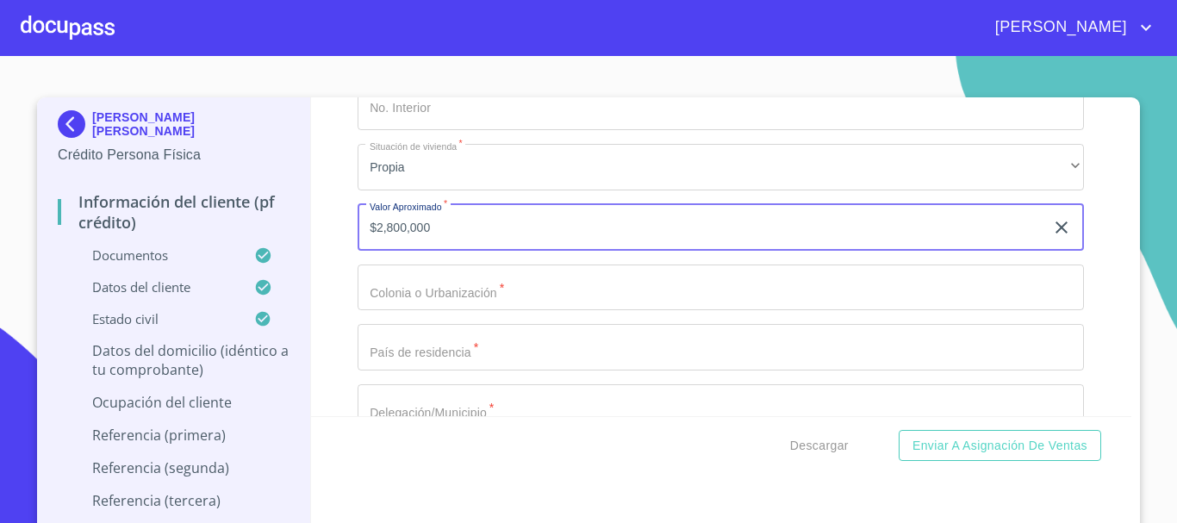
type input "$2,800,000"
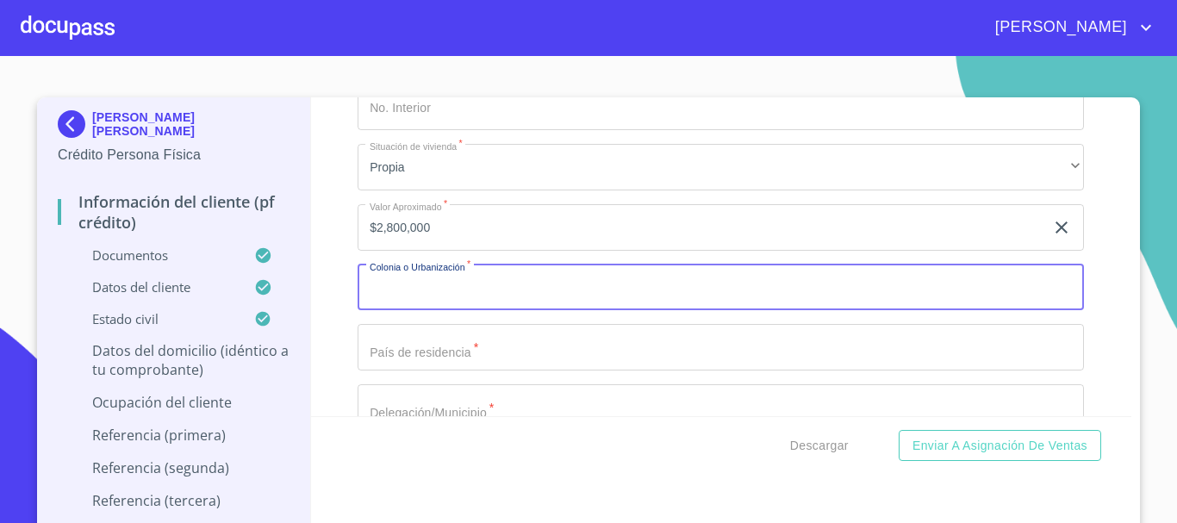
click at [465, 311] on input "Documento de identificación.   *" at bounding box center [721, 288] width 727 height 47
type input "SANTA"
